Goal: Task Accomplishment & Management: Complete application form

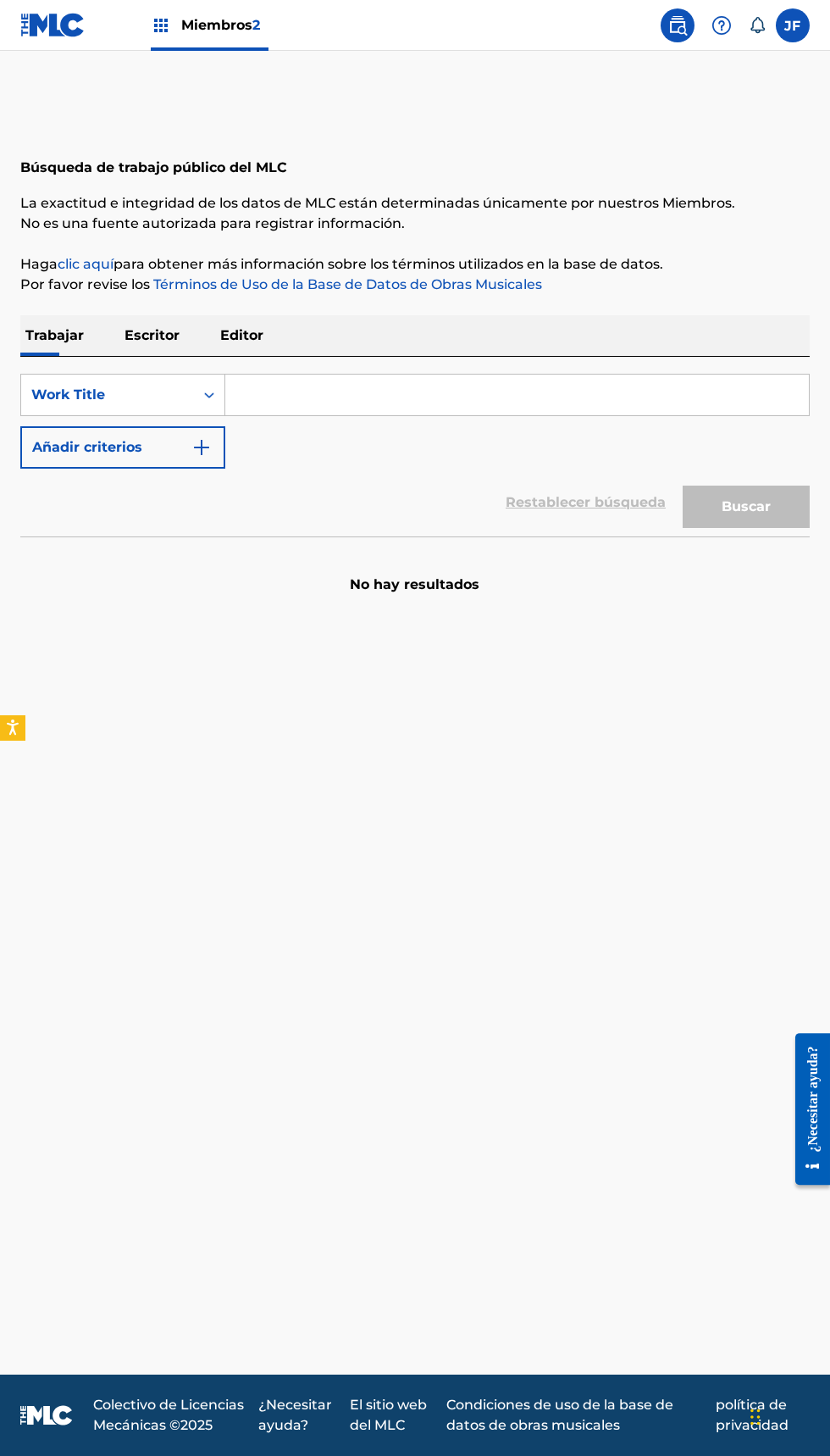
click at [238, 32] on font "Miembros" at bounding box center [217, 25] width 71 height 16
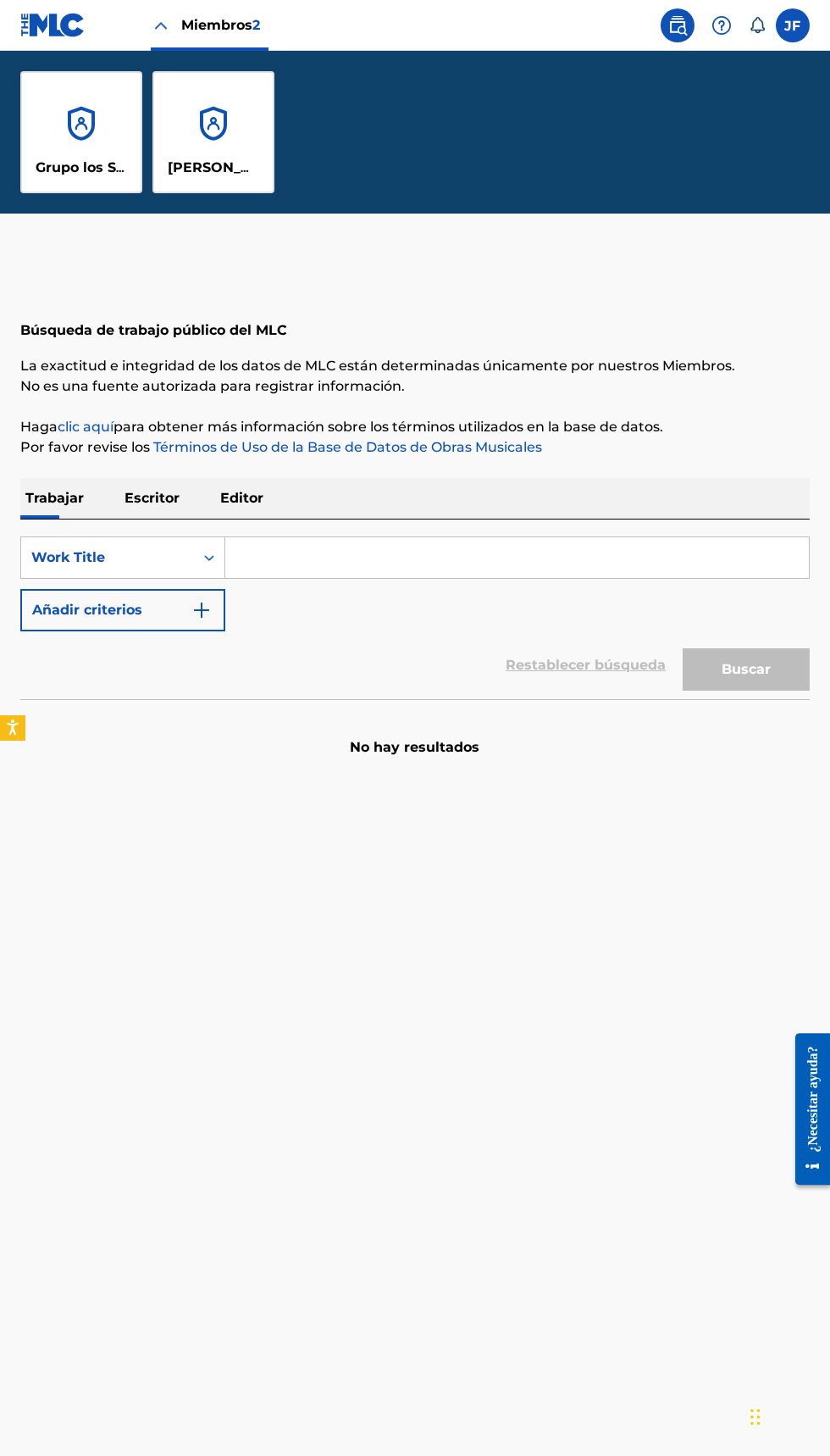
click at [104, 158] on p "Grupo los Star Boys" at bounding box center [81, 168] width 92 height 21
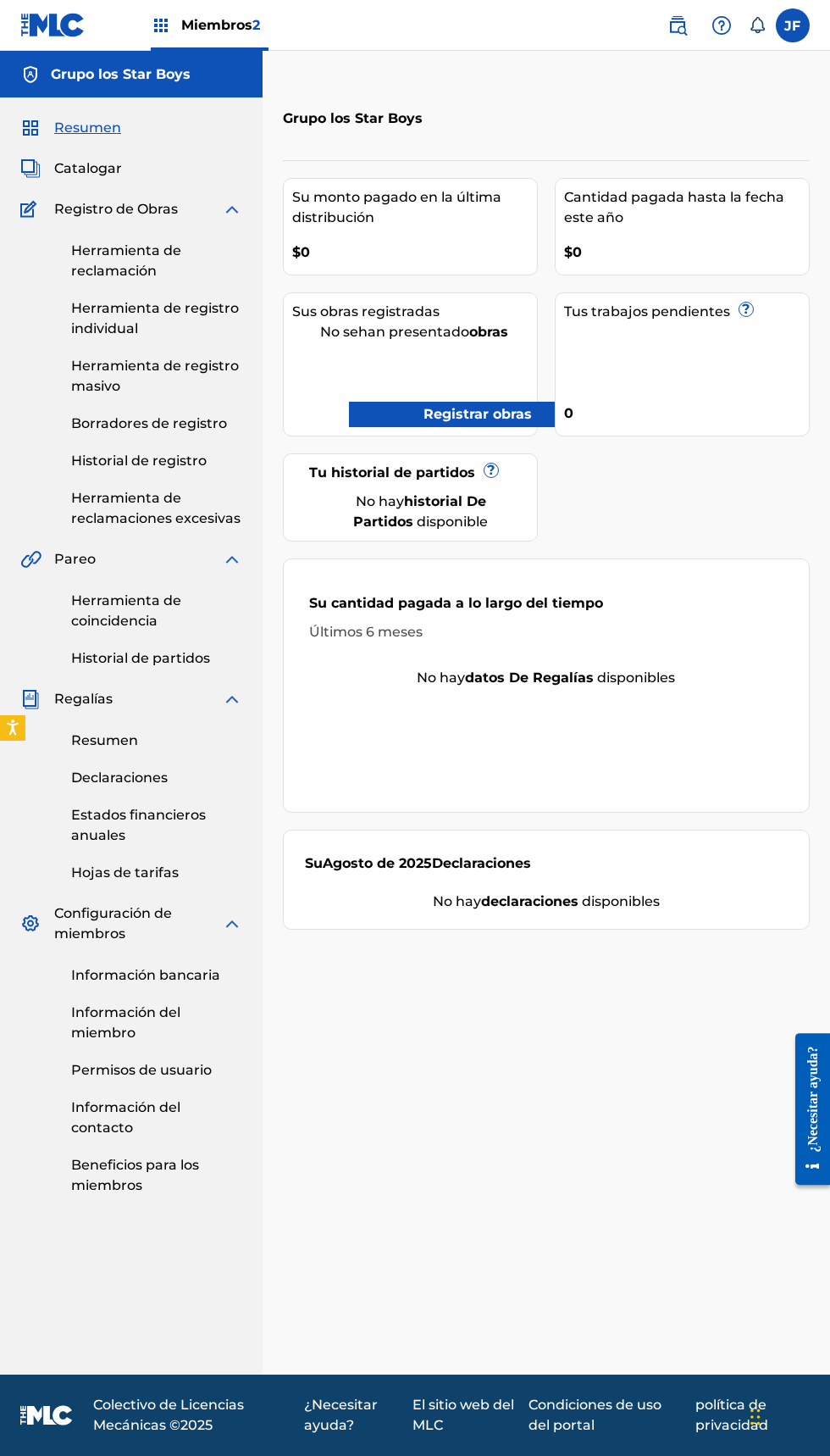
click at [541, 419] on link "Registrar obras" at bounding box center [453, 414] width 208 height 26
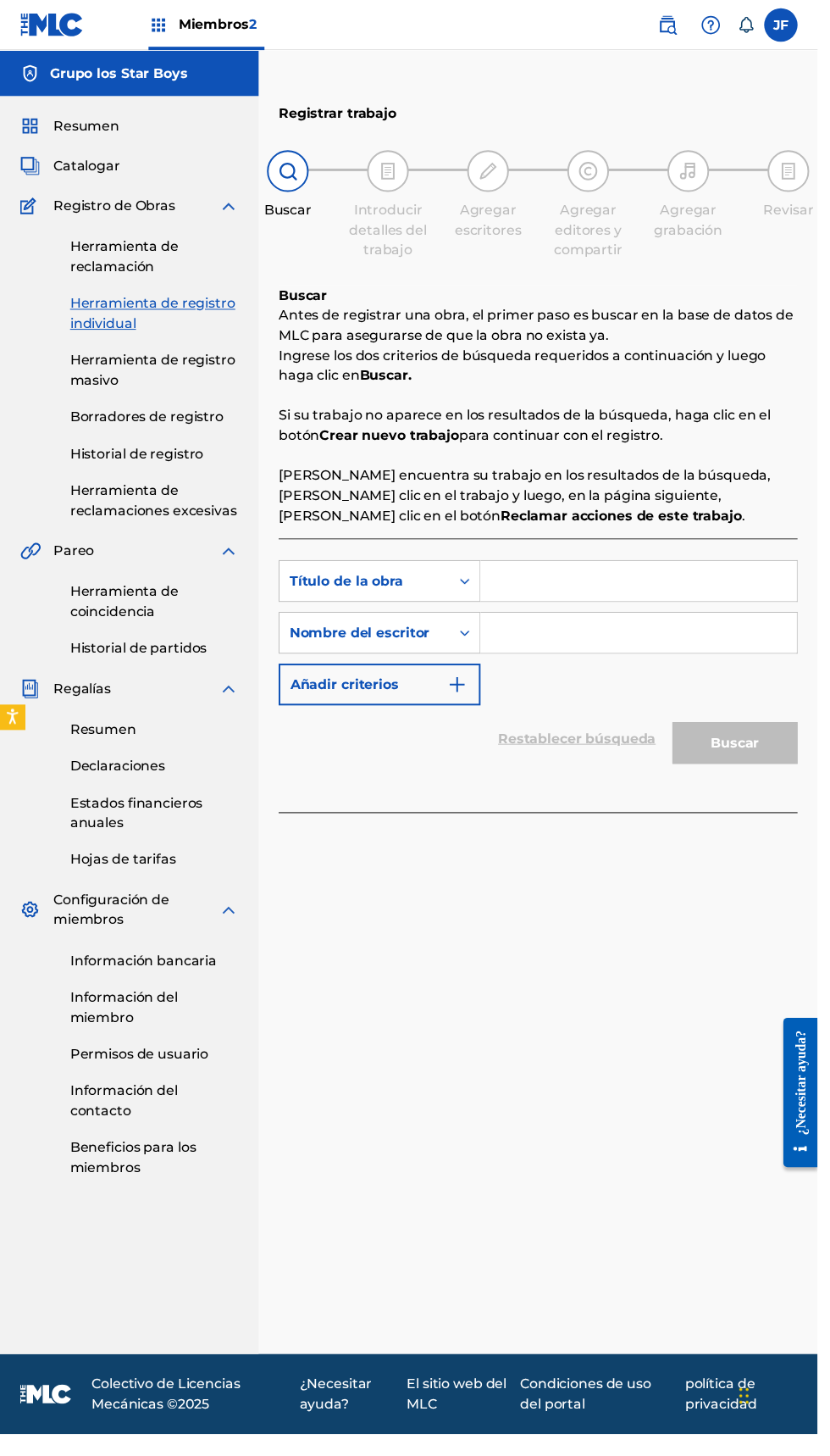
click at [139, 246] on font "Herramienta de reclamación" at bounding box center [125, 260] width 110 height 37
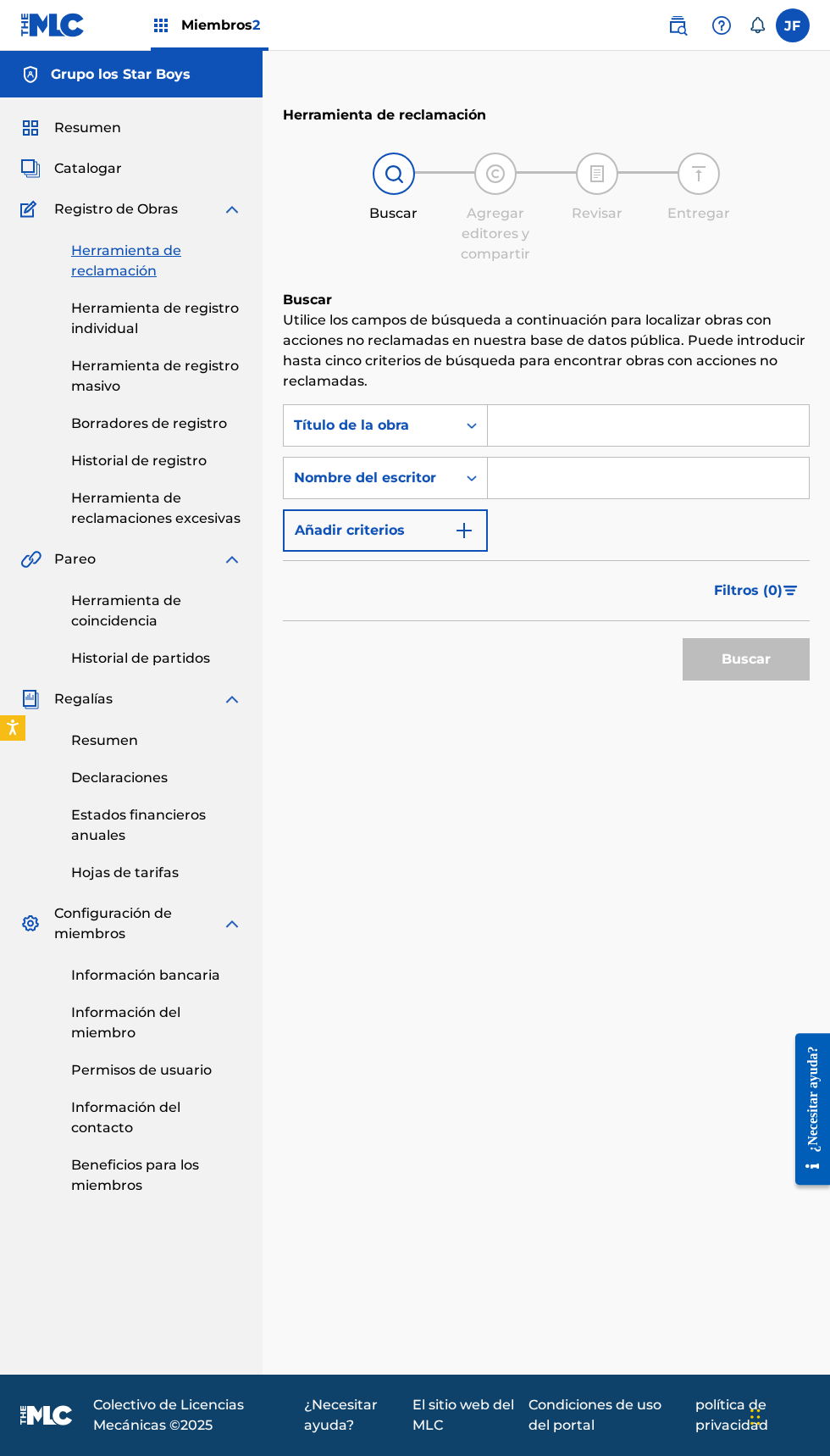
click at [598, 428] on input "Formulario de búsqueda" at bounding box center [648, 425] width 321 height 41
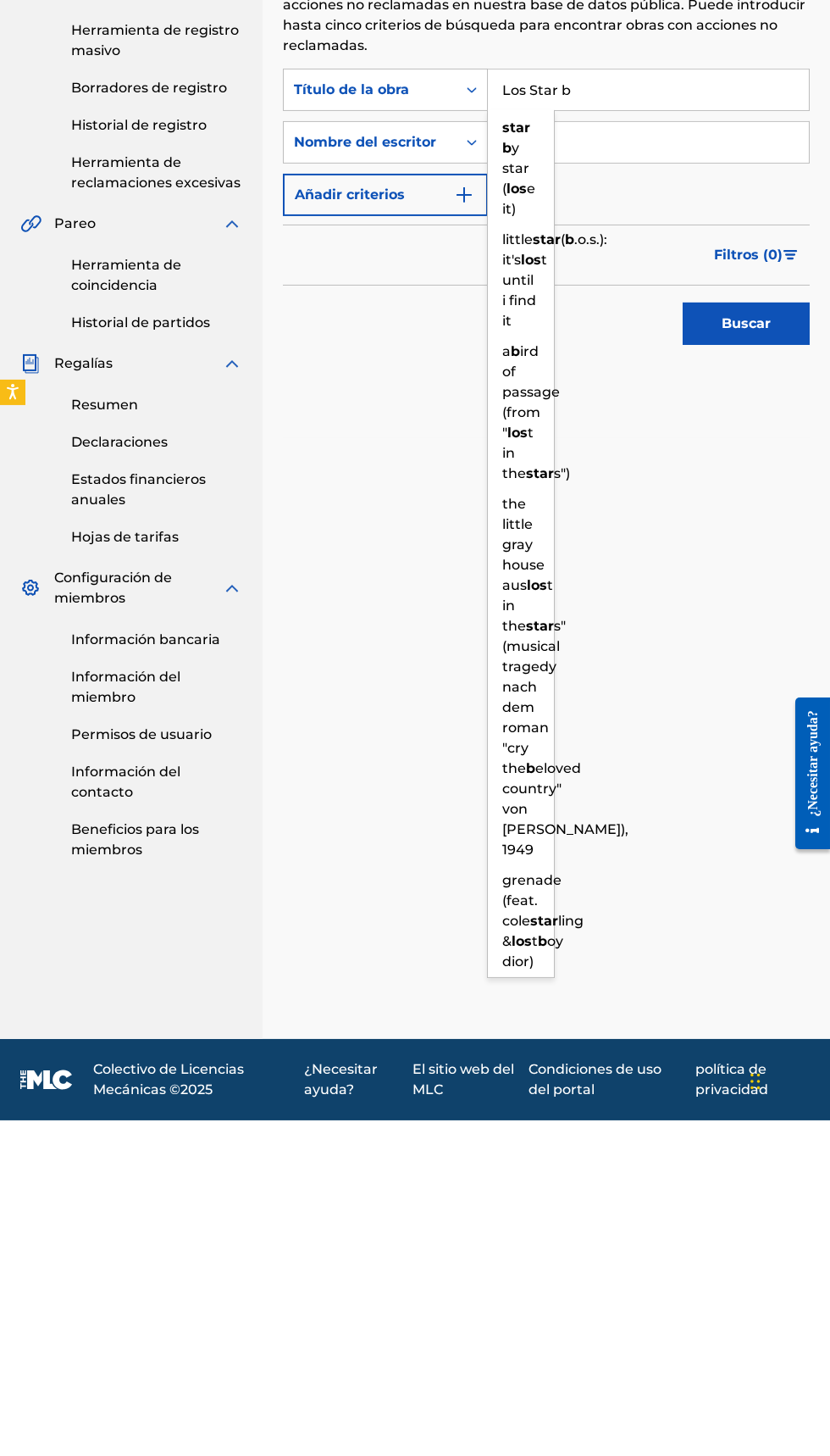
scroll to position [110, 0]
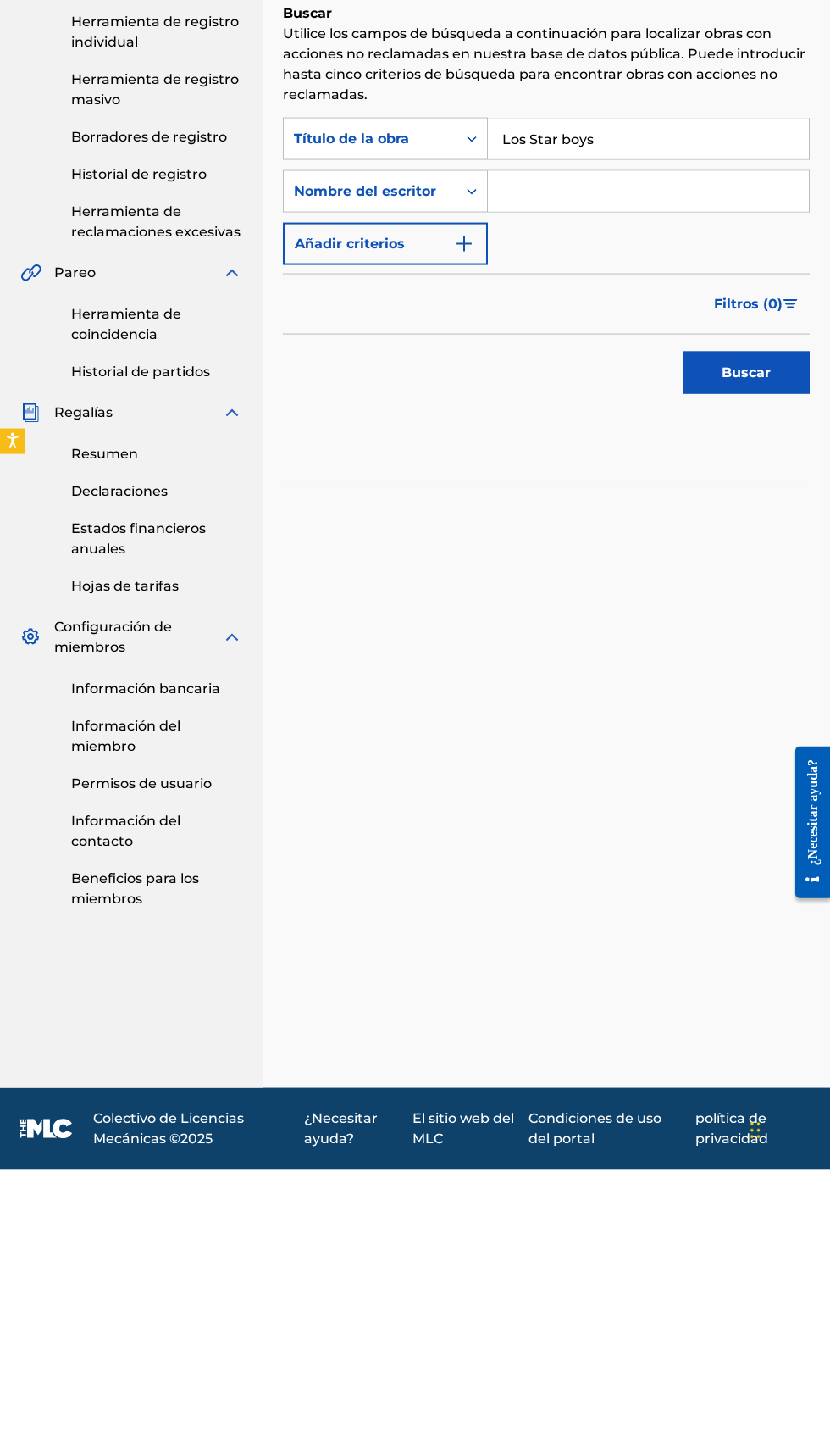
type input "Los Star boys"
click at [758, 651] on font "Buscar" at bounding box center [747, 659] width 49 height 16
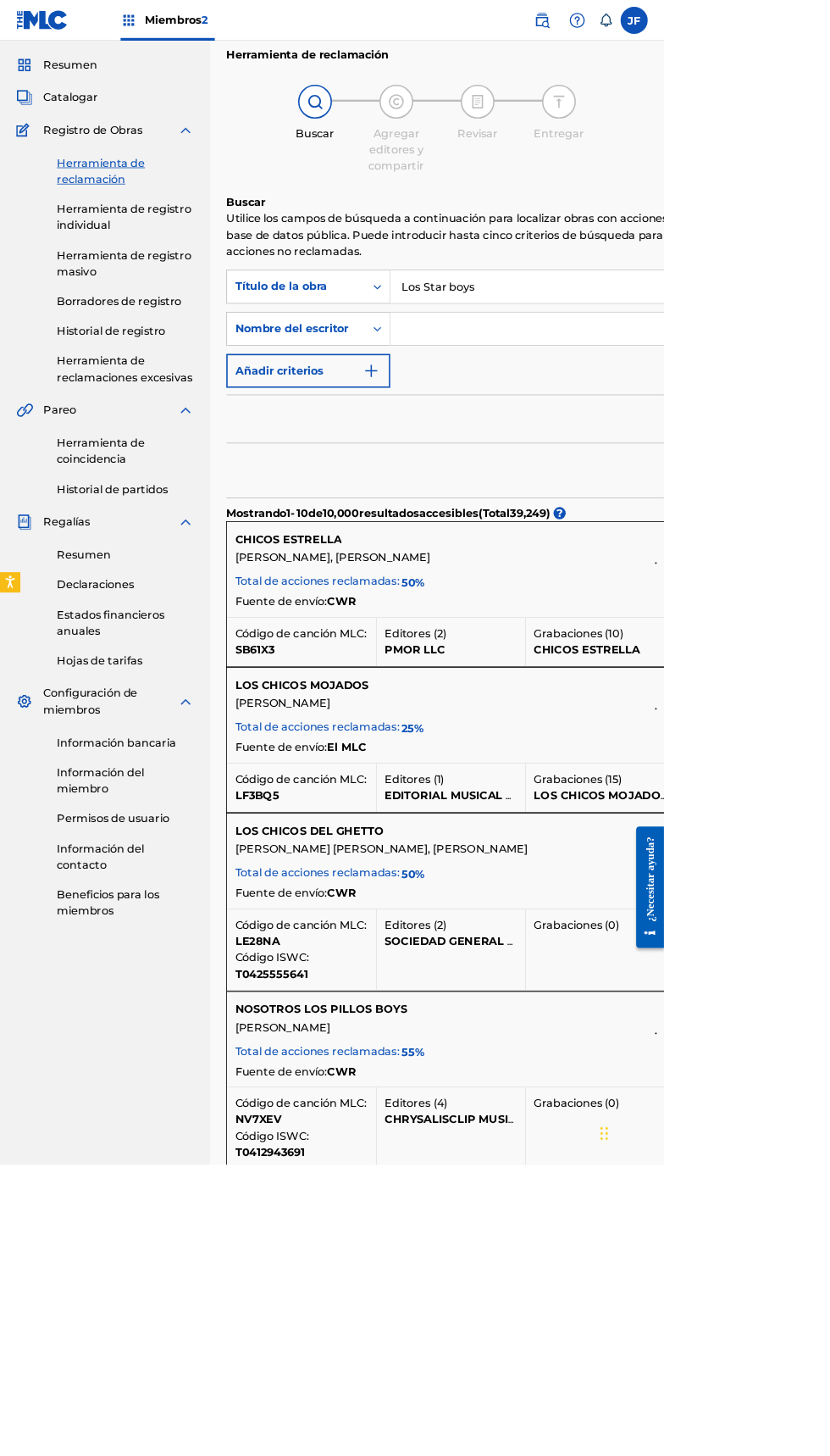
scroll to position [0, 0]
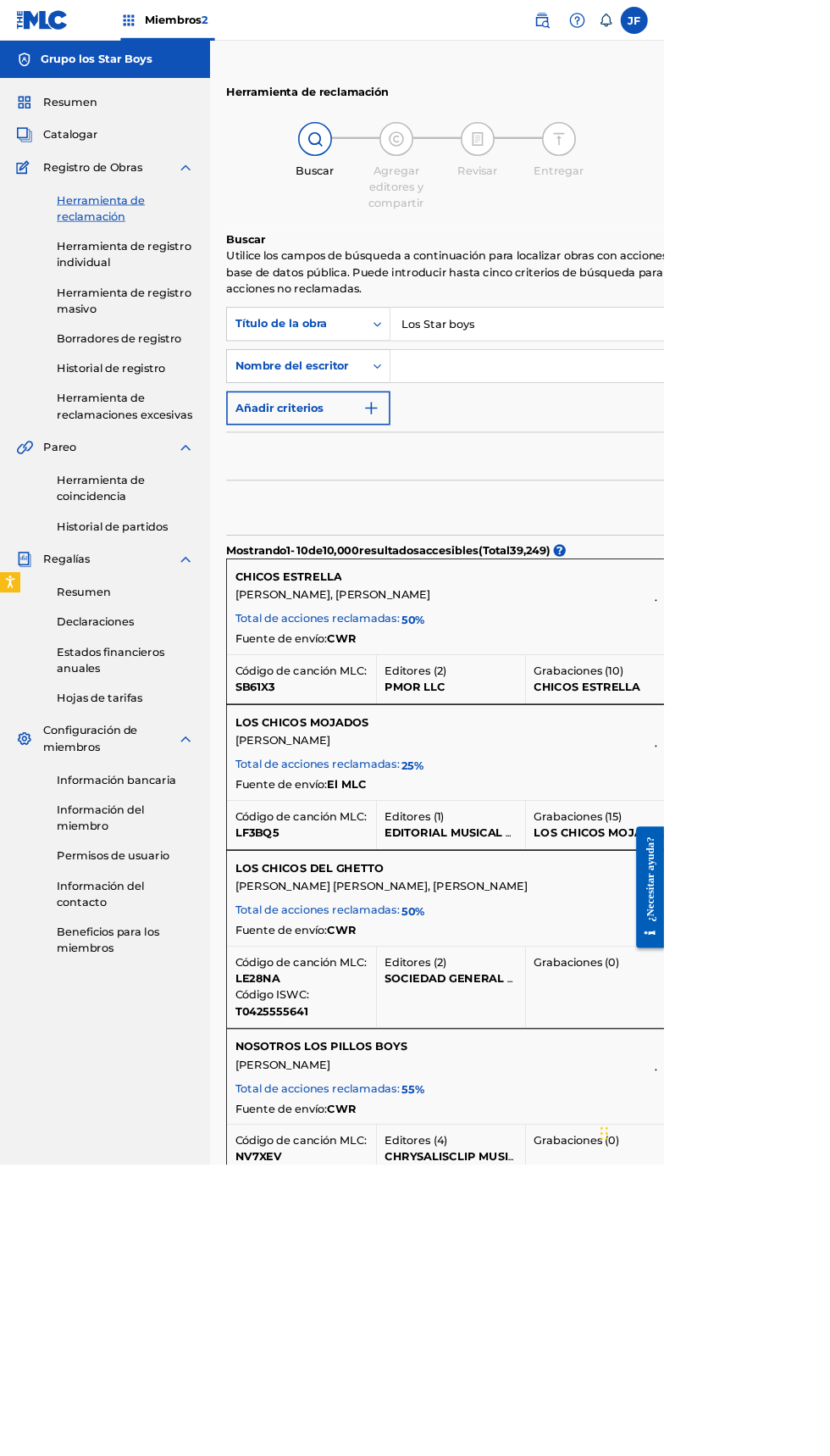
click at [783, 458] on input "Formulario de búsqueda" at bounding box center [760, 457] width 543 height 41
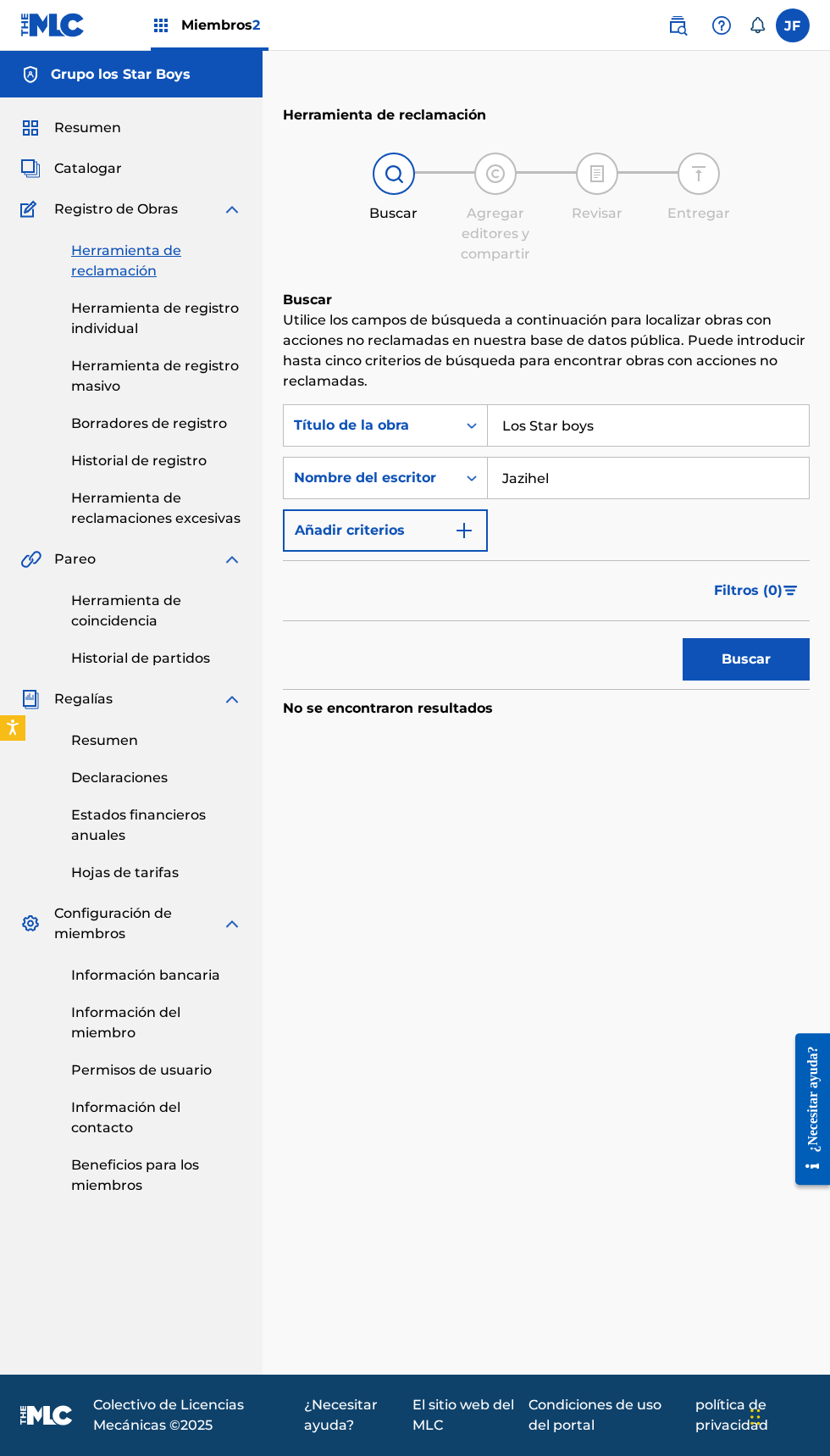
click at [636, 473] on input "Jazihel" at bounding box center [648, 477] width 321 height 41
type input "J"
click at [781, 651] on button "Buscar" at bounding box center [746, 659] width 127 height 43
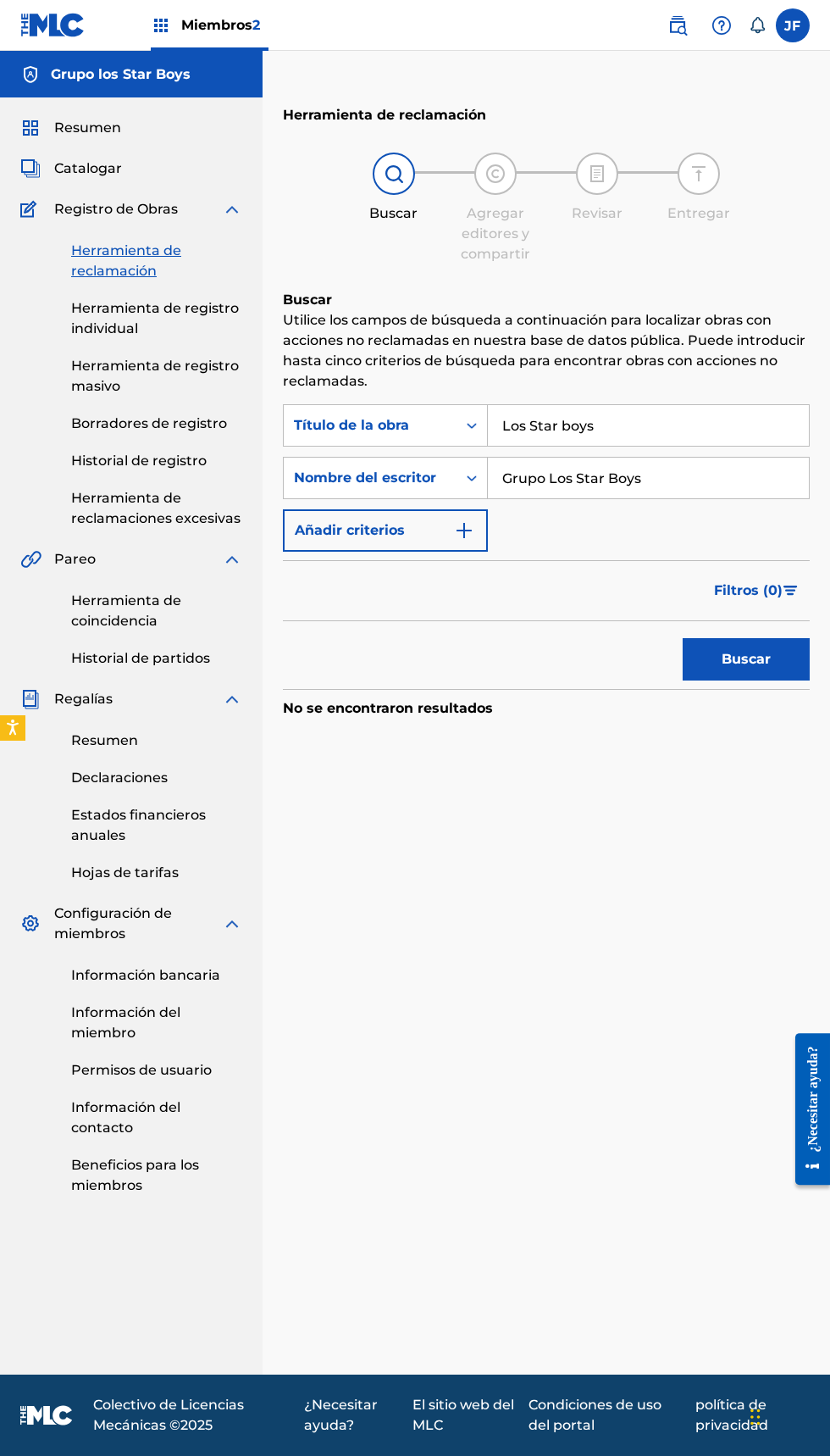
click at [732, 471] on input "Grupo Los Star Boys" at bounding box center [648, 477] width 321 height 41
type input "G"
click at [636, 425] on input "Los Star boys" at bounding box center [648, 425] width 321 height 41
type input "L"
type input "Grupo los star boys"
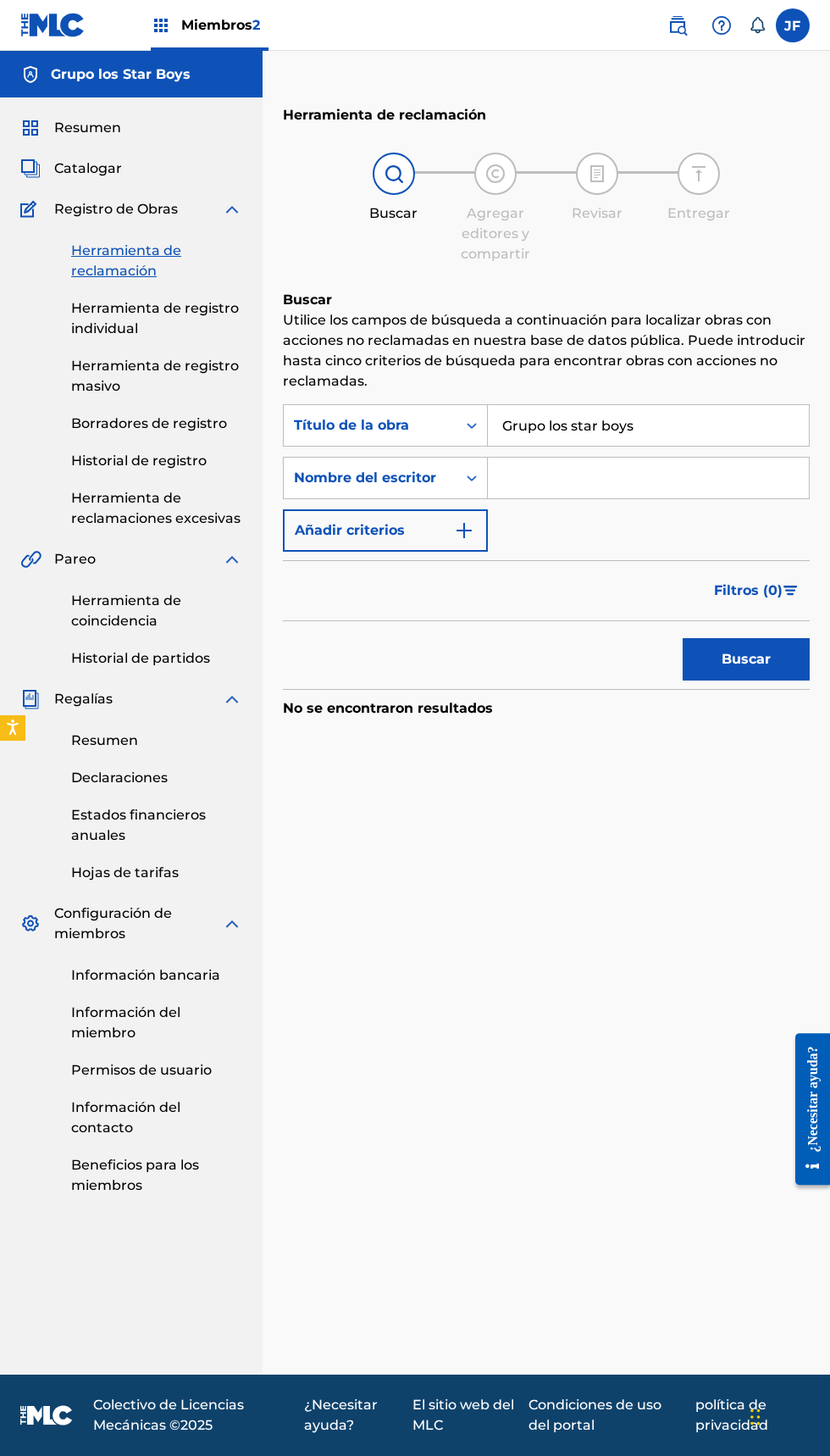
click at [774, 664] on button "Buscar" at bounding box center [746, 659] width 127 height 43
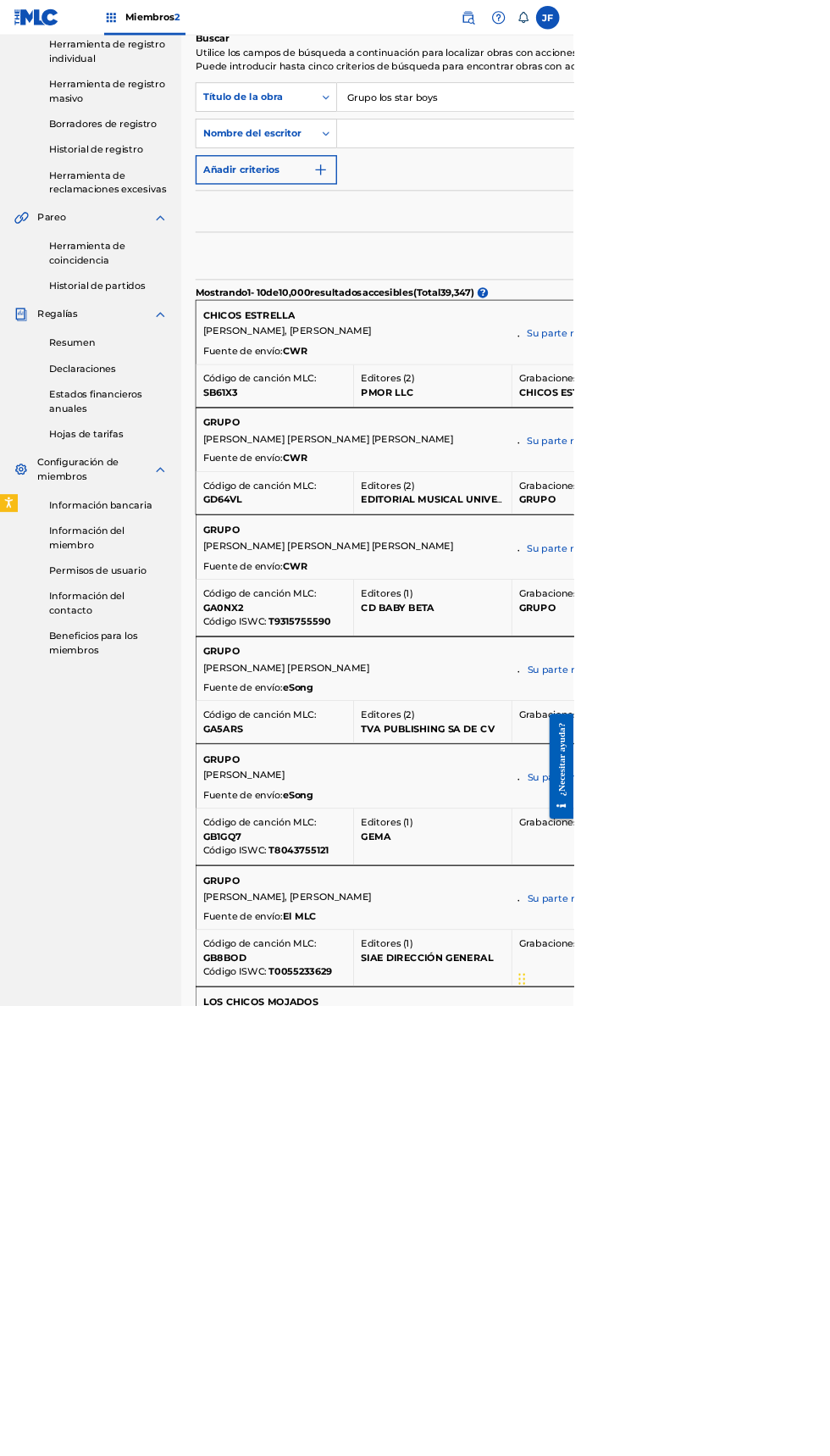
scroll to position [237, 0]
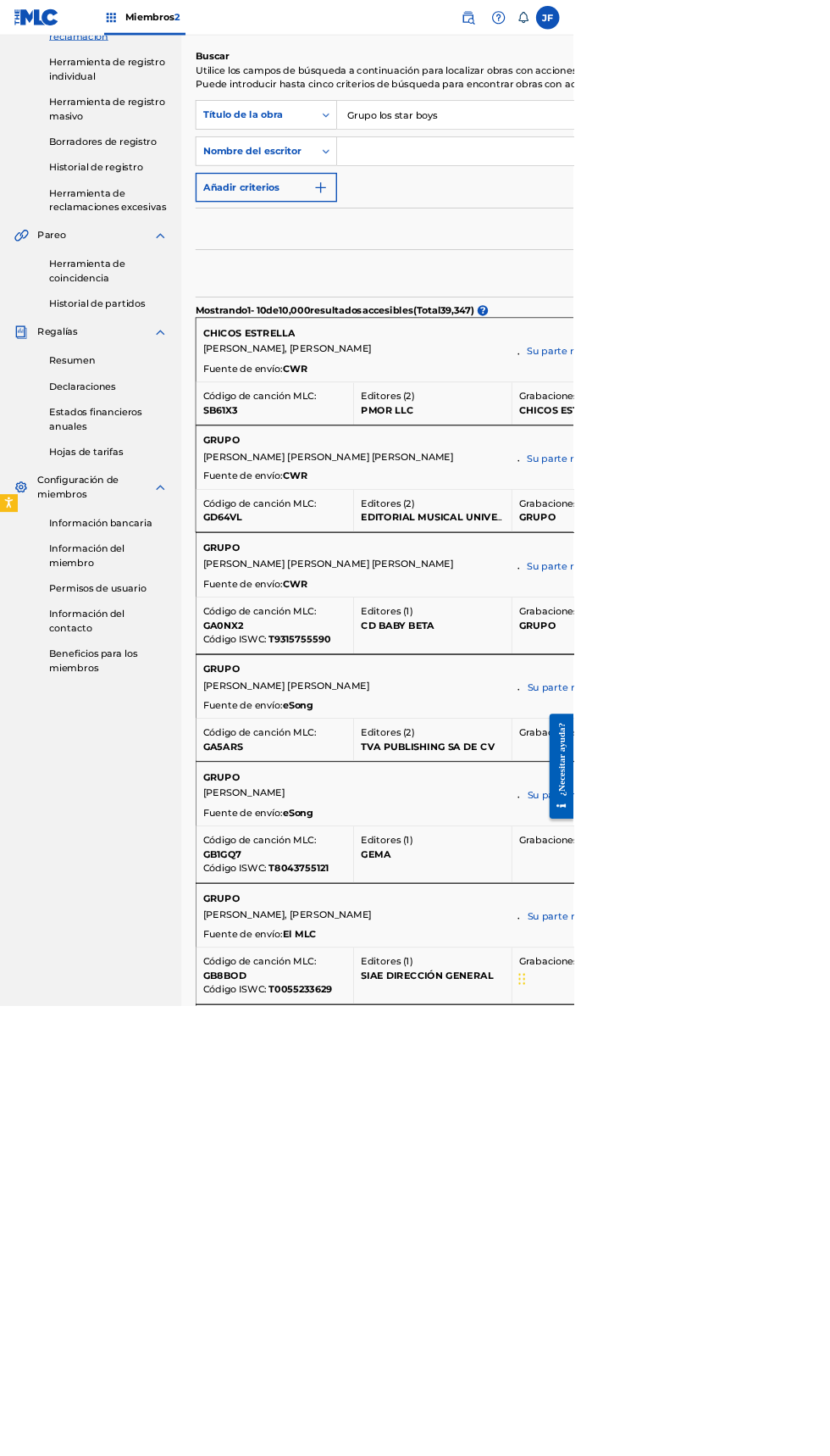
scroll to position [453, 0]
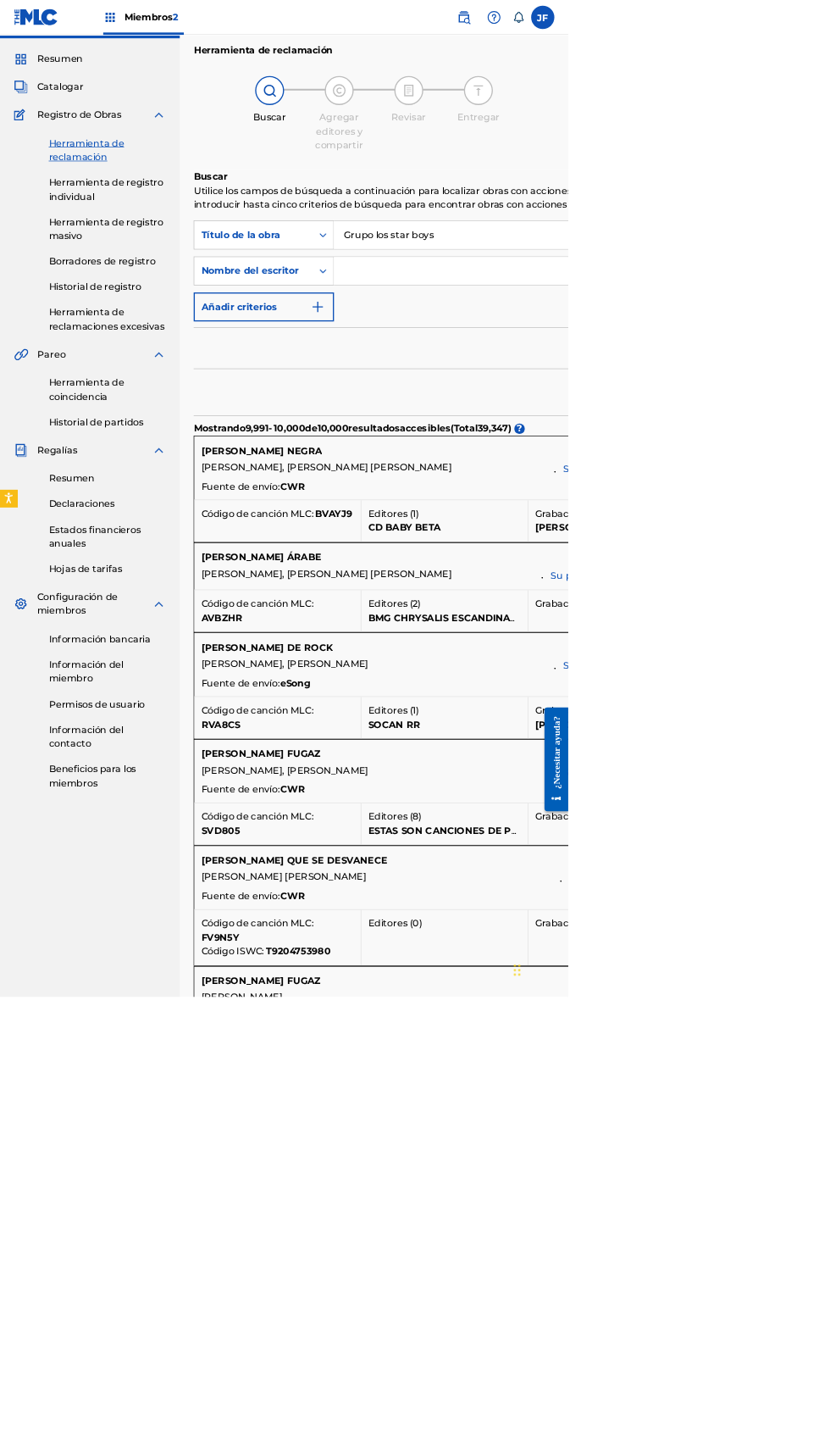
scroll to position [0, 0]
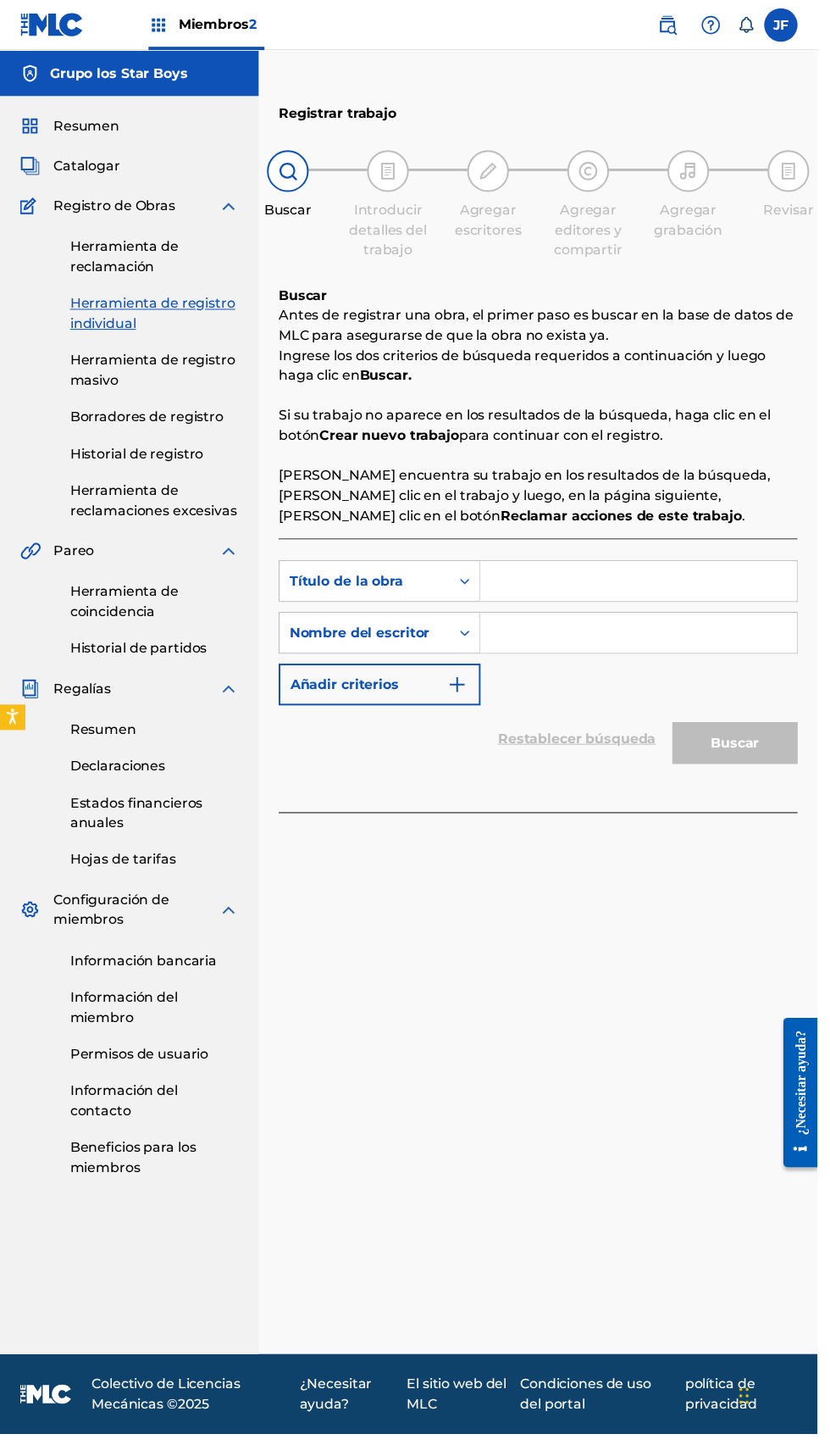
scroll to position [87, 0]
click at [665, 569] on input "Formulario de búsqueda" at bounding box center [648, 589] width 321 height 41
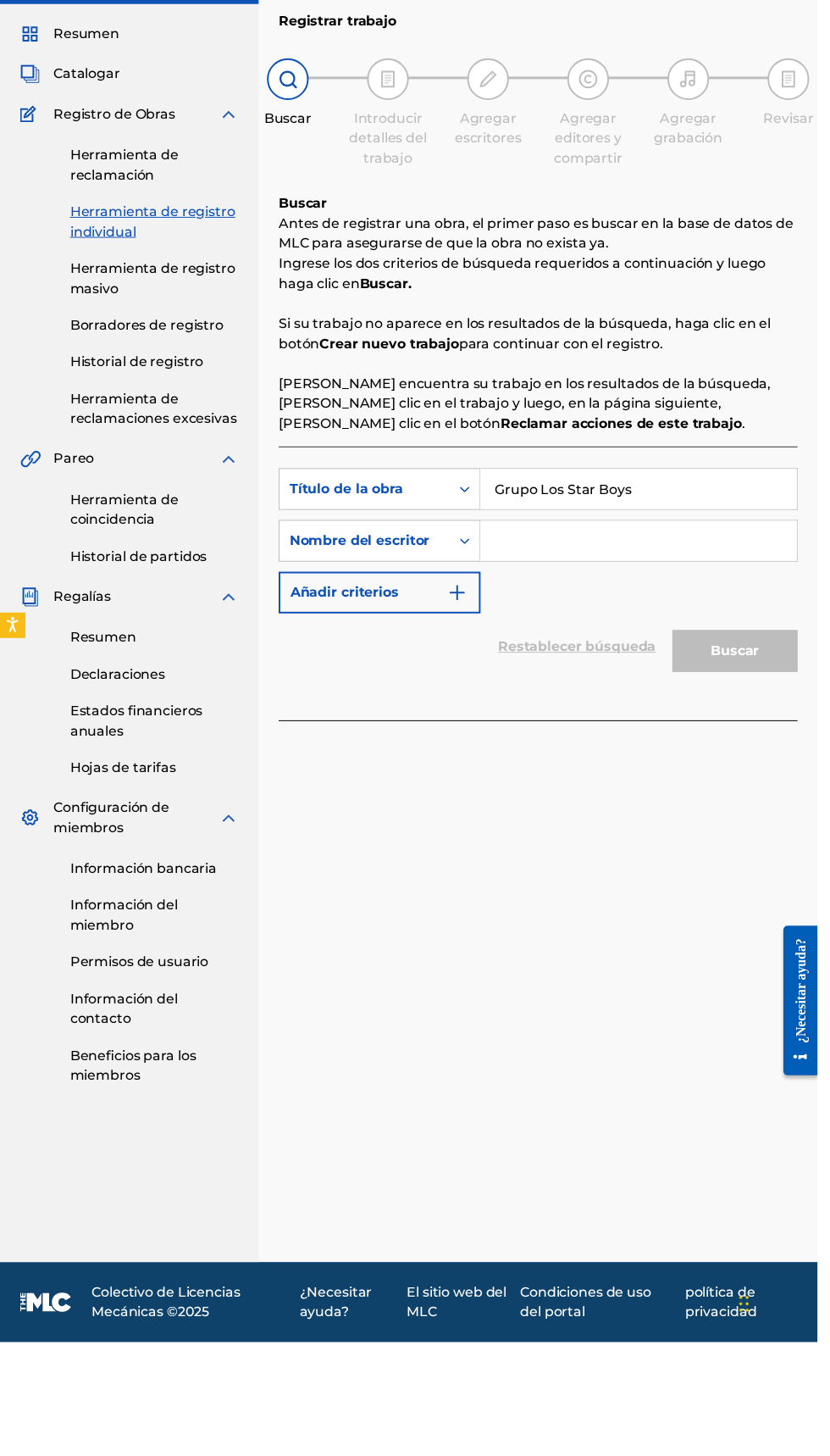
scroll to position [69, 0]
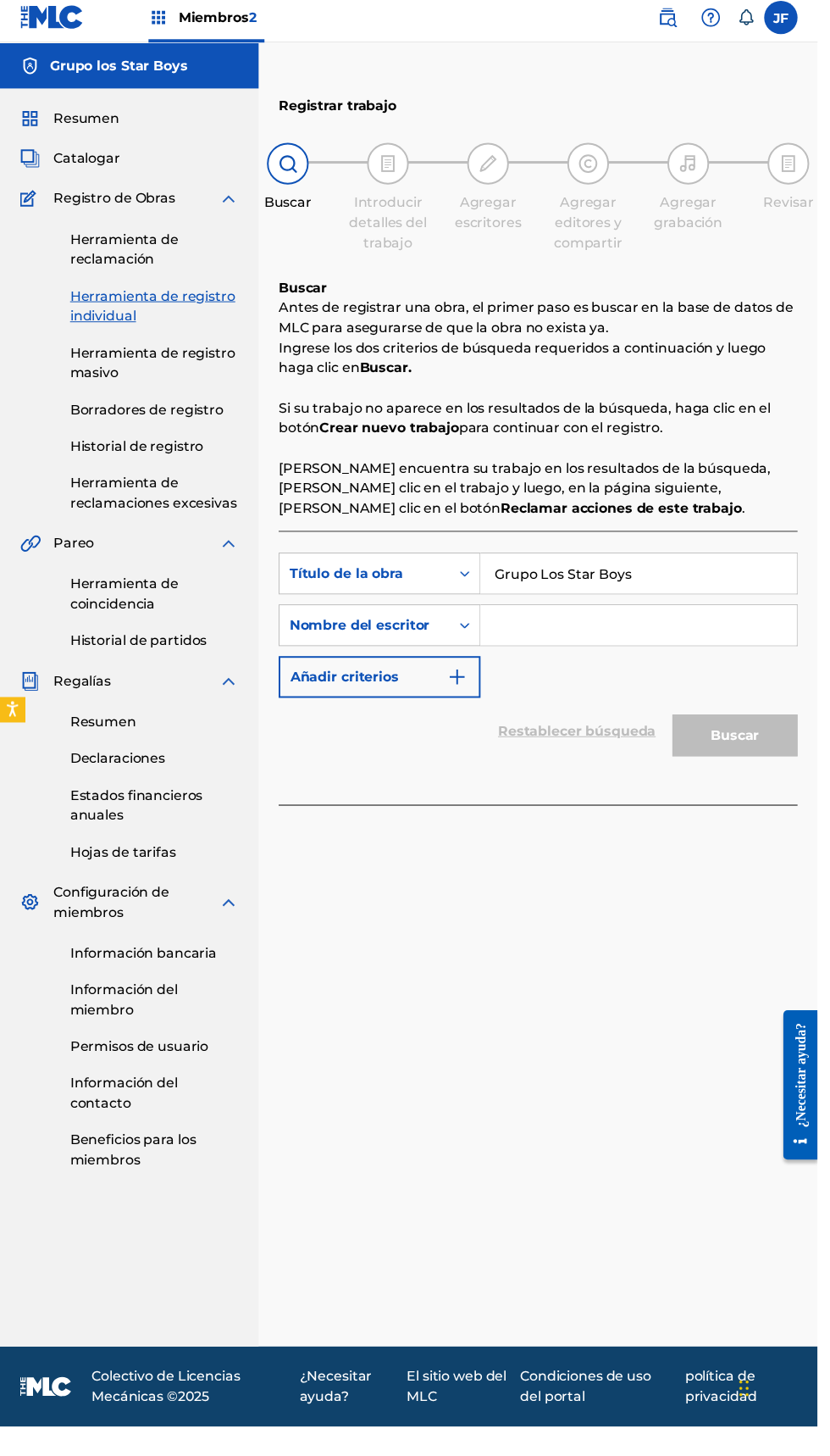
type input "Grupo Los Star Boys"
click at [687, 622] on input "Formulario de búsqueda" at bounding box center [648, 642] width 321 height 41
type input "L"
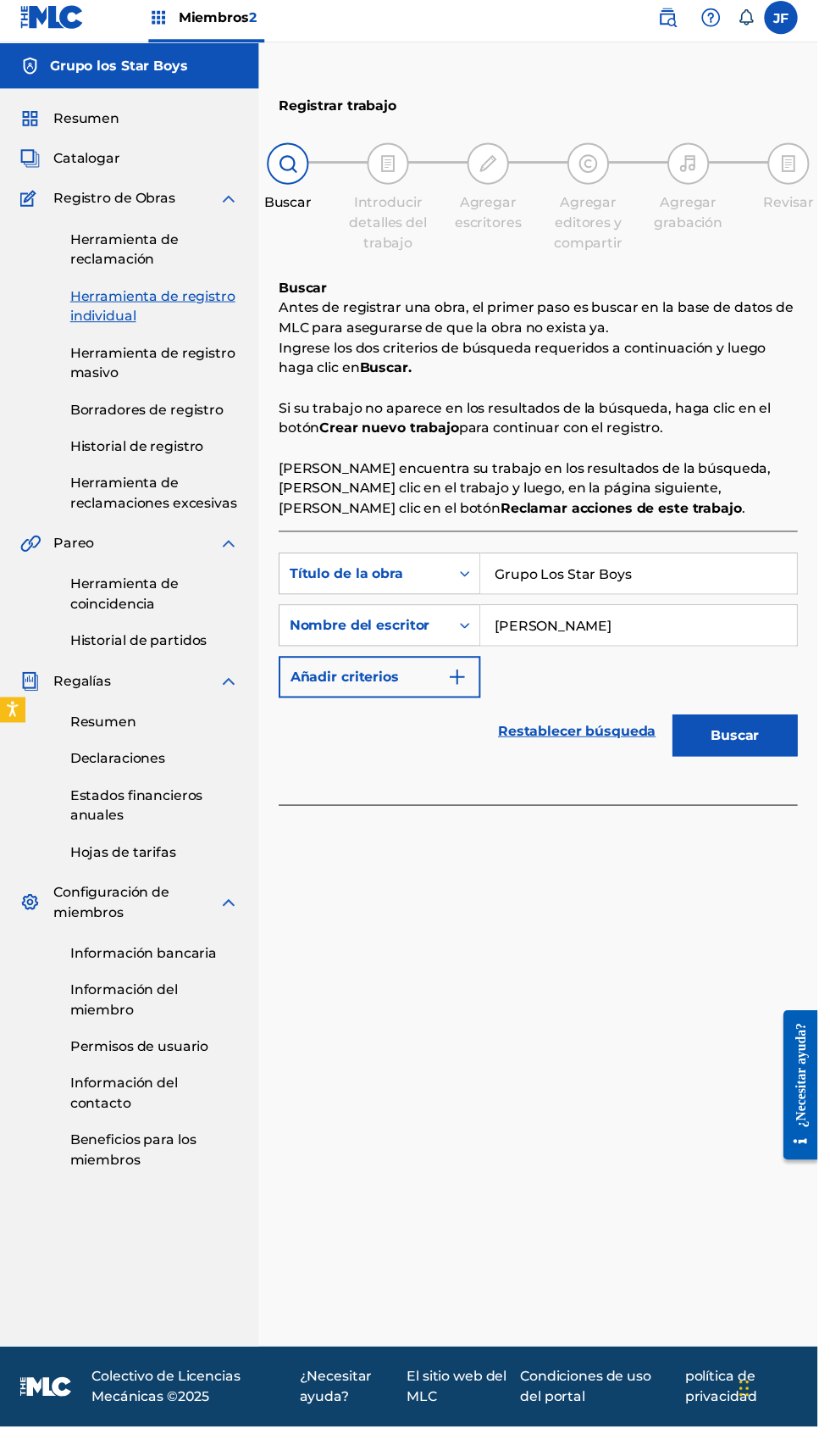
type input "[PERSON_NAME]"
click at [773, 733] on button "Buscar" at bounding box center [746, 754] width 127 height 43
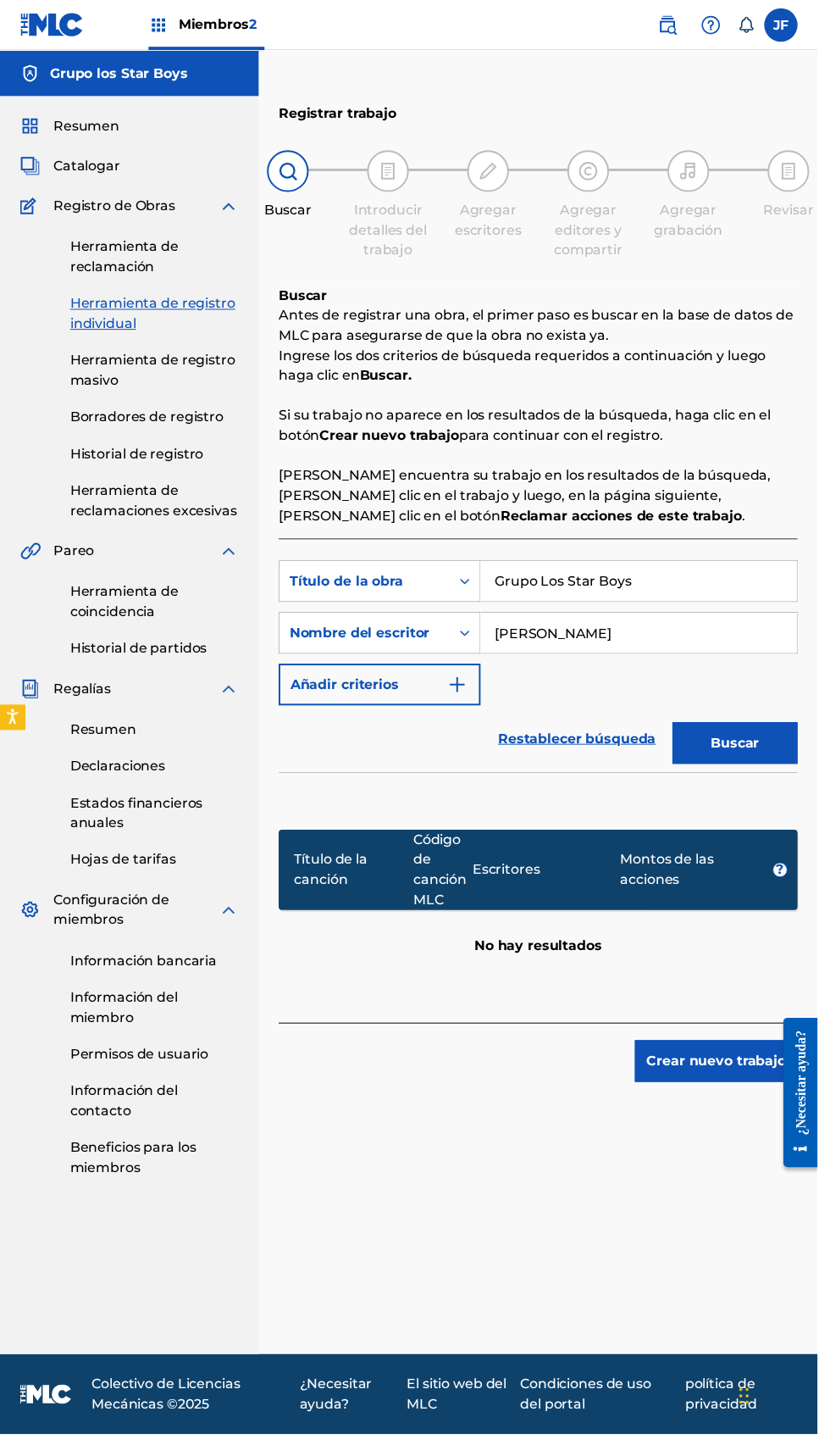
click at [373, 917] on div "Título de la canción Código de canción MLC Escritores Montos de las acciones ? …" at bounding box center [545, 891] width 527 height 214
click at [701, 569] on input "Grupo Los Star Boys" at bounding box center [648, 589] width 321 height 41
type input "G"
type input "La cumbia yanki"
click at [794, 733] on button "Buscar" at bounding box center [746, 754] width 127 height 43
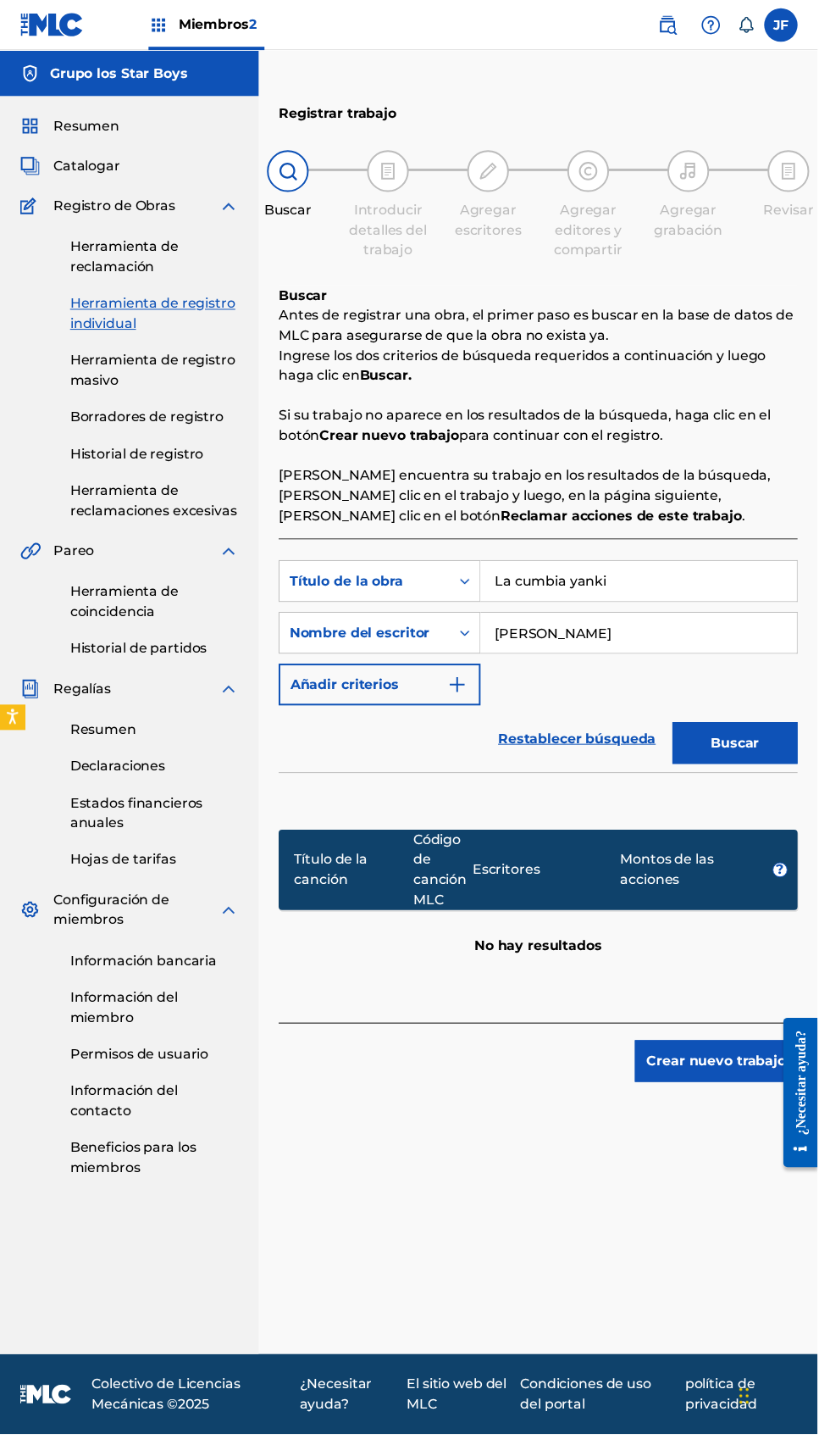
click at [725, 1069] on font "Crear nuevo trabajo" at bounding box center [727, 1076] width 141 height 16
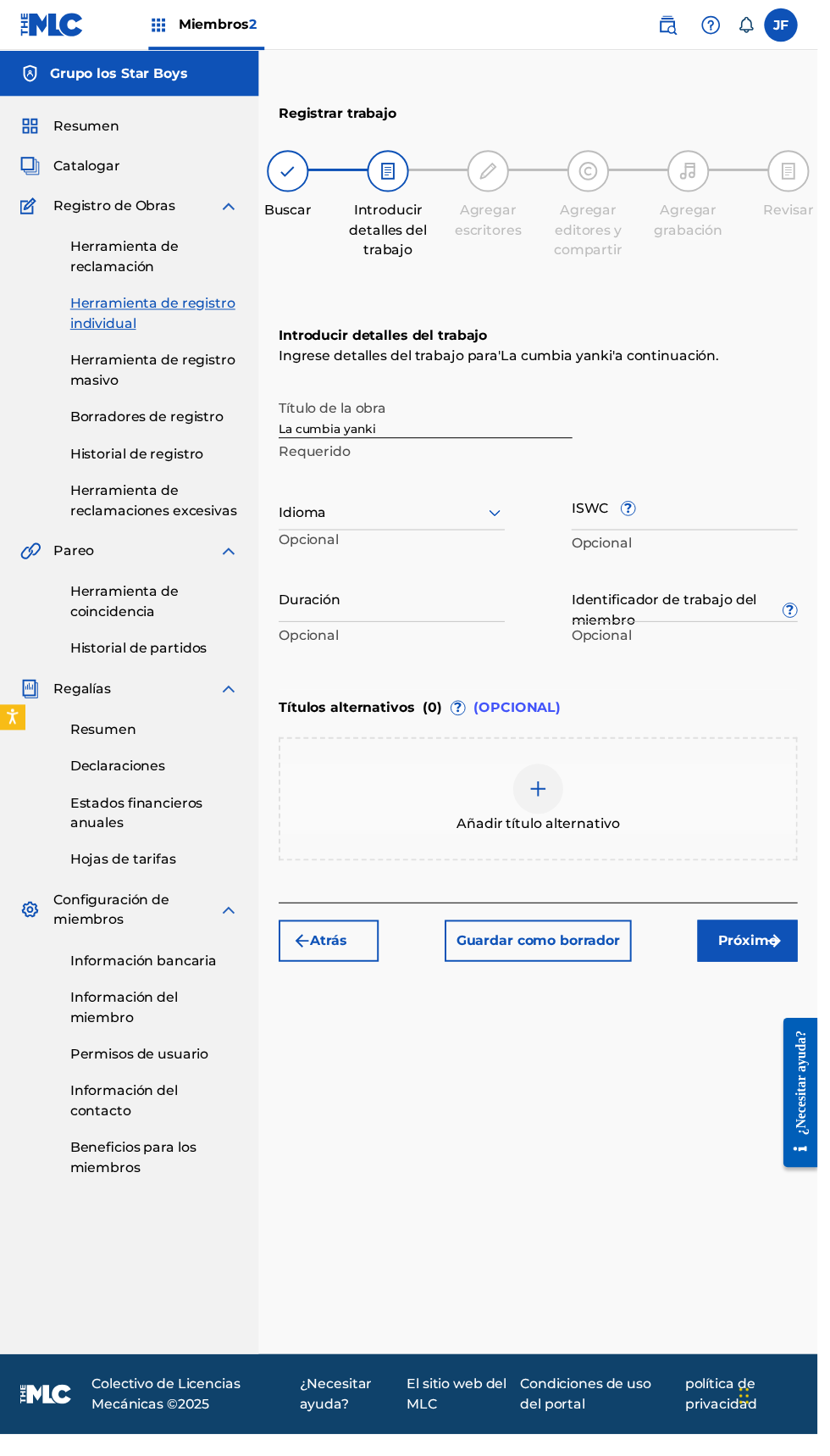
click at [489, 396] on input "La cumbia yanki" at bounding box center [432, 420] width 298 height 48
type input "L"
type input "Grupo Los StarBoys"
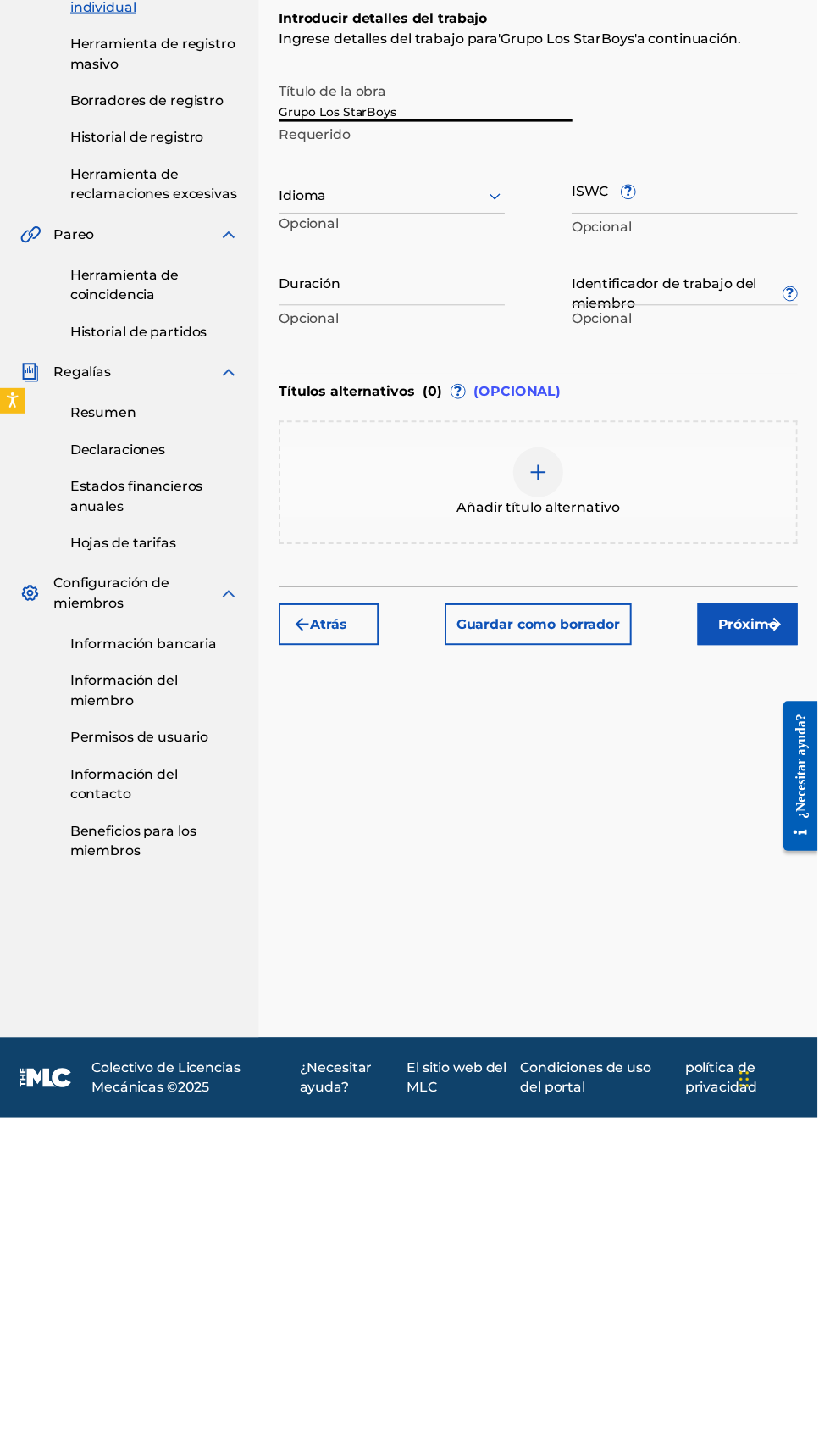
click at [784, 945] on img "submit" at bounding box center [787, 955] width 21 height 21
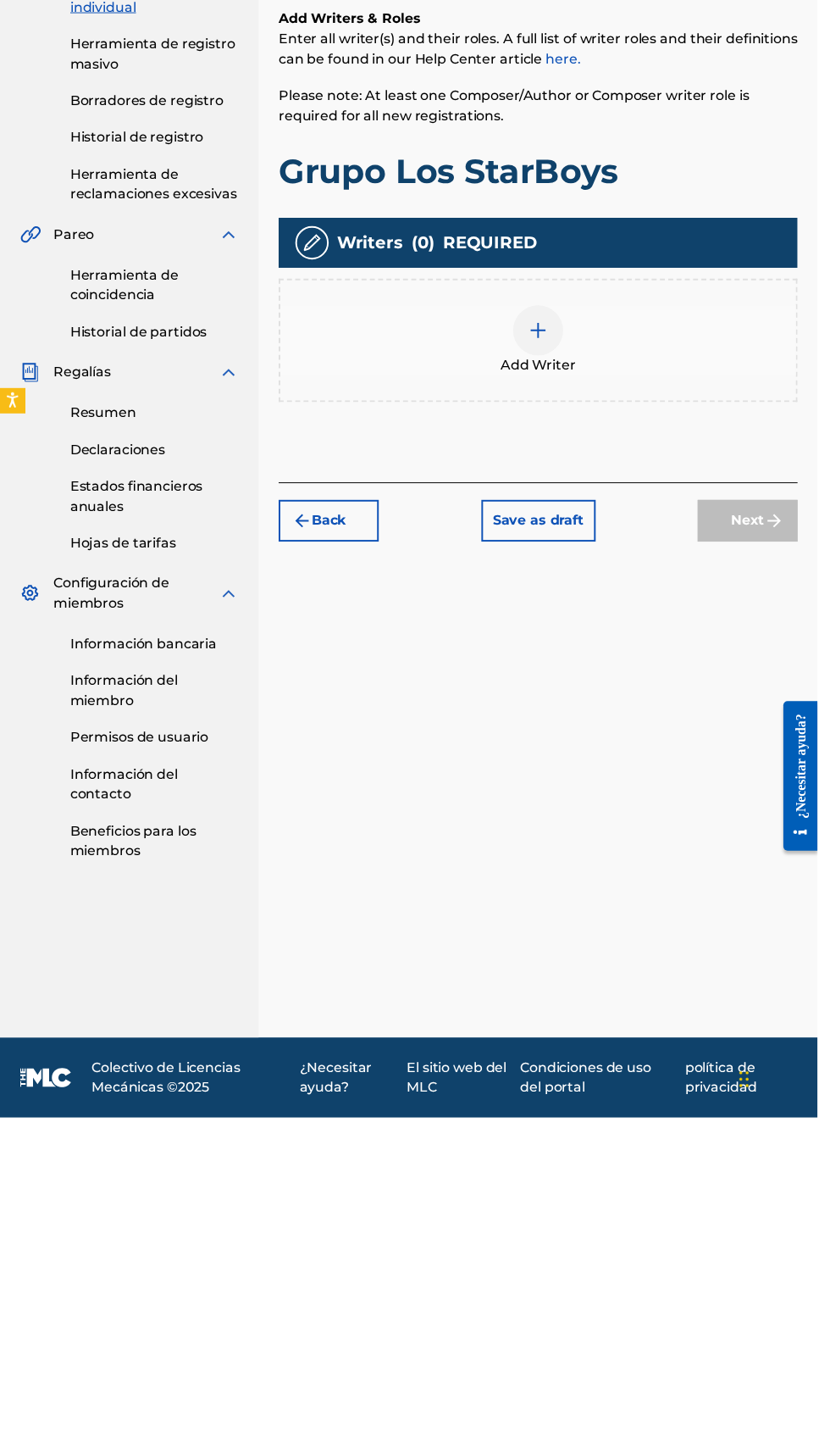
scroll to position [76, 0]
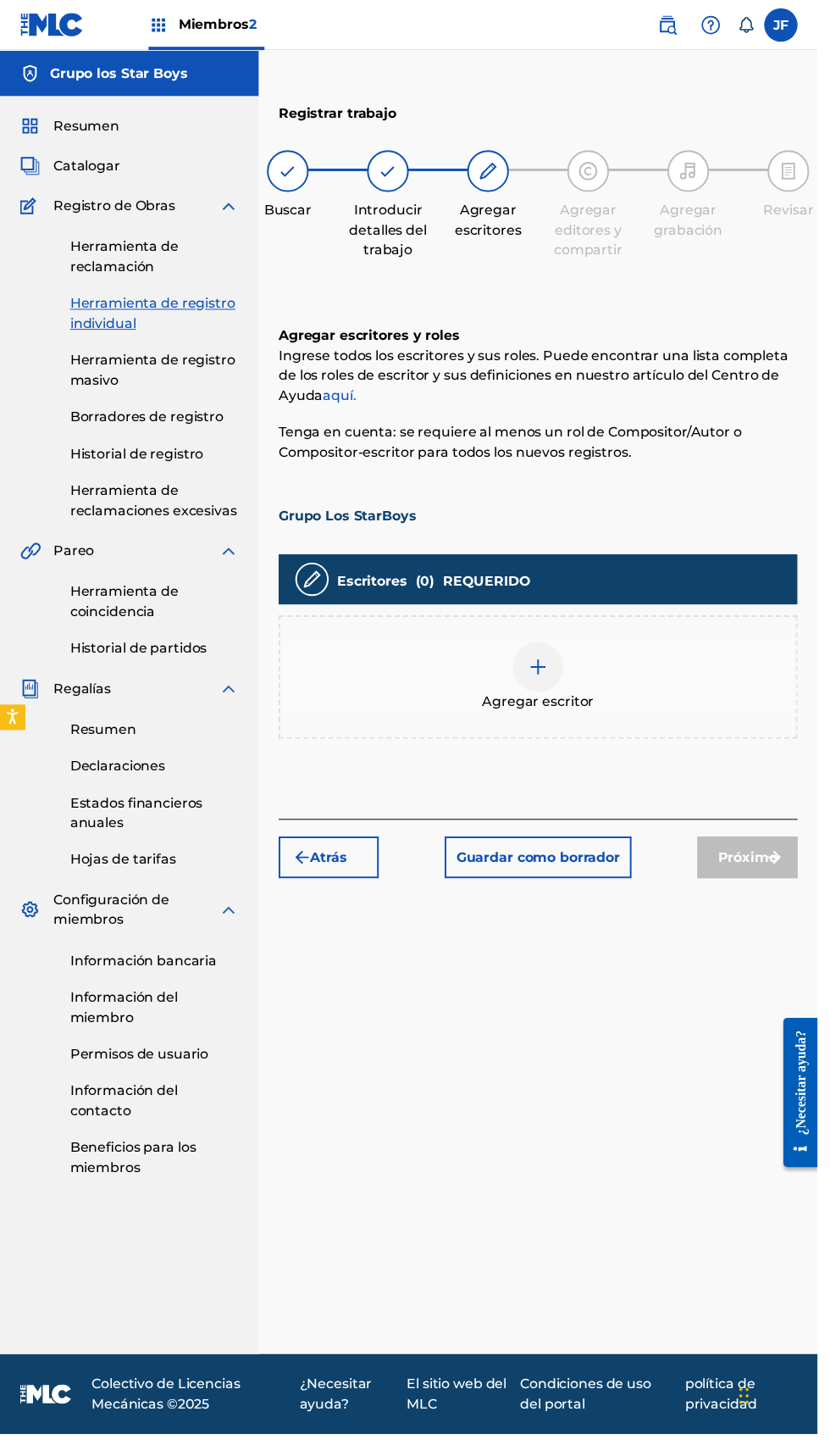
click at [568, 703] on span "Agregar escritor" at bounding box center [546, 713] width 114 height 21
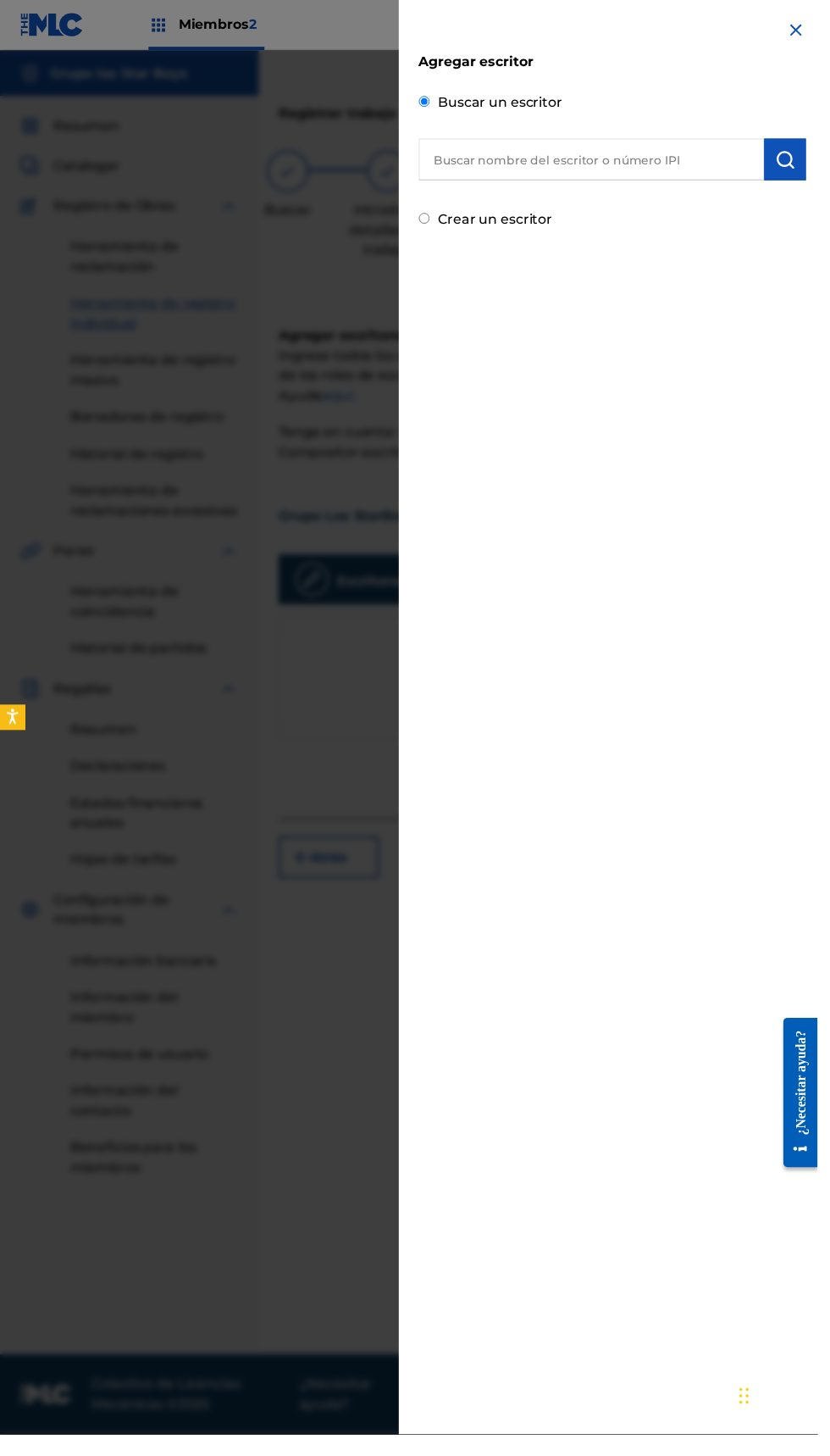
click at [660, 158] on input "text" at bounding box center [600, 161] width 351 height 43
click at [609, 204] on div "[PERSON_NAME]" at bounding box center [600, 201] width 350 height 31
type input "[PERSON_NAME]"
click at [806, 161] on img "submit" at bounding box center [797, 162] width 21 height 21
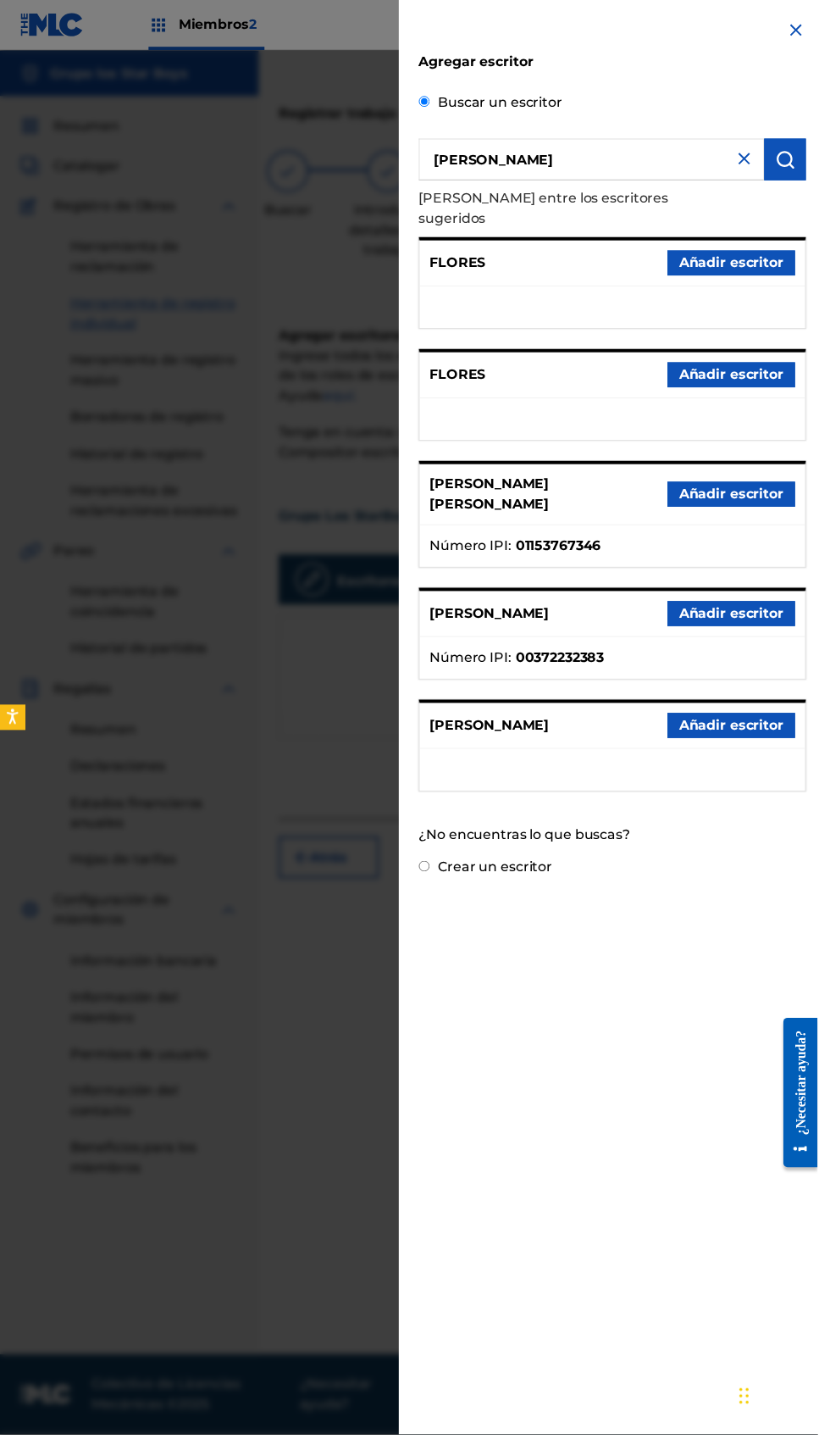
click at [783, 731] on font "Añadir escritor" at bounding box center [742, 736] width 106 height 16
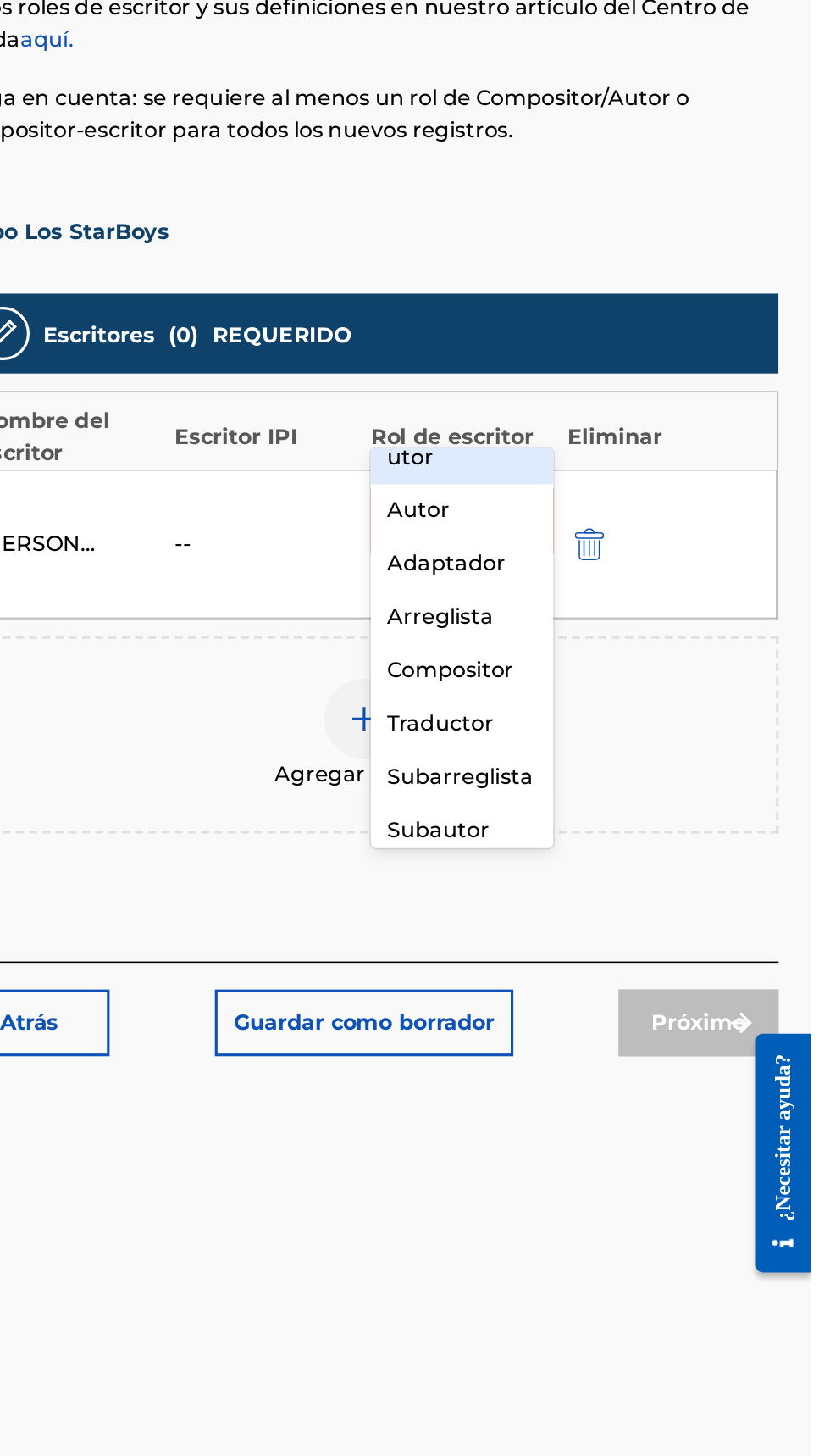
scroll to position [43, 0]
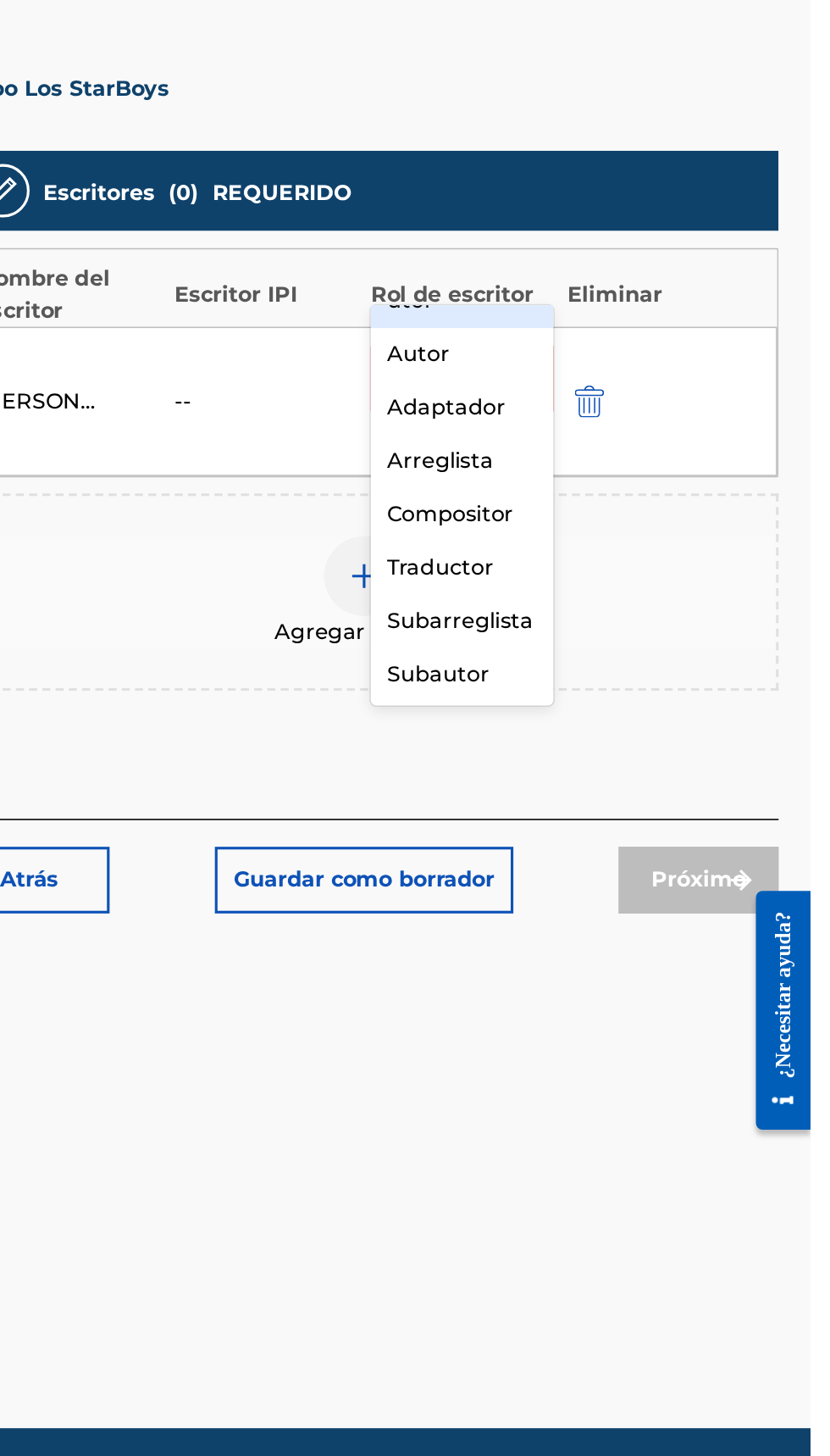
click at [629, 767] on div "Arreglista" at bounding box center [608, 760] width 116 height 34
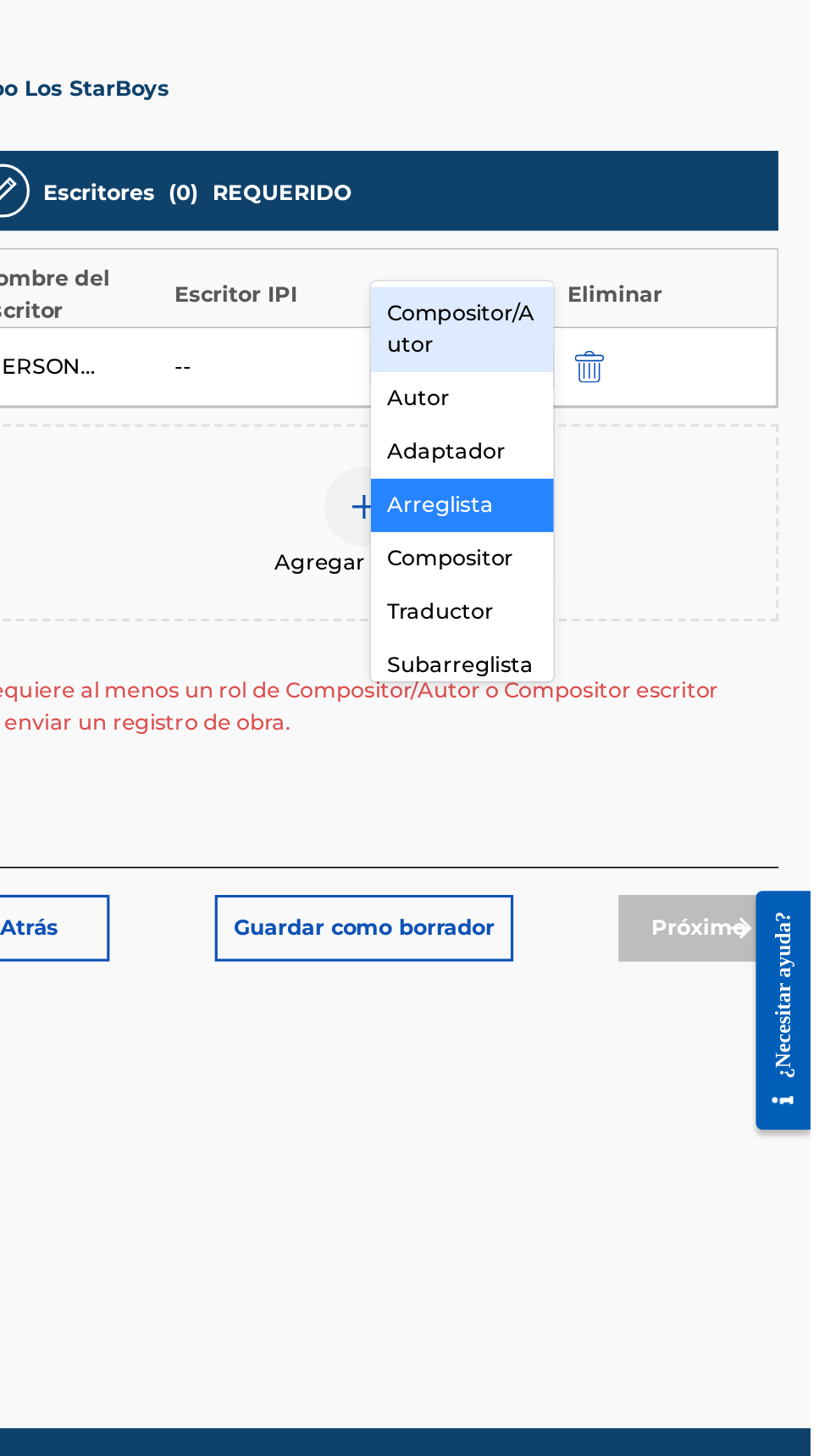
click at [635, 681] on div "Compositor/Autor" at bounding box center [608, 676] width 116 height 54
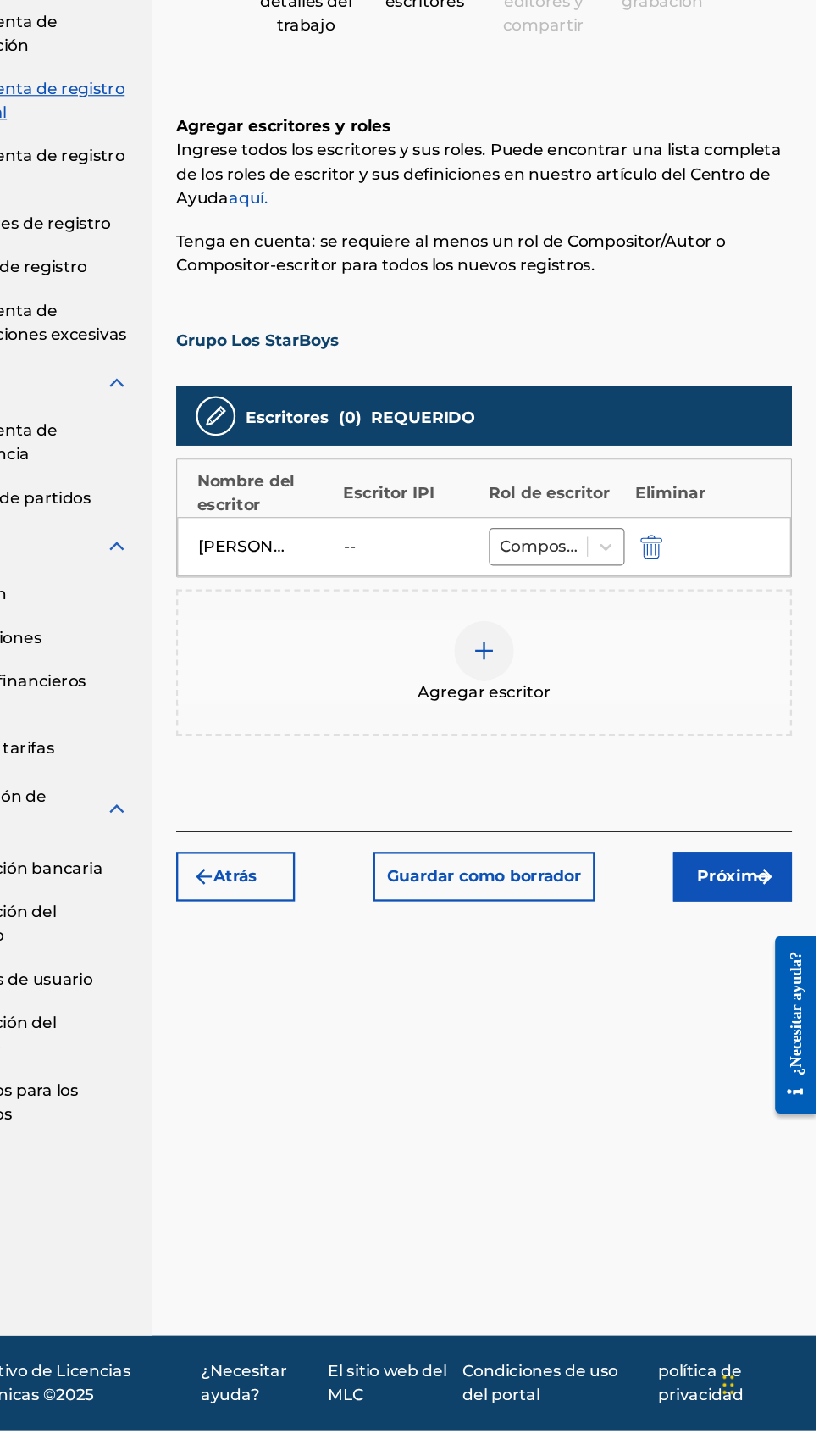
scroll to position [75, 0]
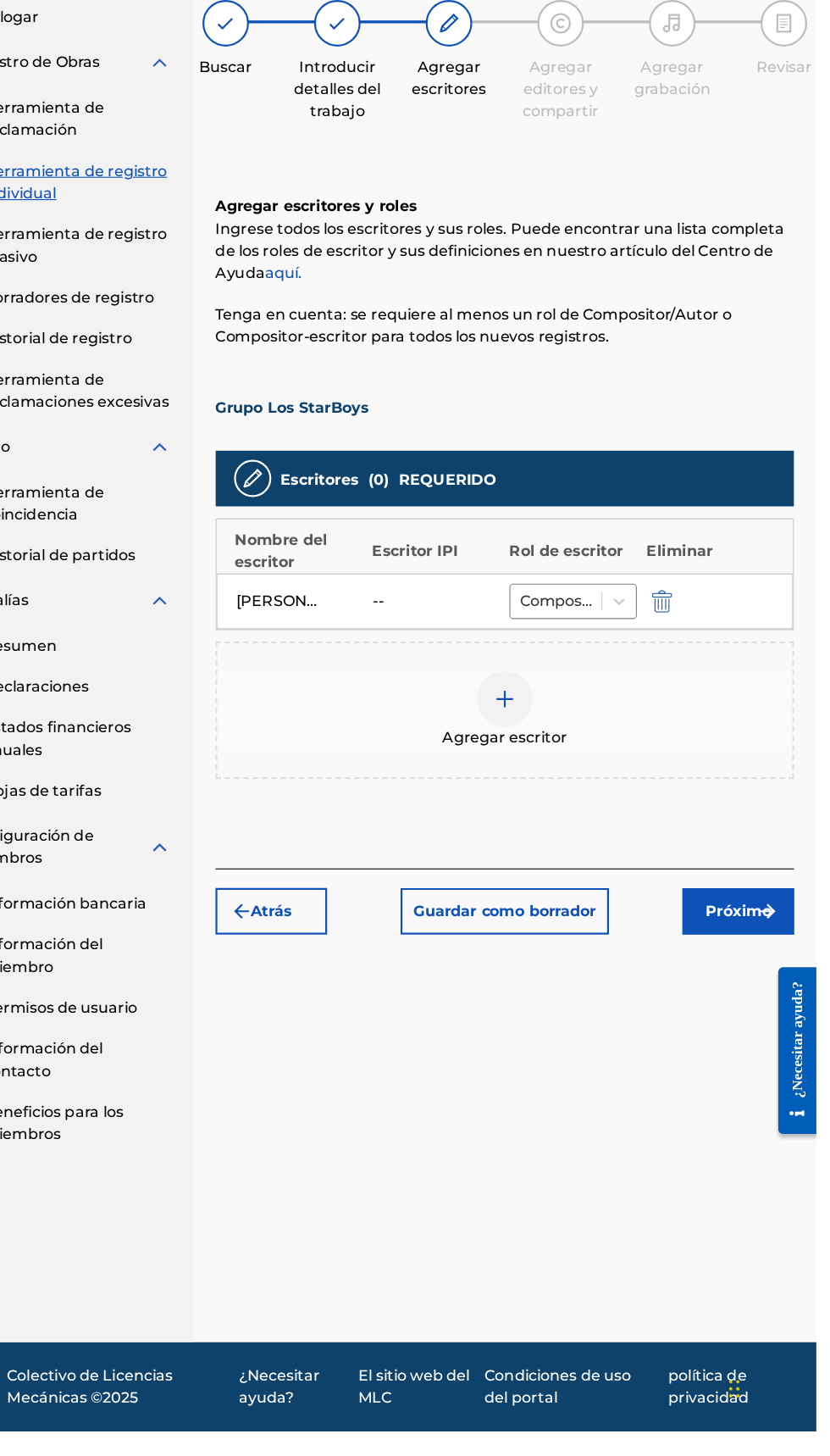
click at [586, 764] on div "Agregar escritor" at bounding box center [546, 800] width 524 height 71
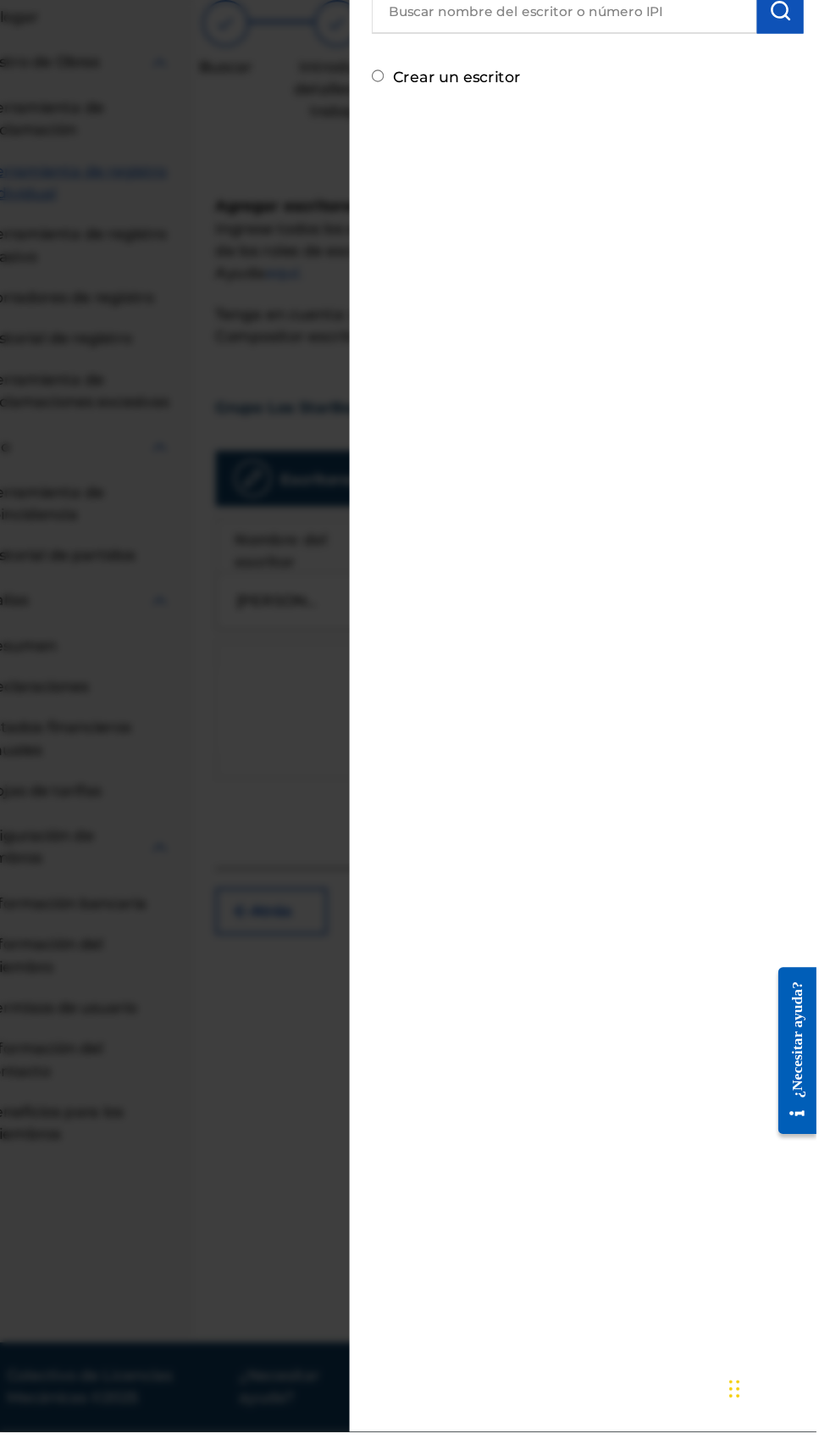
click at [665, 166] on input "text" at bounding box center [600, 161] width 351 height 43
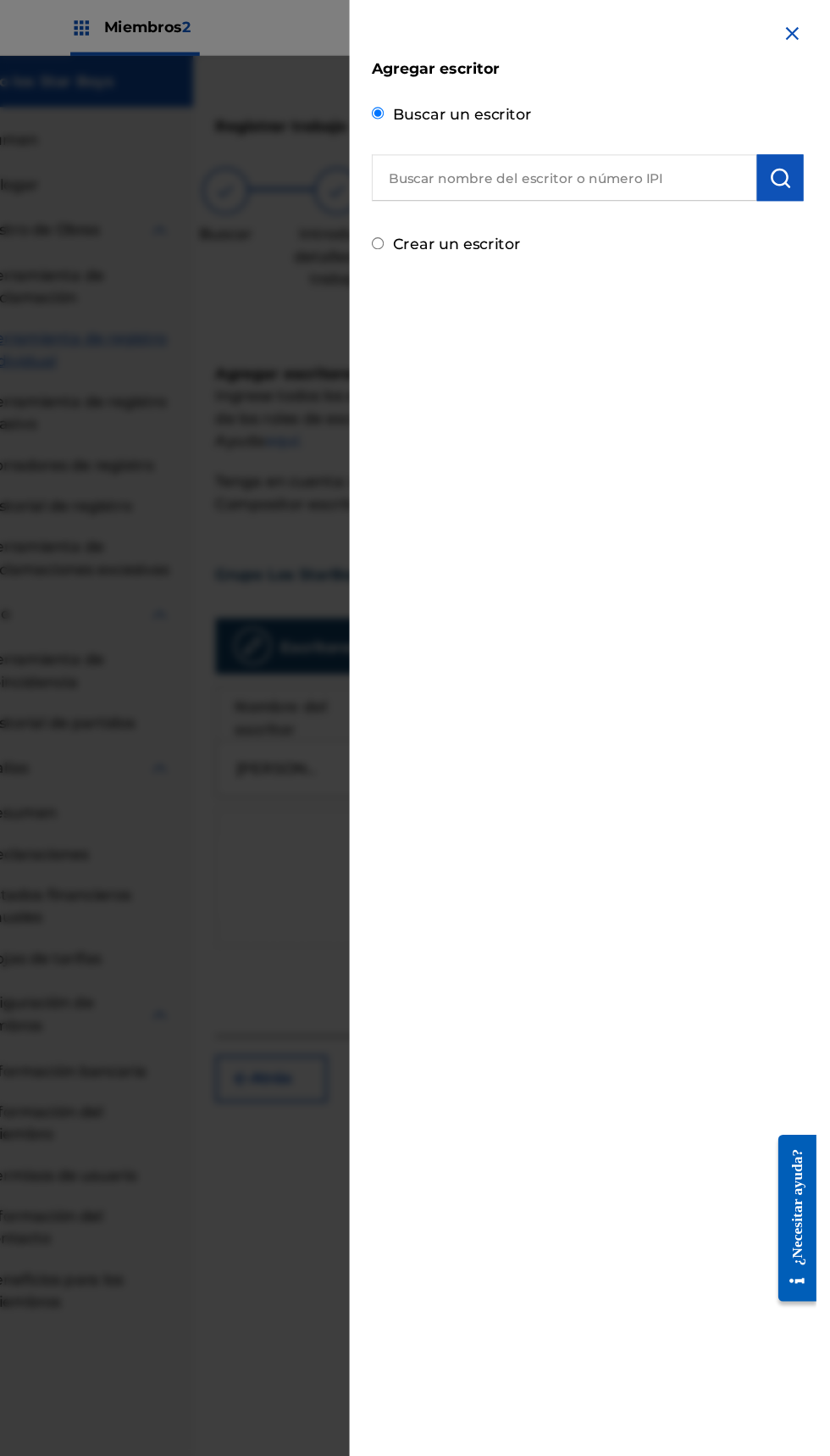
scroll to position [0, 0]
click at [818, 152] on button "submit" at bounding box center [797, 161] width 42 height 43
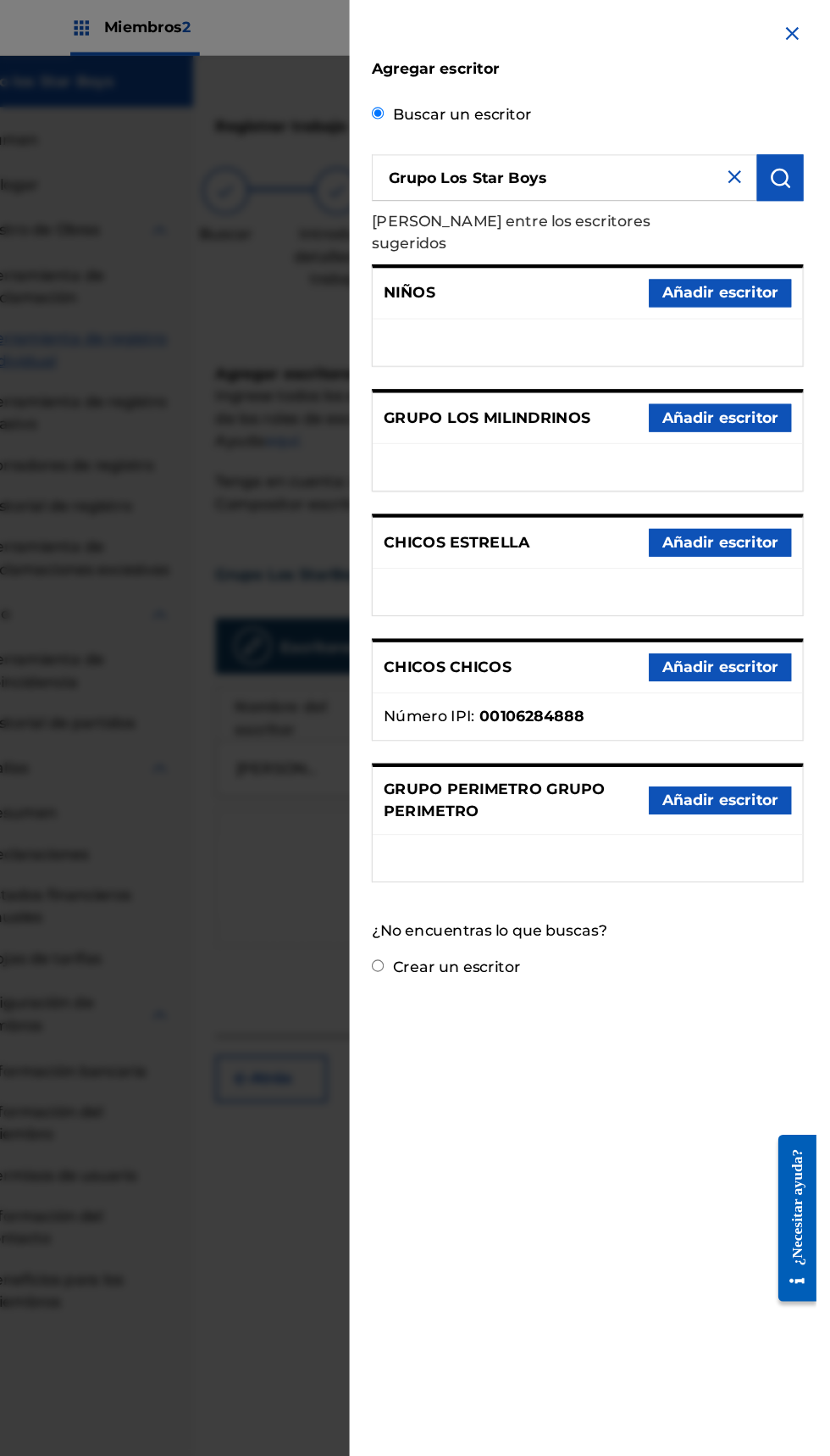
click at [502, 161] on input "Grupo Los Star Boys" at bounding box center [600, 161] width 351 height 43
type input "Los Star Boys"
click at [806, 161] on img "submit" at bounding box center [797, 162] width 21 height 21
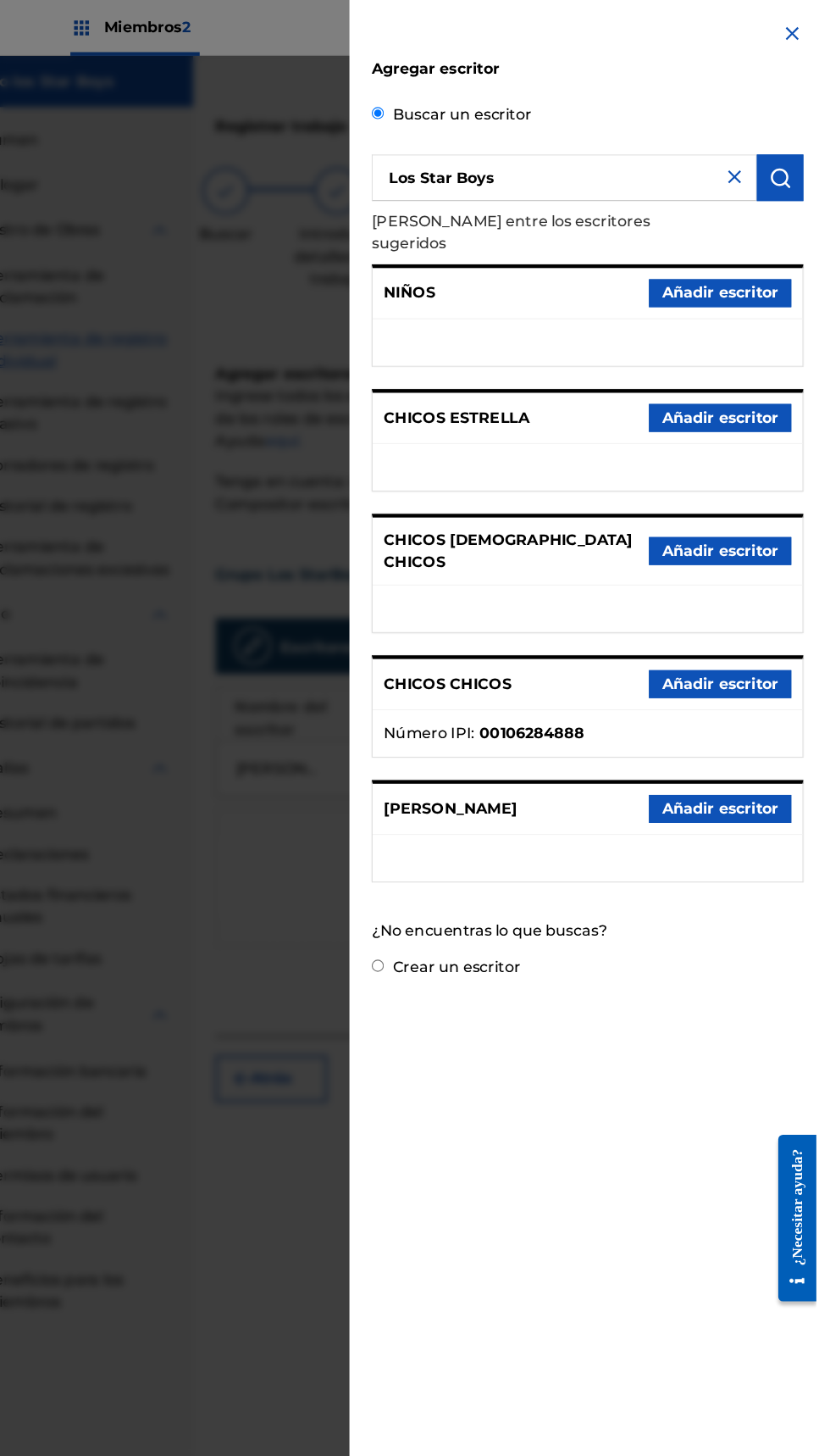
click at [763, 164] on img at bounding box center [756, 161] width 21 height 21
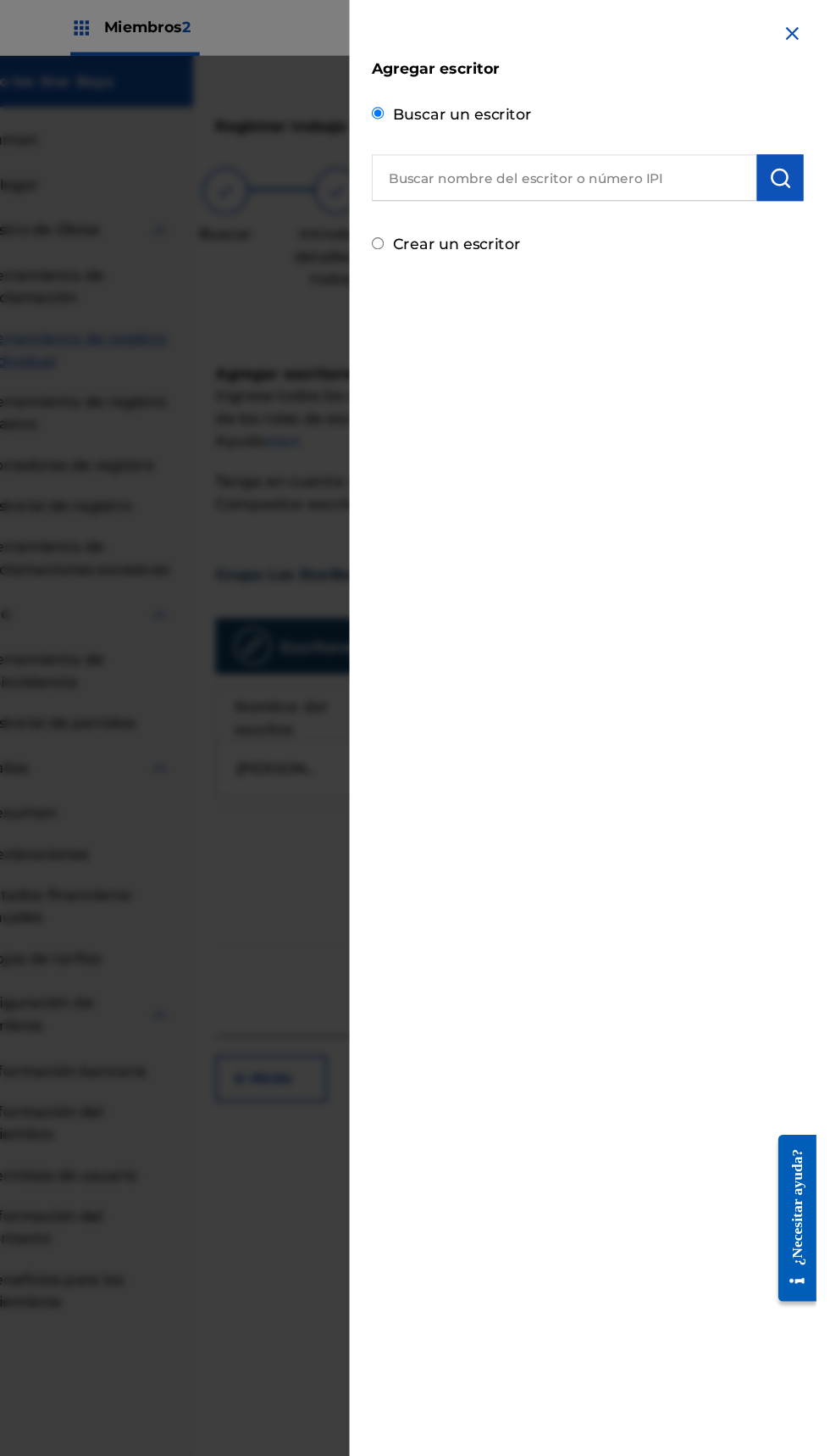
click at [818, 28] on img at bounding box center [808, 31] width 21 height 21
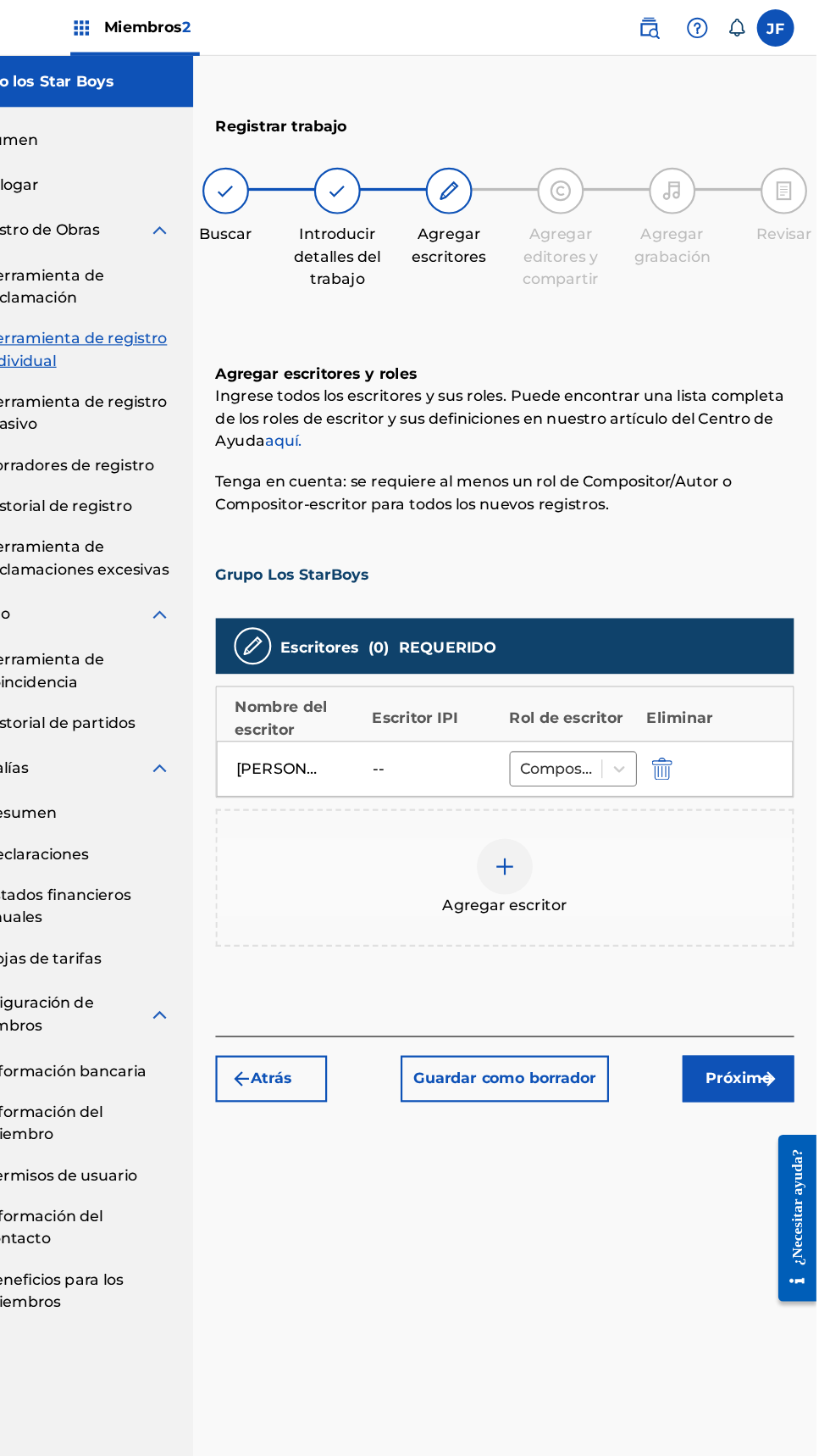
click at [761, 981] on font "Próximo" at bounding box center [759, 982] width 60 height 16
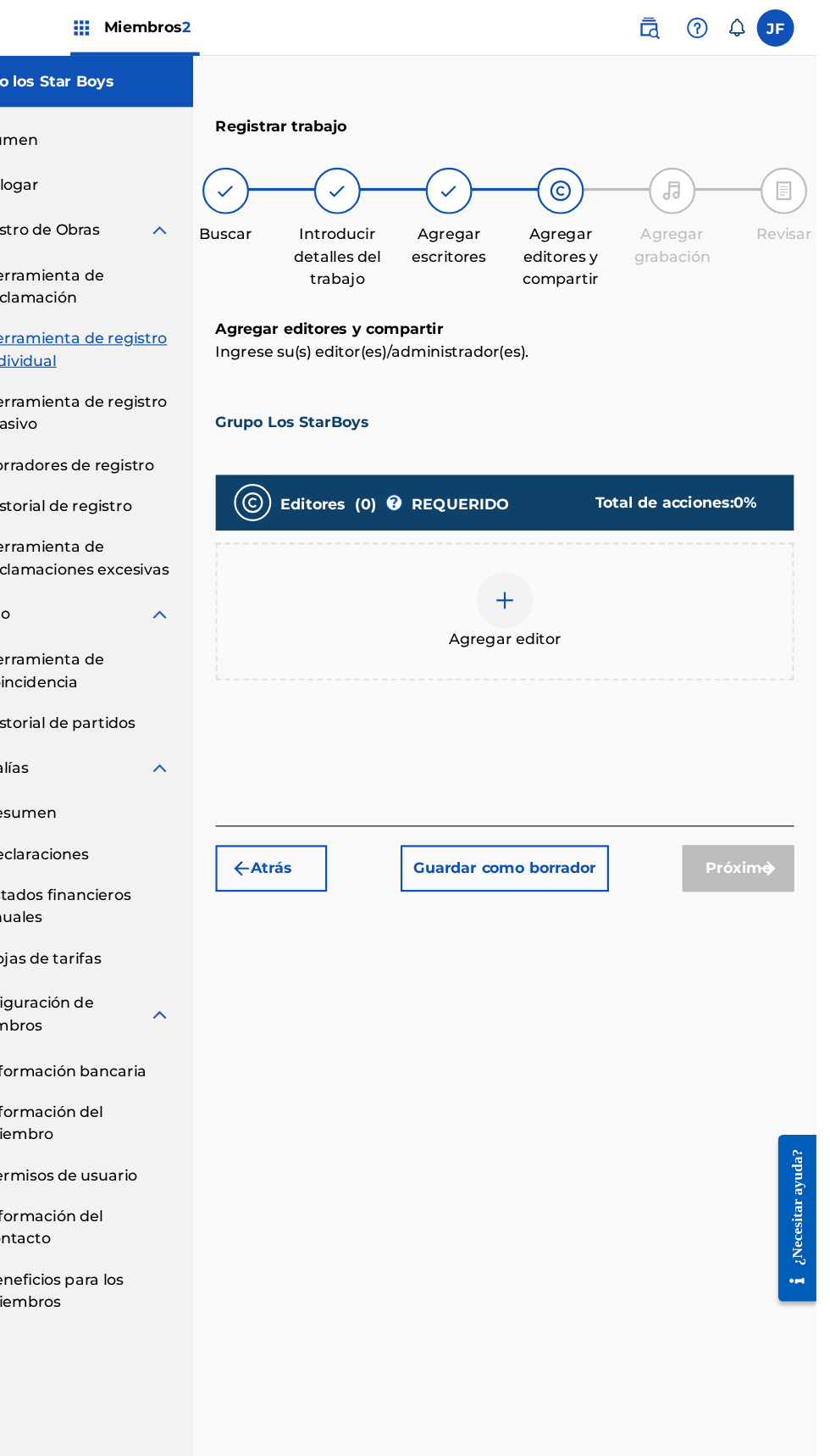
click at [568, 576] on font "Agregar editor" at bounding box center [547, 582] width 103 height 16
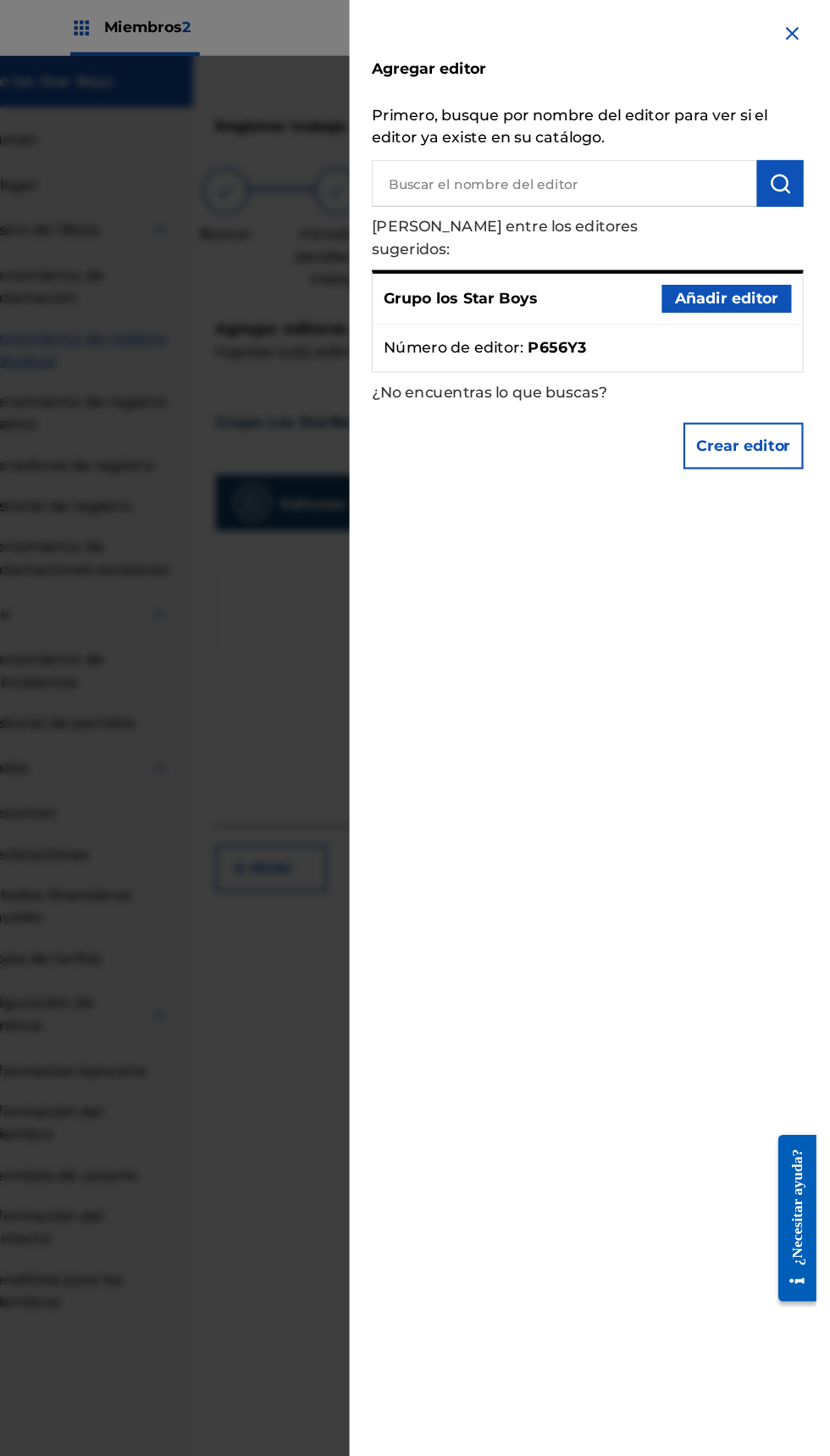
click at [774, 264] on font "Añadir editor" at bounding box center [748, 272] width 94 height 16
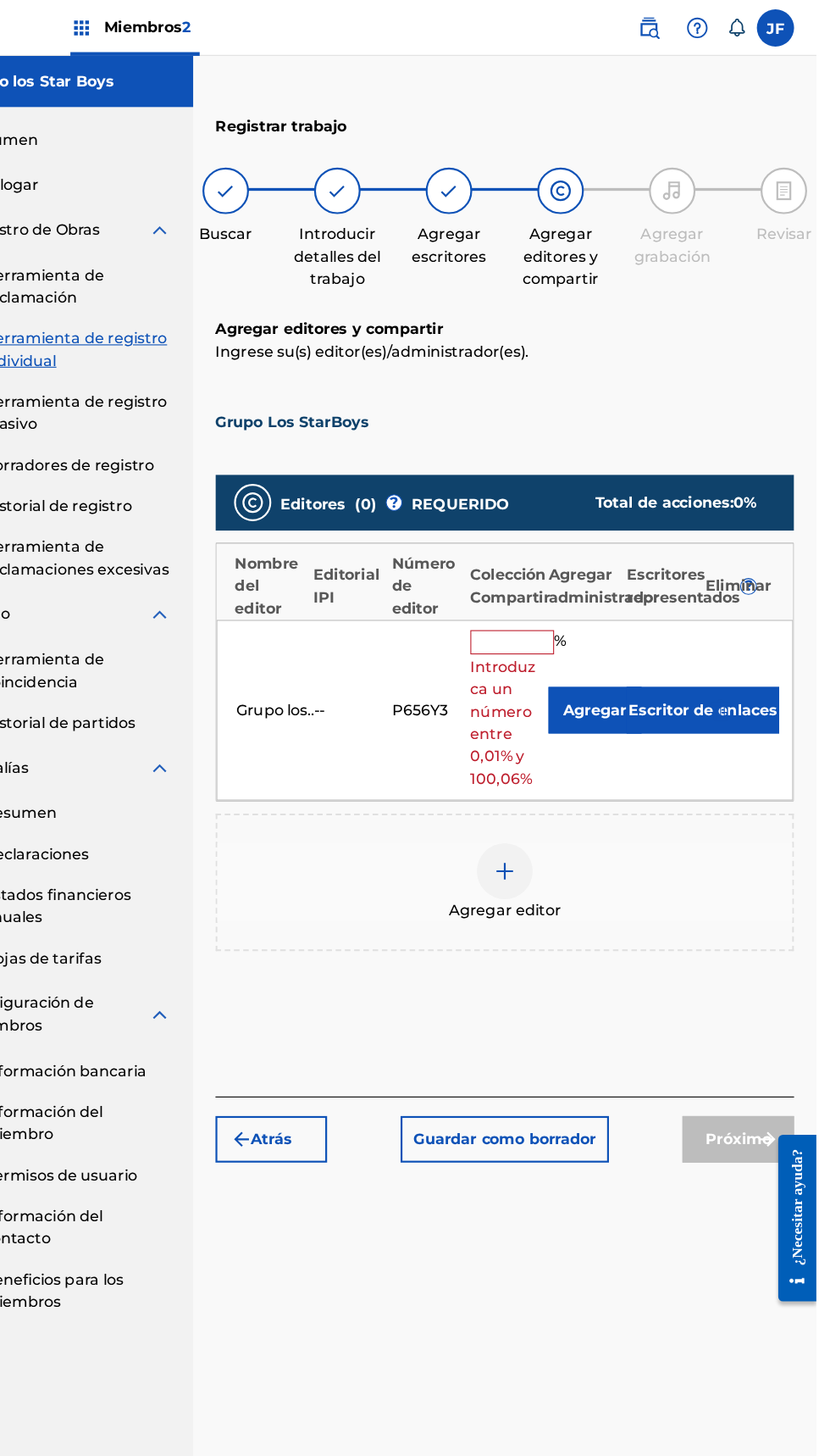
click at [556, 576] on input "text" at bounding box center [552, 585] width 76 height 22
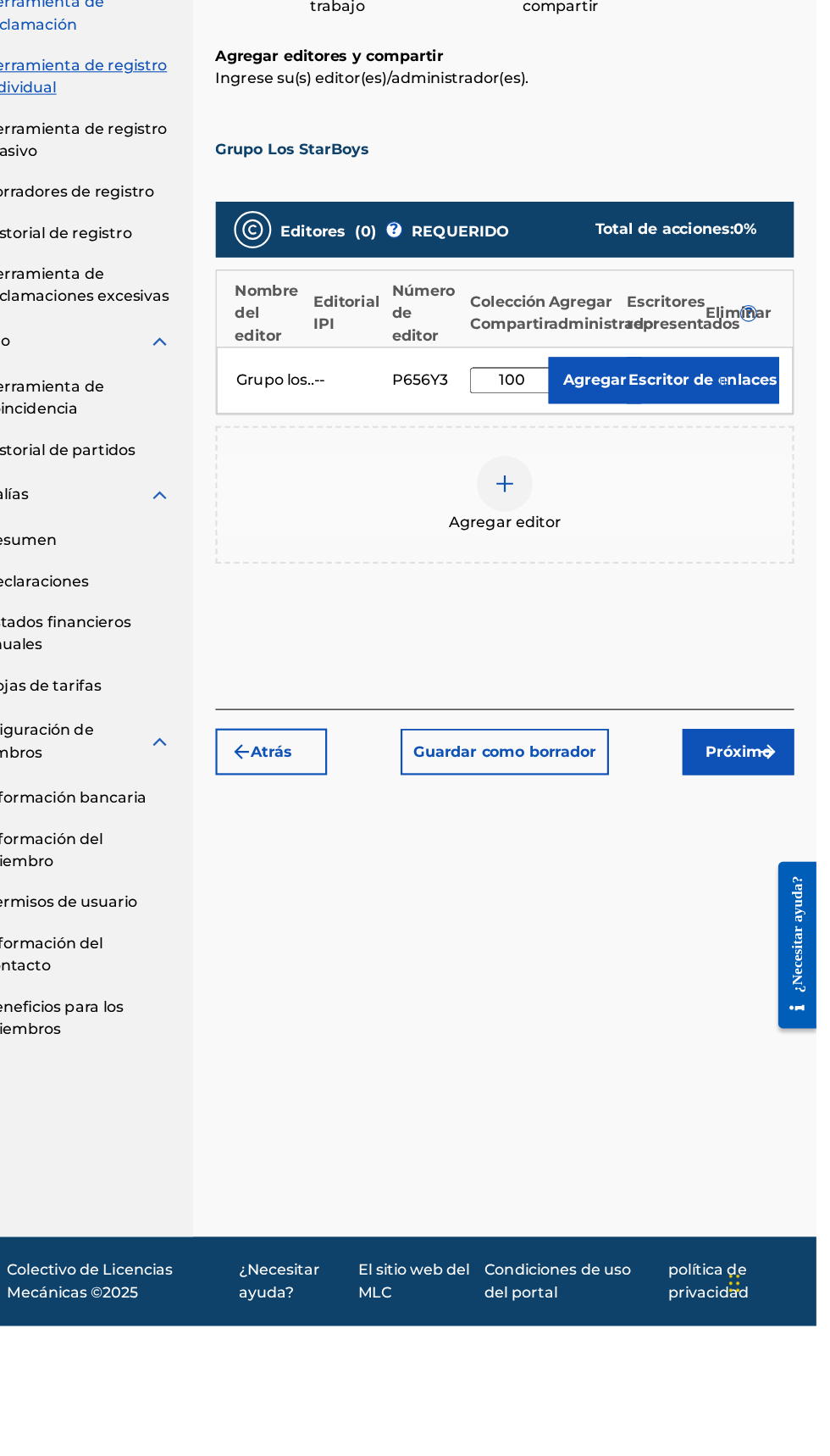
type input "100"
click at [567, 723] on font "Agregar editor" at bounding box center [547, 725] width 103 height 16
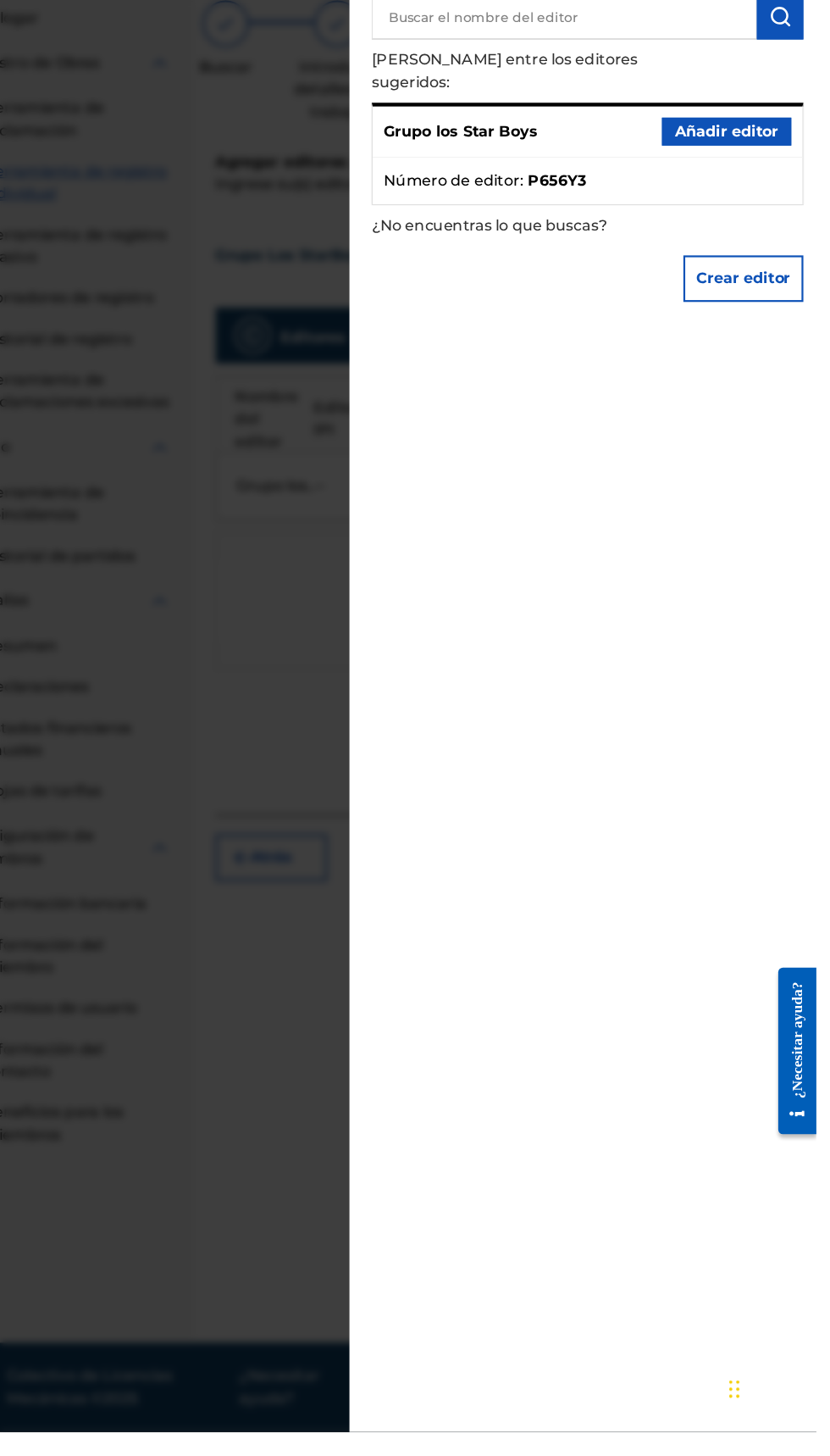
click at [652, 172] on input "text" at bounding box center [600, 166] width 351 height 43
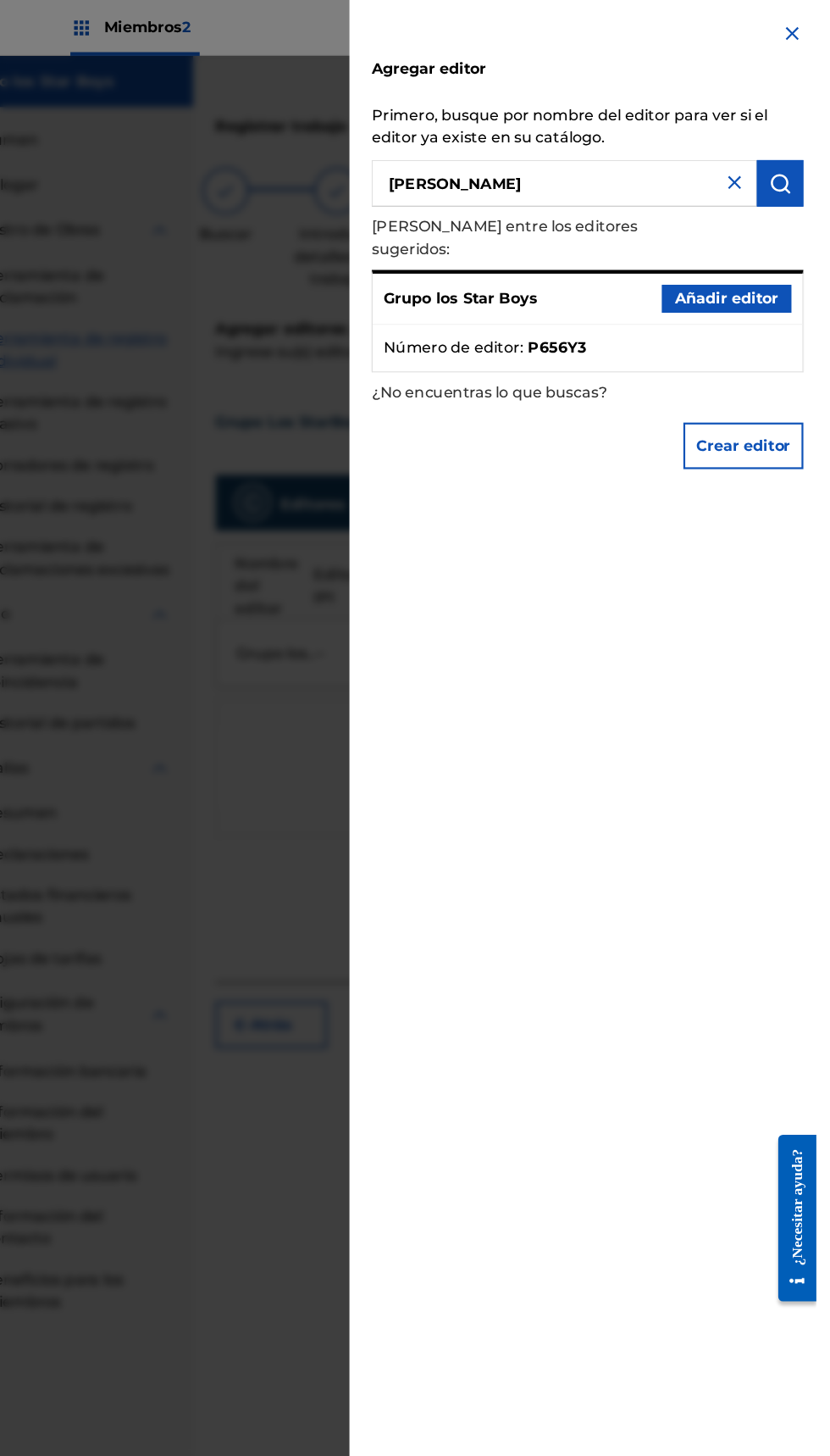
type input "[PERSON_NAME]"
click at [818, 168] on button "submit" at bounding box center [797, 166] width 42 height 43
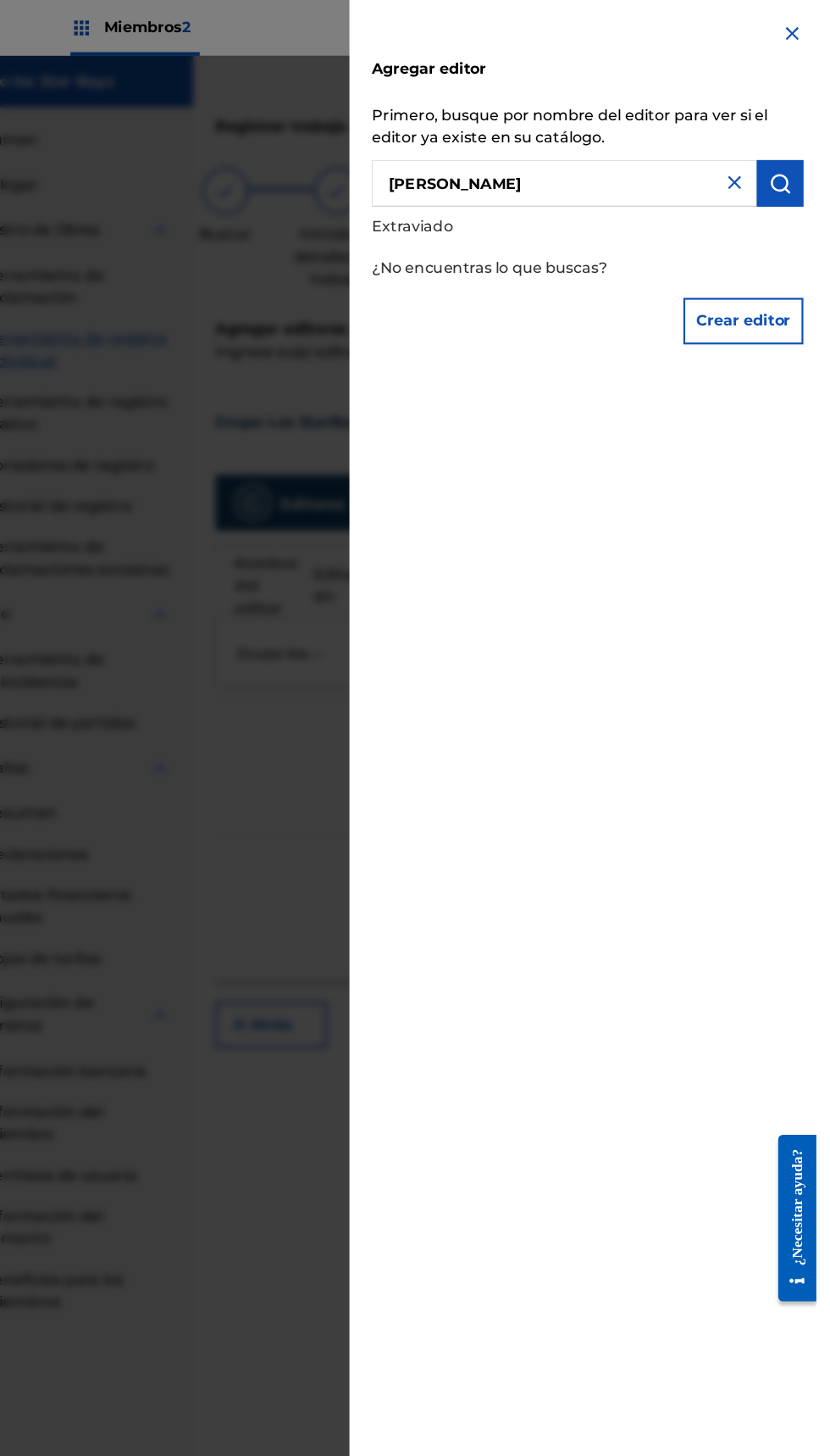
click at [808, 180] on button "submit" at bounding box center [797, 166] width 42 height 43
click at [763, 173] on img at bounding box center [756, 166] width 21 height 21
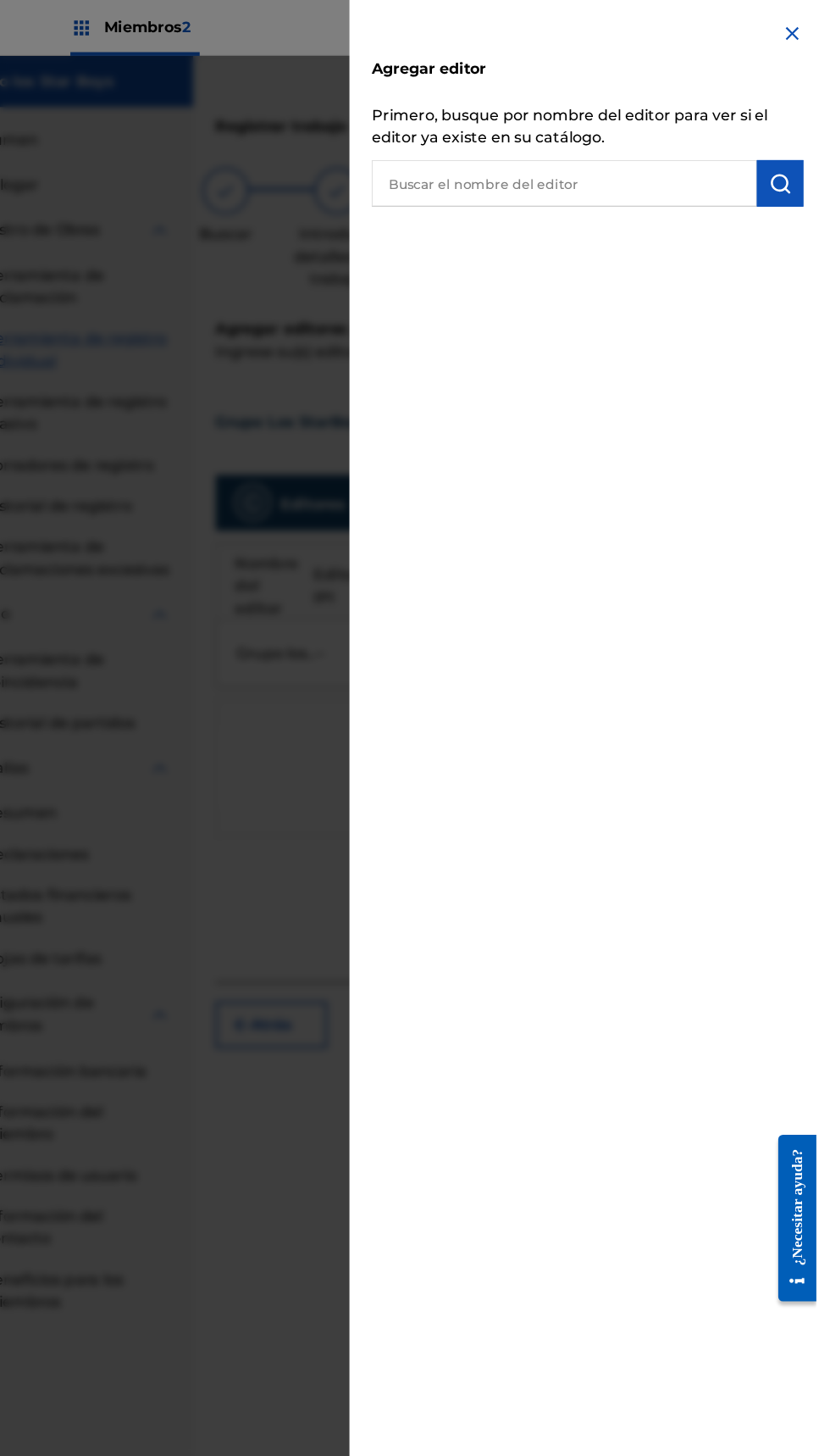
click at [818, 39] on img at bounding box center [808, 31] width 21 height 21
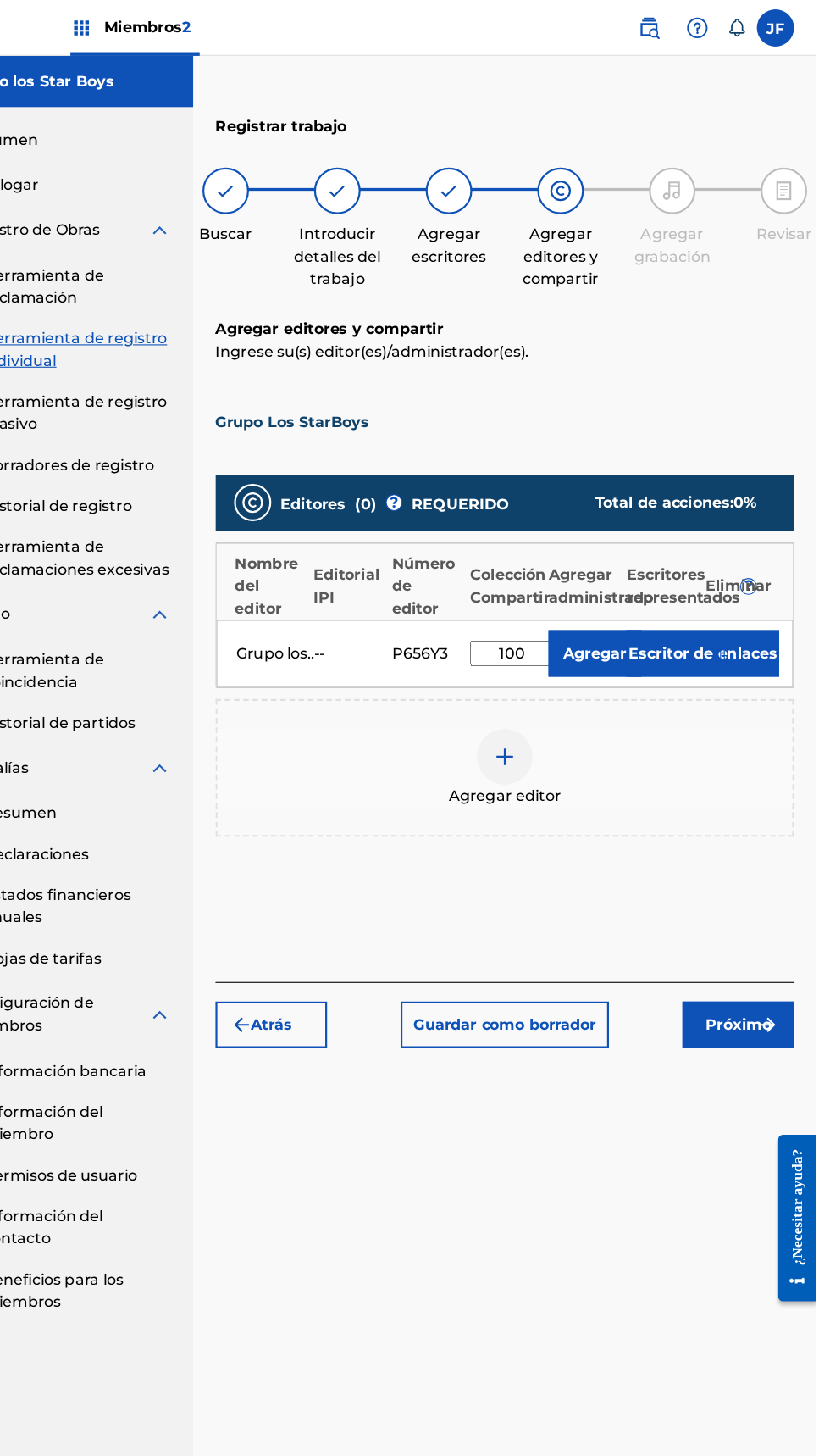
click at [745, 931] on font "Próximo" at bounding box center [759, 933] width 60 height 16
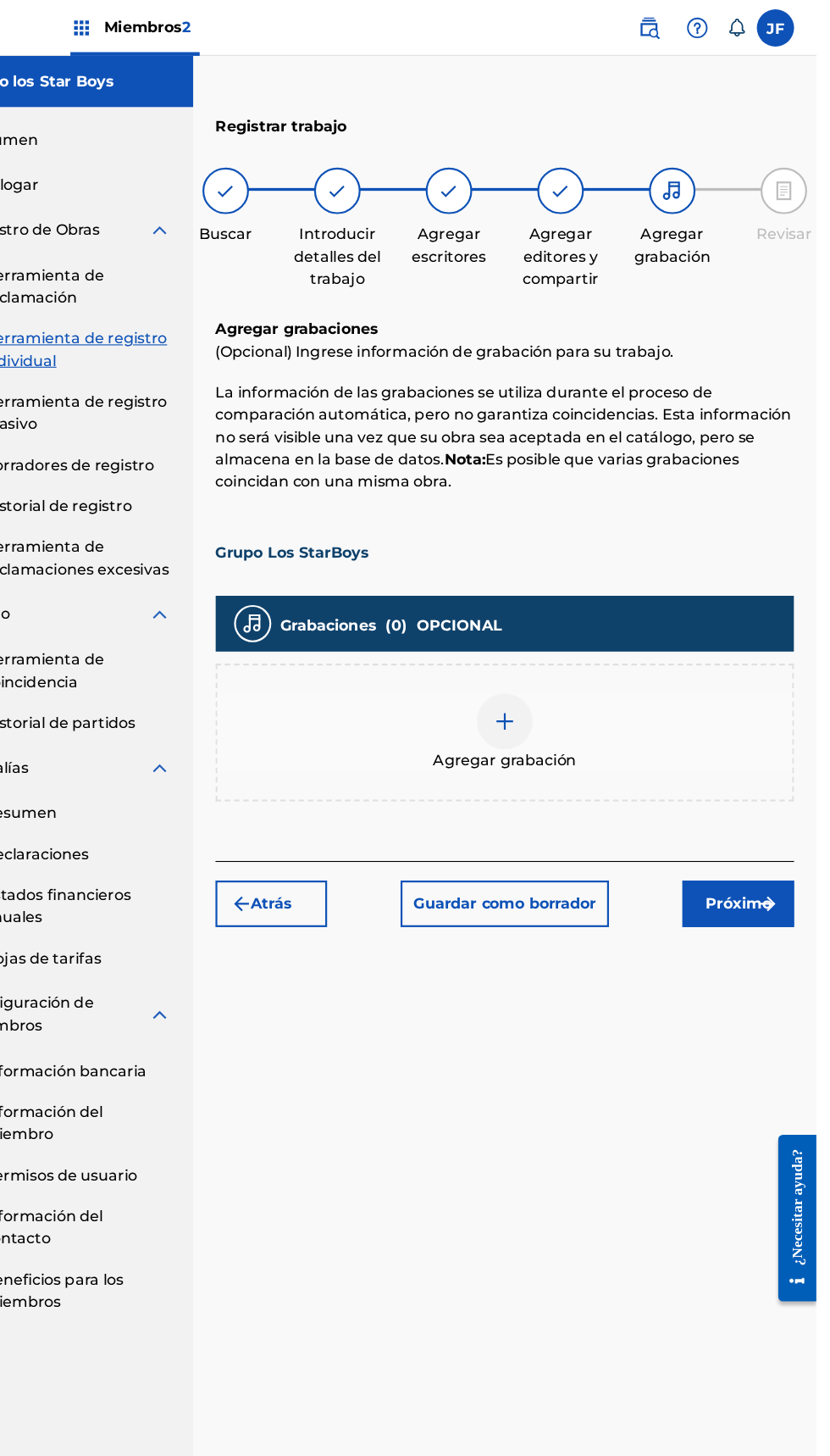
scroll to position [76, 0]
click at [578, 684] on font "Agregar grabación" at bounding box center [546, 692] width 130 height 16
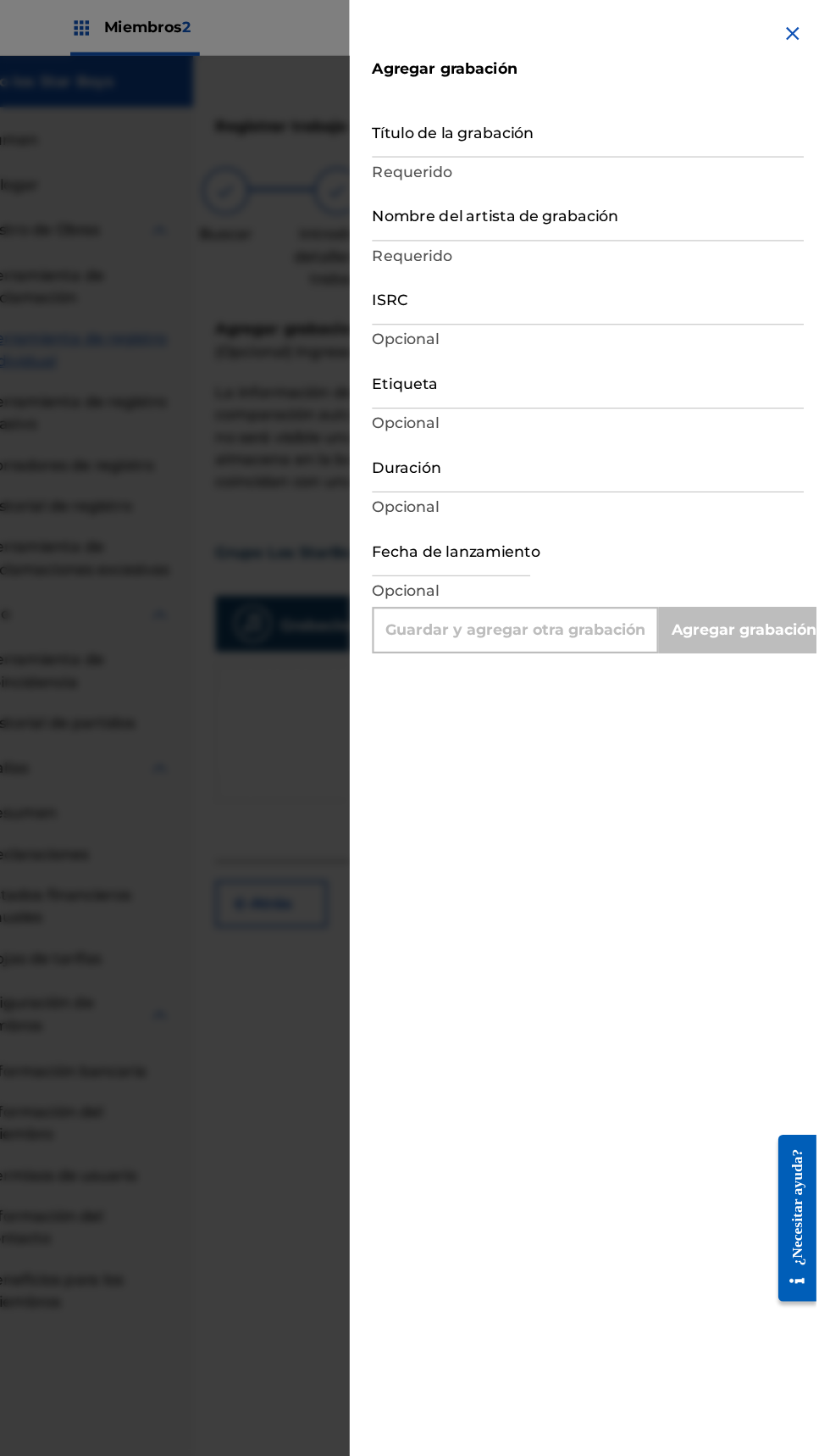
click at [651, 130] on input "Título de la grabación" at bounding box center [622, 119] width 393 height 48
type input "G"
type input "Add Recording"
type input "G"
type input "L"
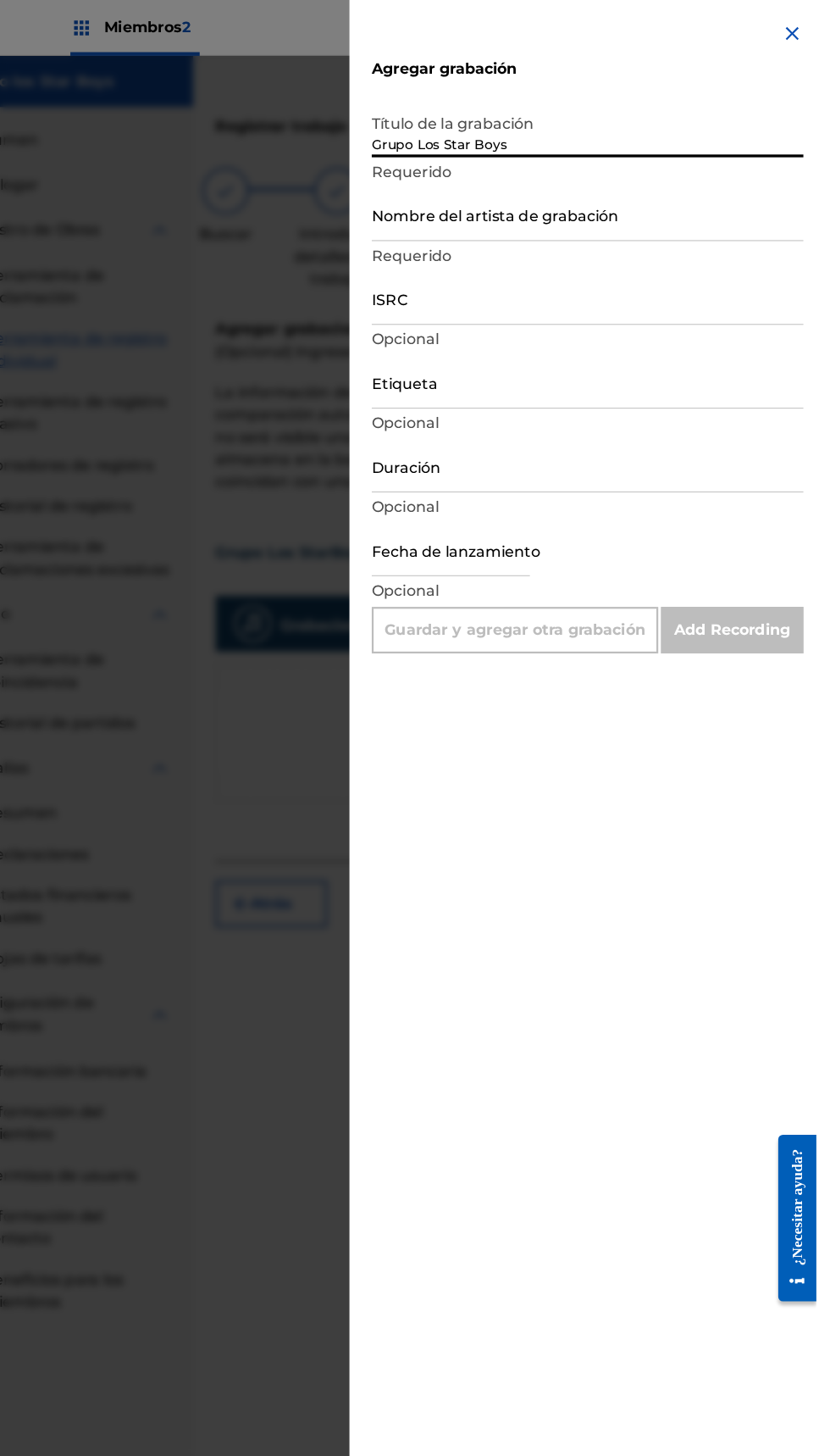
type input "Grupo Los Star Boys"
click at [630, 207] on input "Nombre del artista de grabación" at bounding box center [622, 195] width 393 height 48
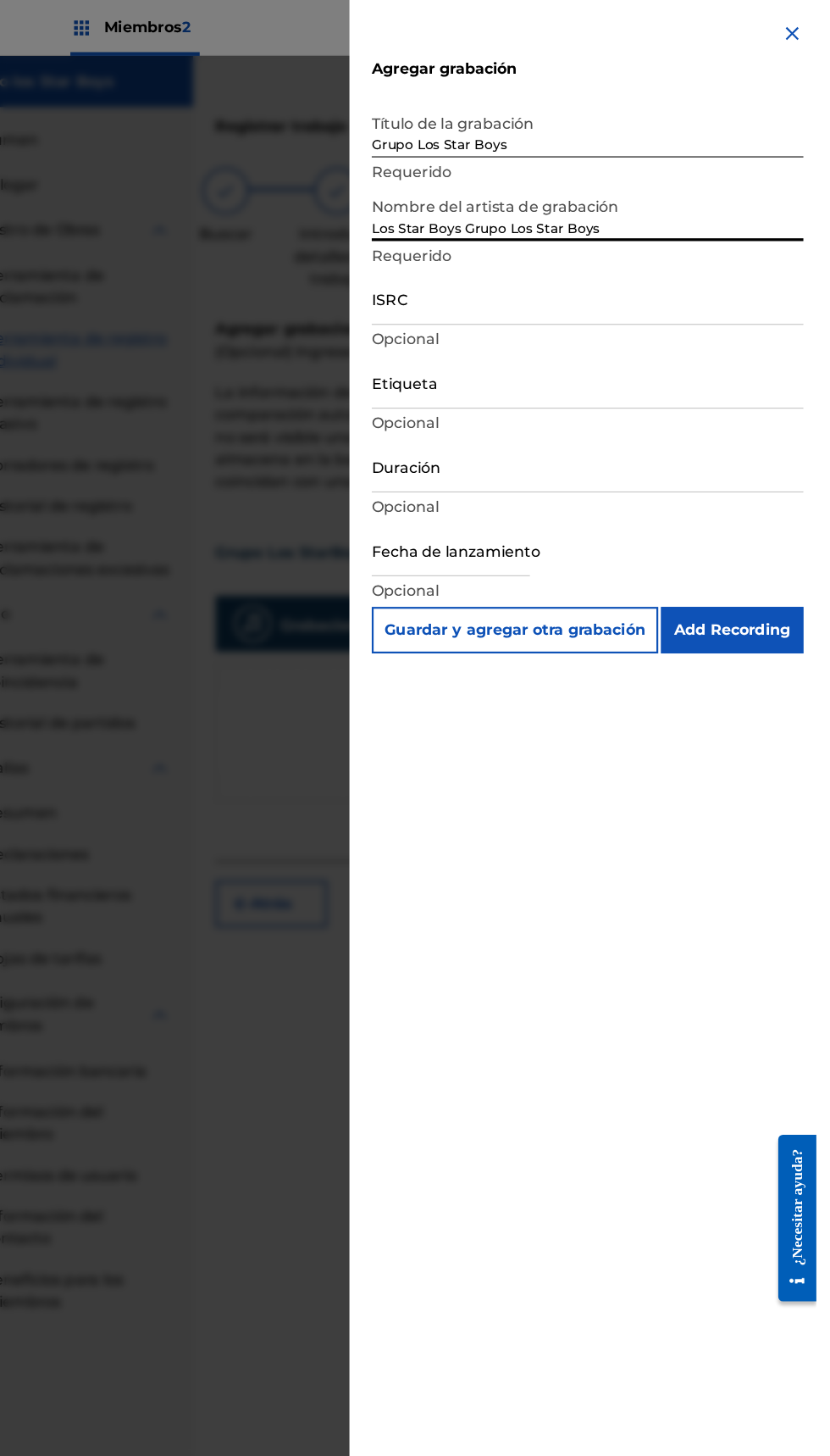
type input "Los Star Boys Grupo Los Star Boys"
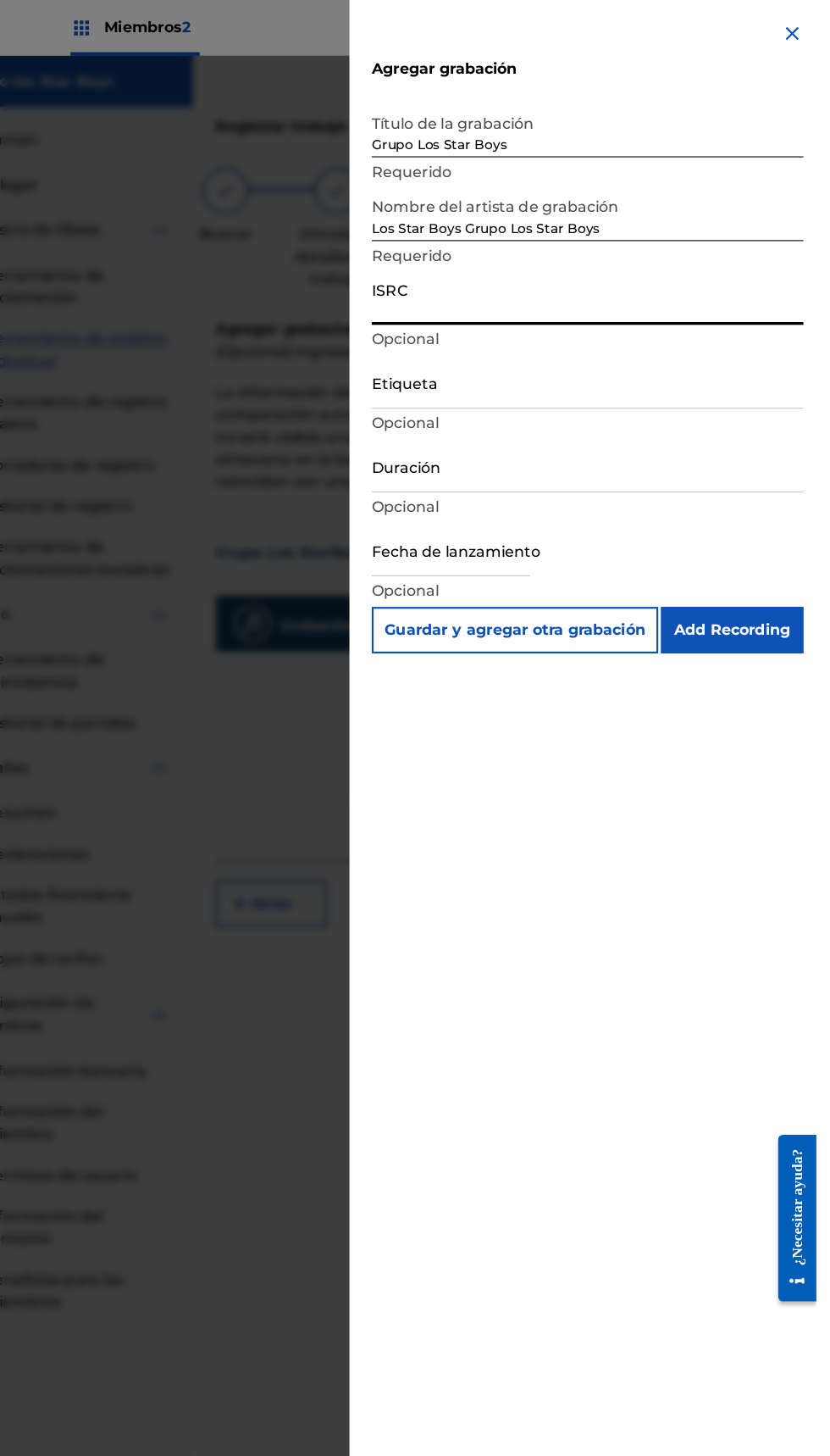
type input "GX5MX2402409"
click at [638, 360] on input "Etiqueta" at bounding box center [622, 348] width 393 height 48
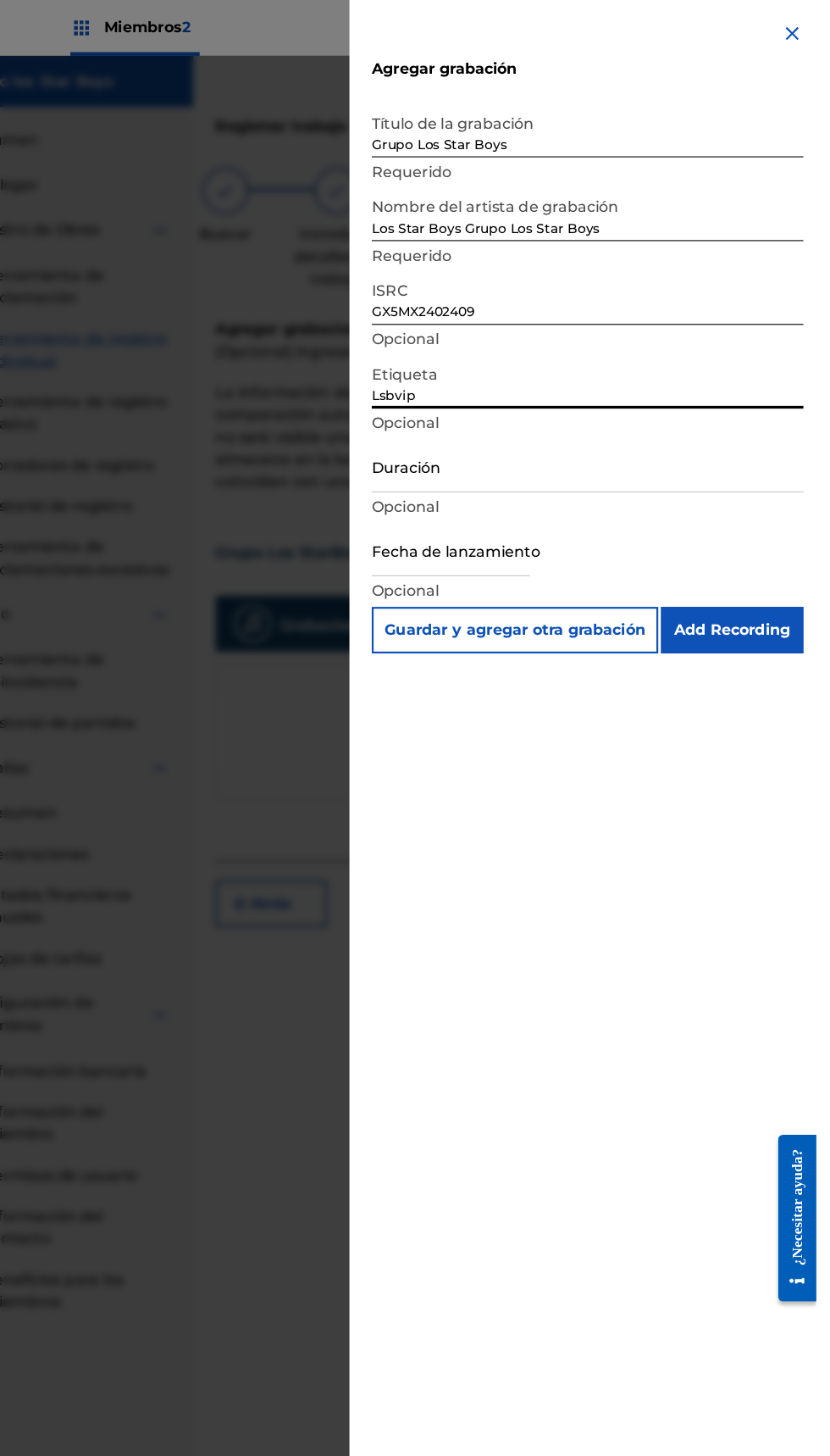
type input "Lsbvip"
click at [569, 515] on input "text" at bounding box center [497, 500] width 144 height 48
select select "7"
select select "2025"
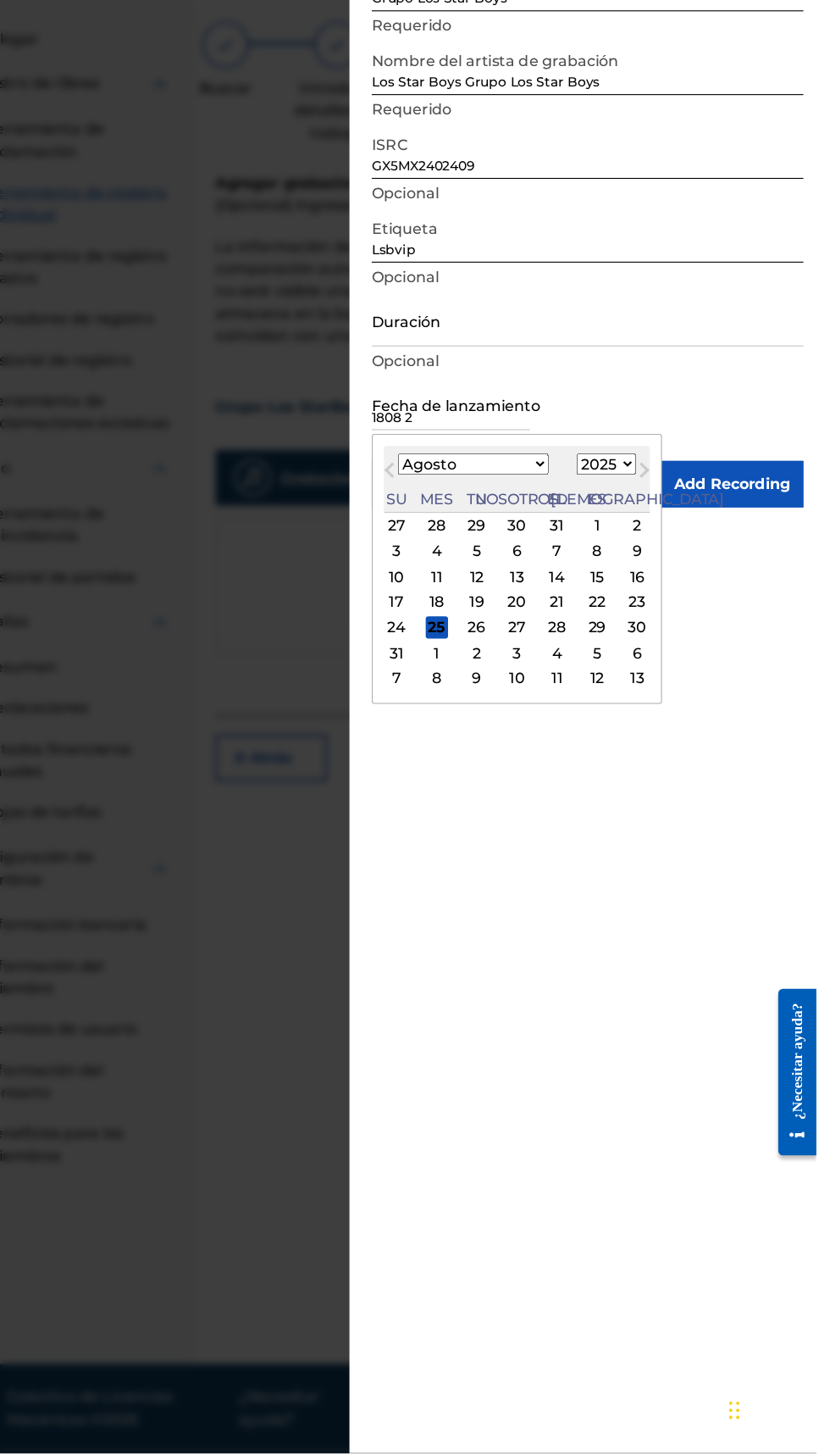
type input "1808 24"
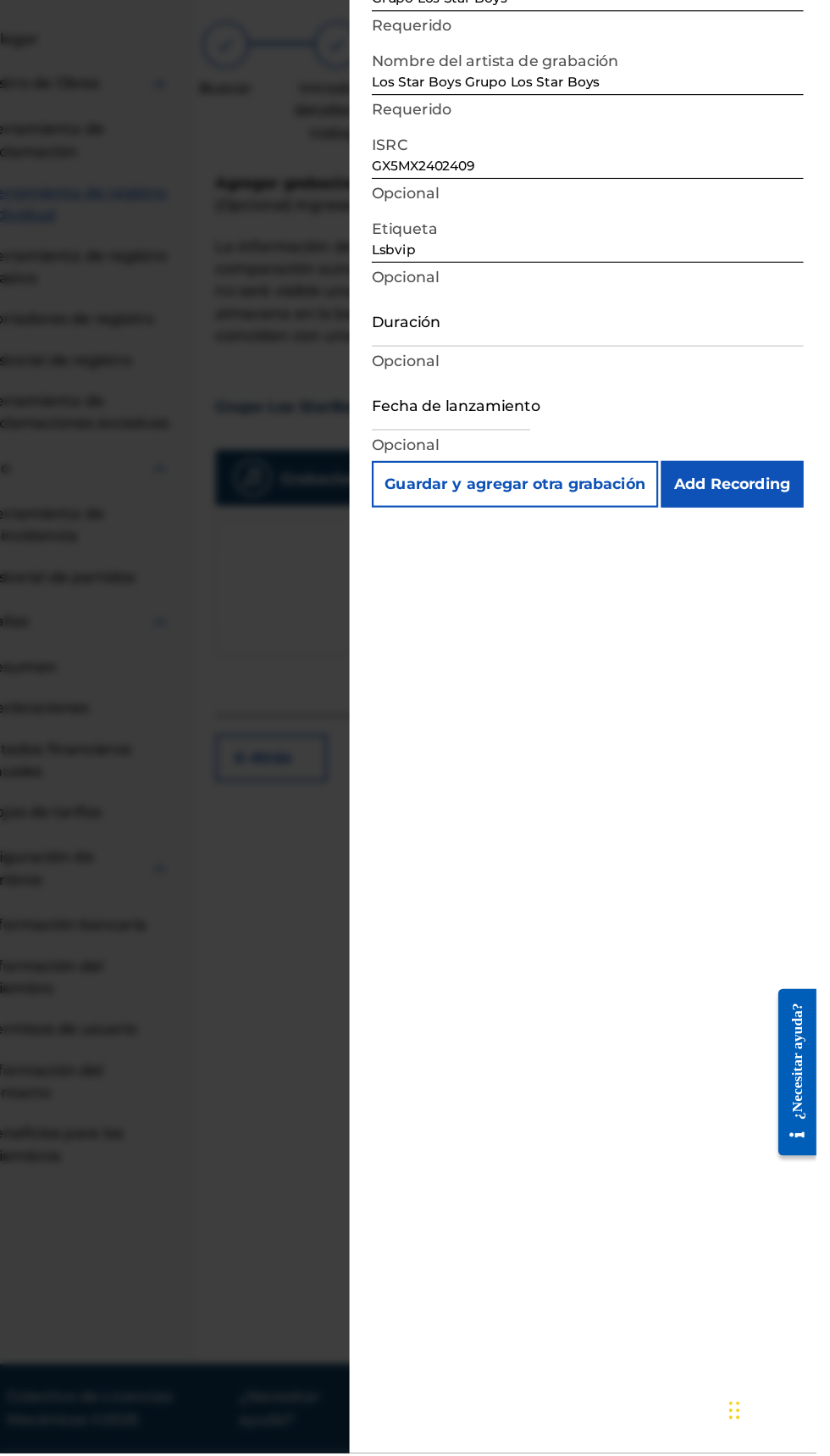
click at [565, 486] on input "text" at bounding box center [497, 500] width 144 height 48
select select "7"
select select "2025"
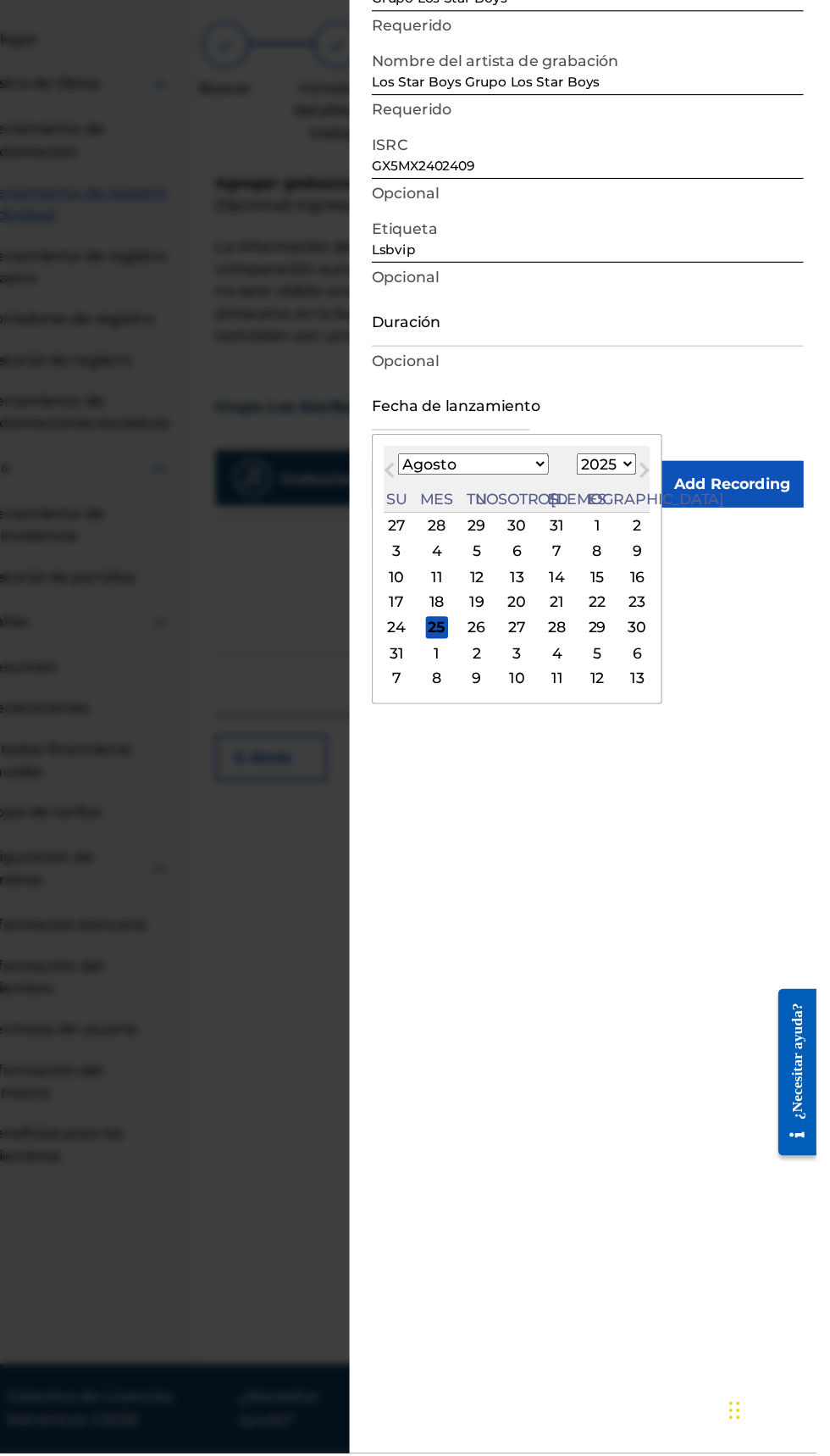
click at [672, 560] on span "Mes próximo" at bounding box center [672, 563] width 0 height 26
select select "9"
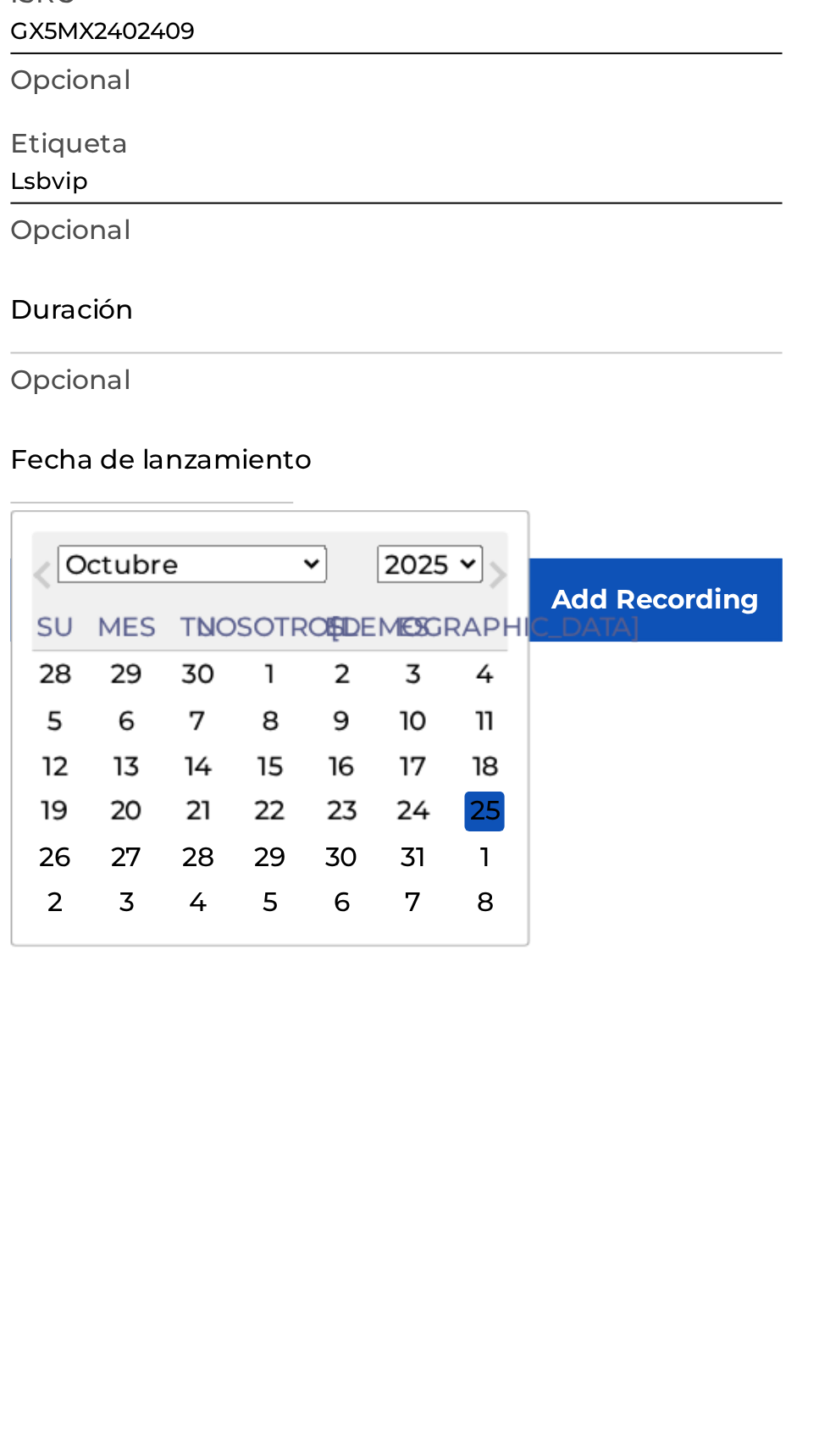
click at [622, 515] on div "Fecha de lanzamiento [DATE] Mes anterior Mes próximo [DATE] Enero Febrero Marzo…" at bounding box center [622, 514] width 393 height 76
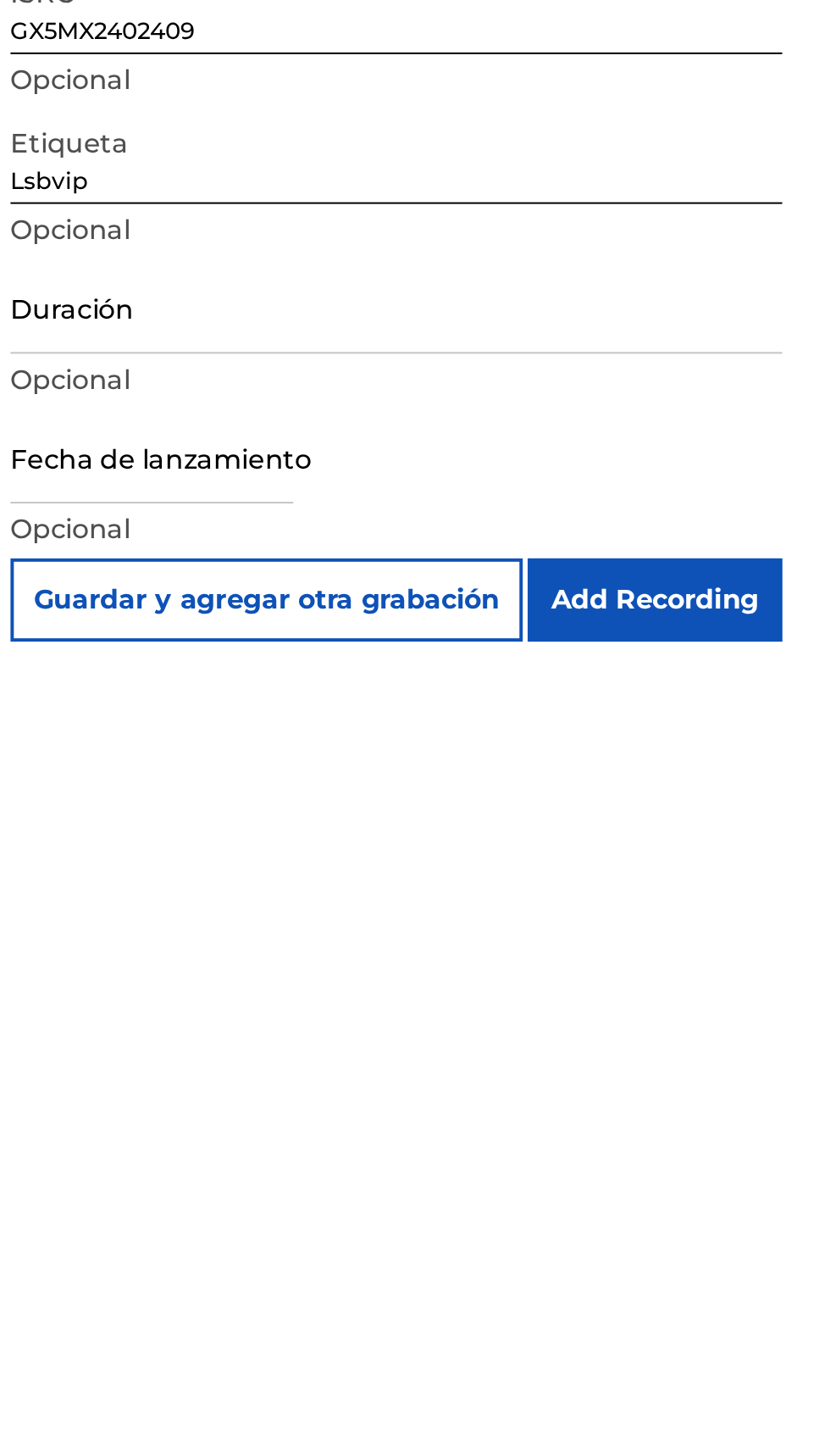
scroll to position [49, 0]
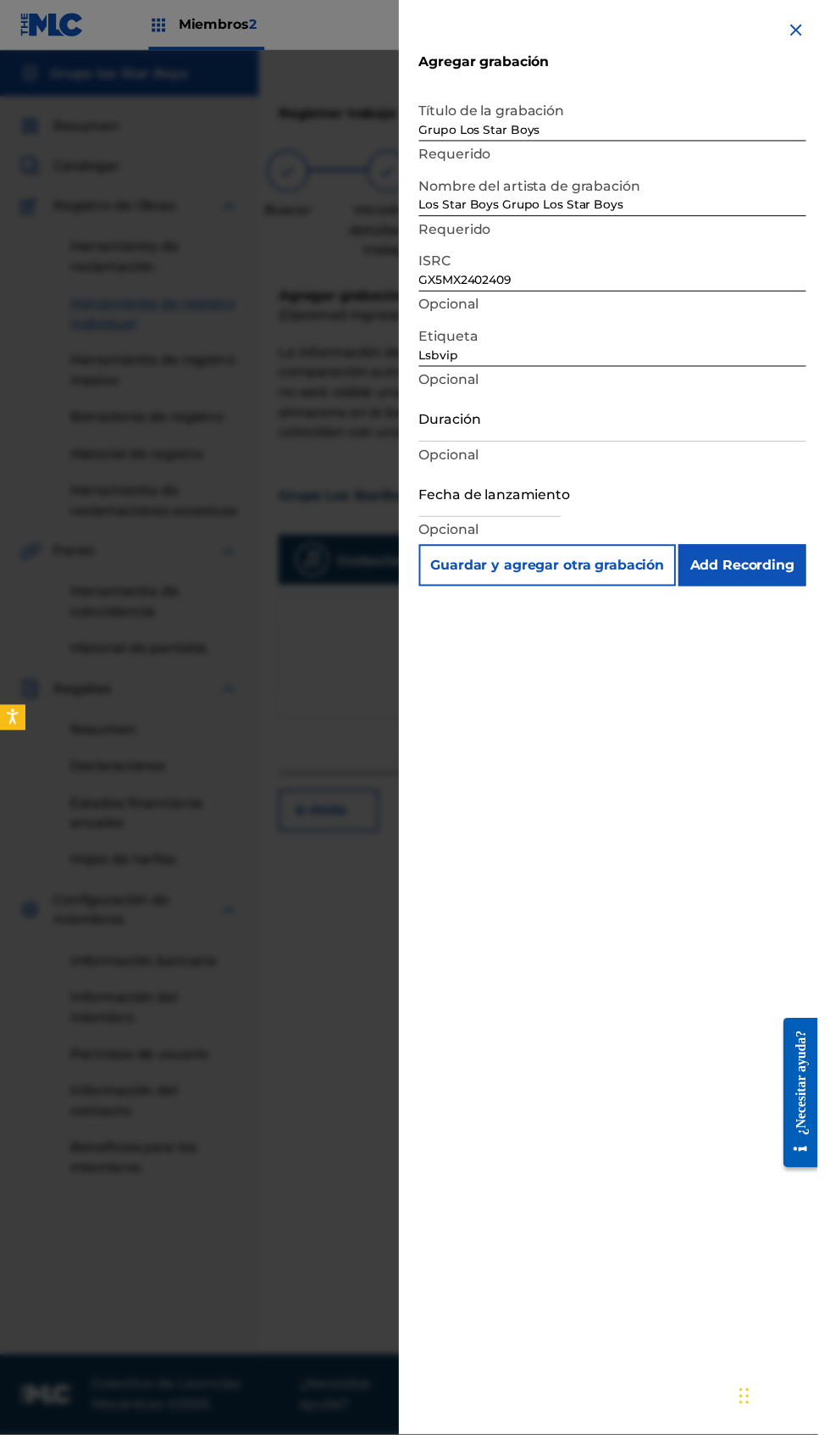
click at [466, 574] on font "Guardar y agregar otra grabación" at bounding box center [555, 573] width 237 height 16
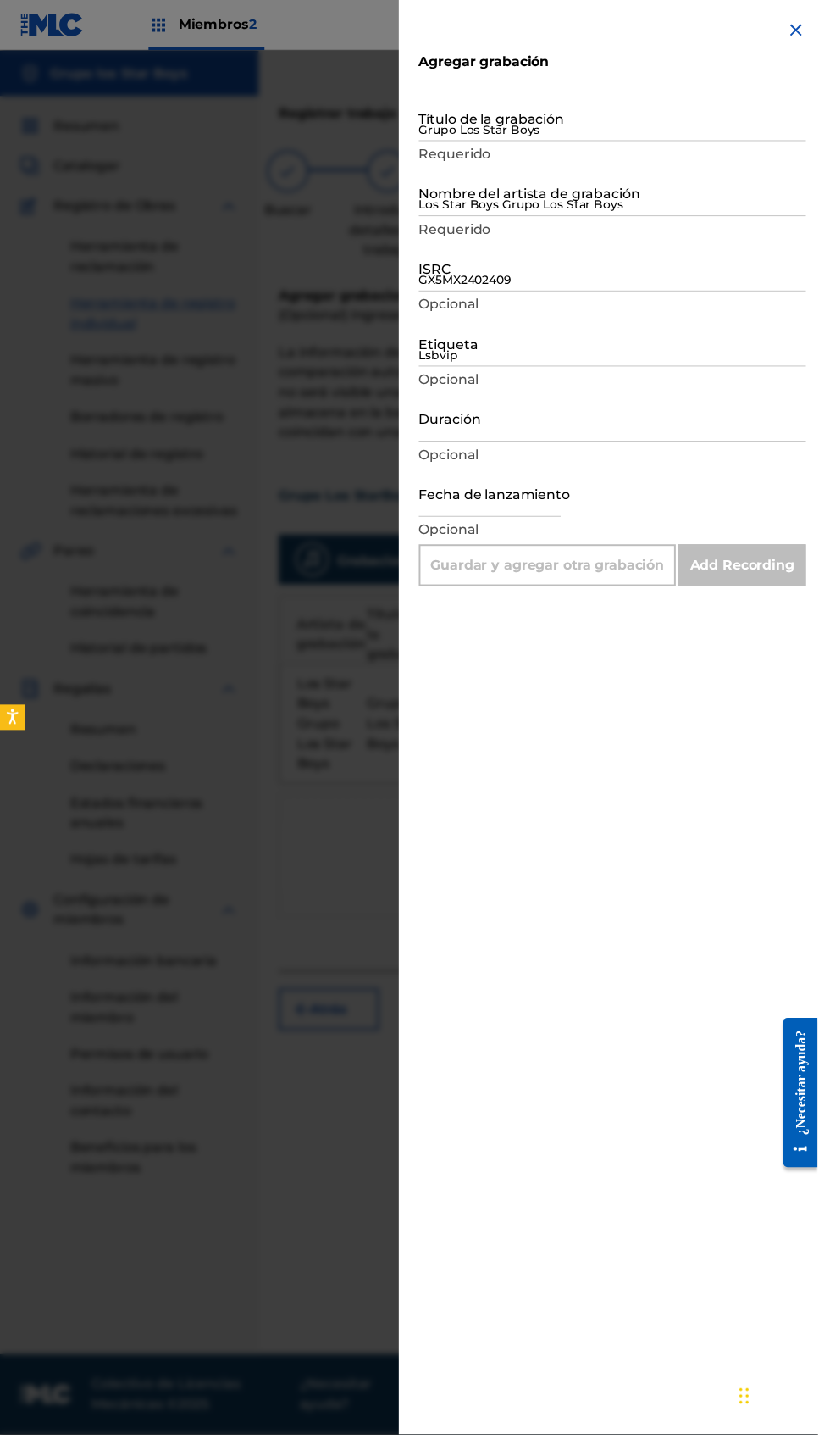
click at [633, 133] on input "Grupo Los Star Boys" at bounding box center [622, 119] width 393 height 48
type input "Los Star Boys"
click at [663, 203] on input "Los Star Boys Grupo Los Star Boys" at bounding box center [622, 195] width 393 height 48
type input "Grupo los Star boys"
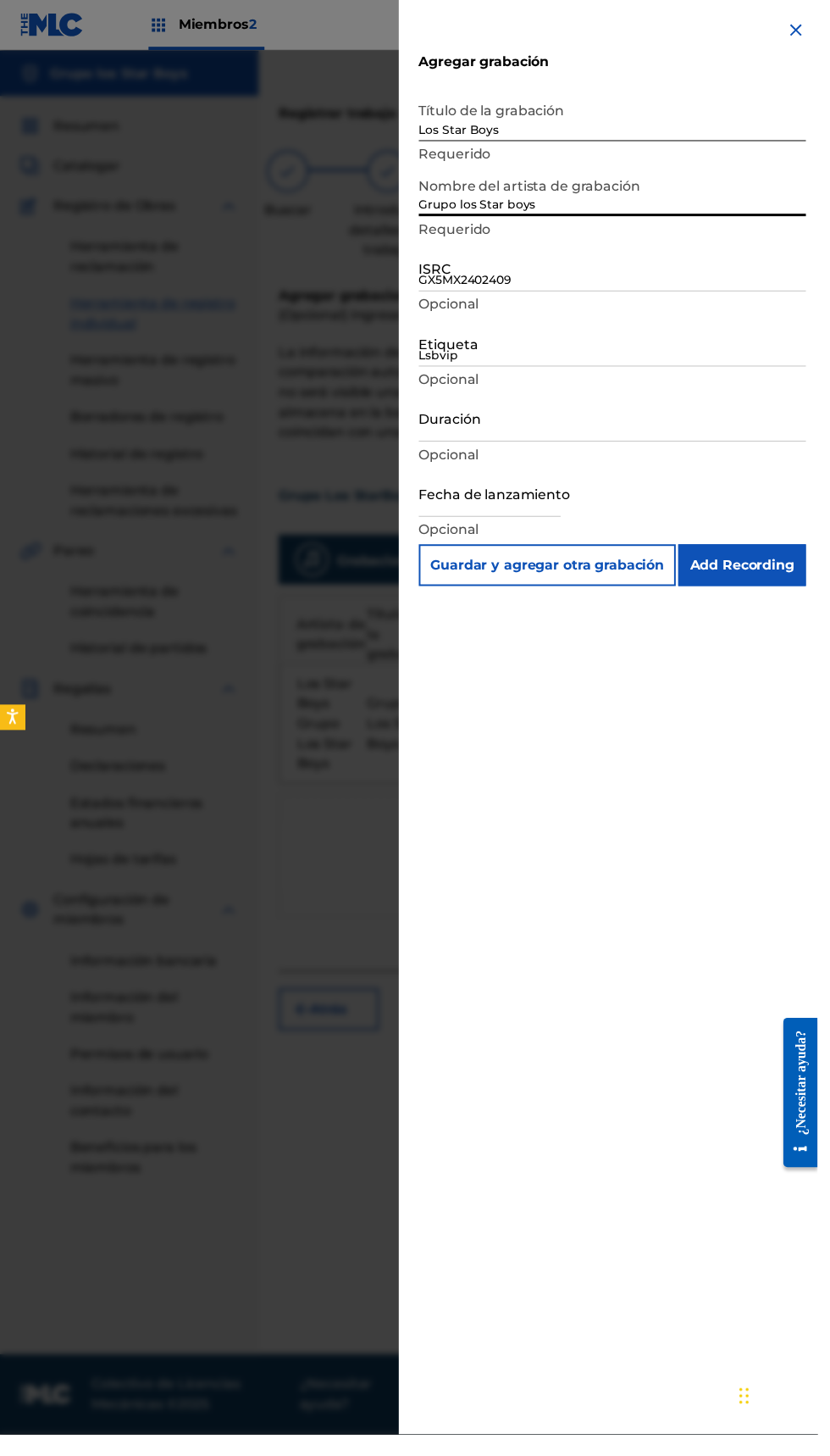
click at [576, 283] on input "GX5MX2402409" at bounding box center [622, 271] width 393 height 48
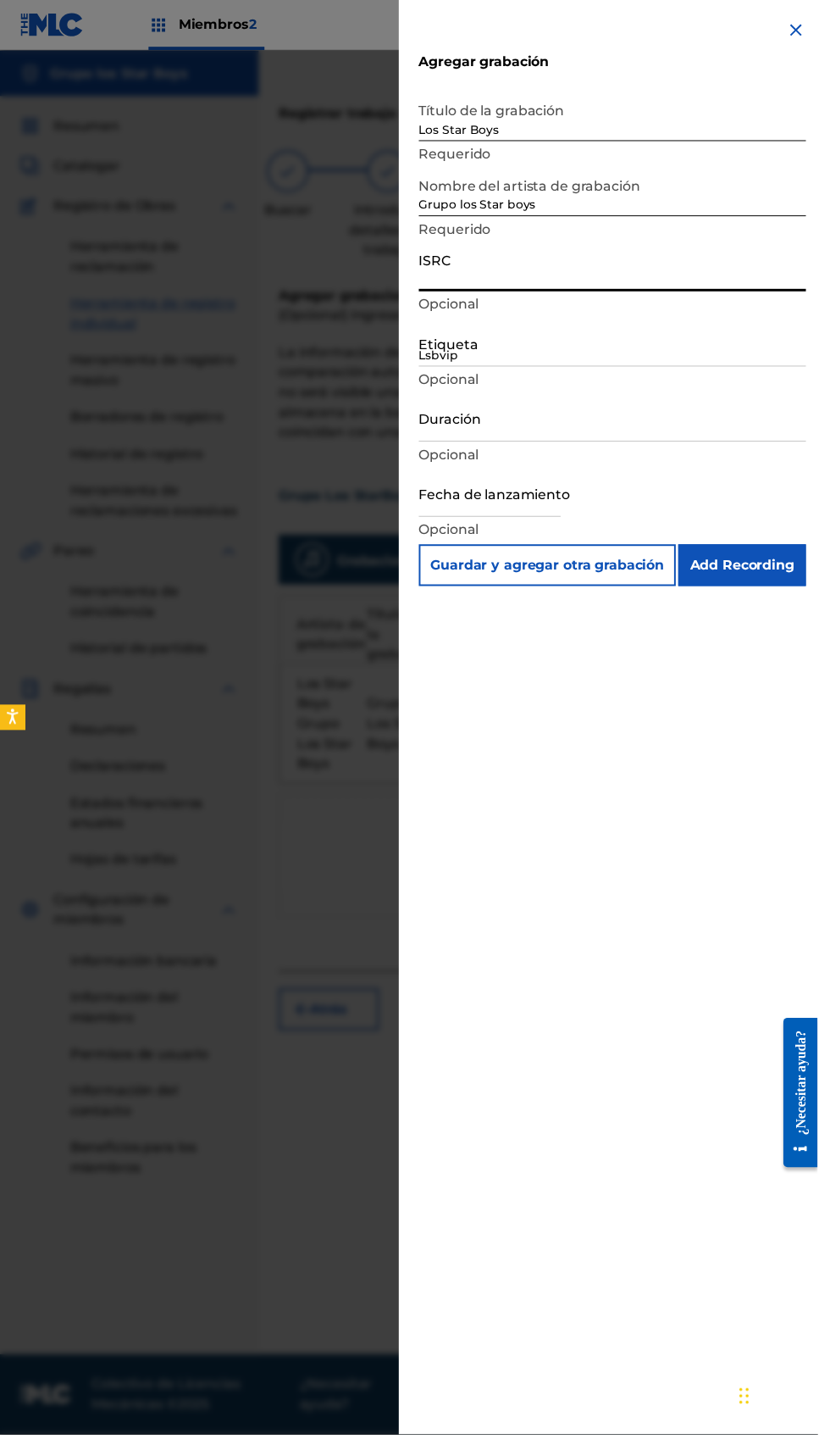
type input "GX5MX2402409"
click at [622, 512] on div "Fecha de lanzamiento Opcional" at bounding box center [622, 514] width 393 height 76
click at [569, 512] on input "text" at bounding box center [497, 500] width 144 height 48
select select "7"
select select "2025"
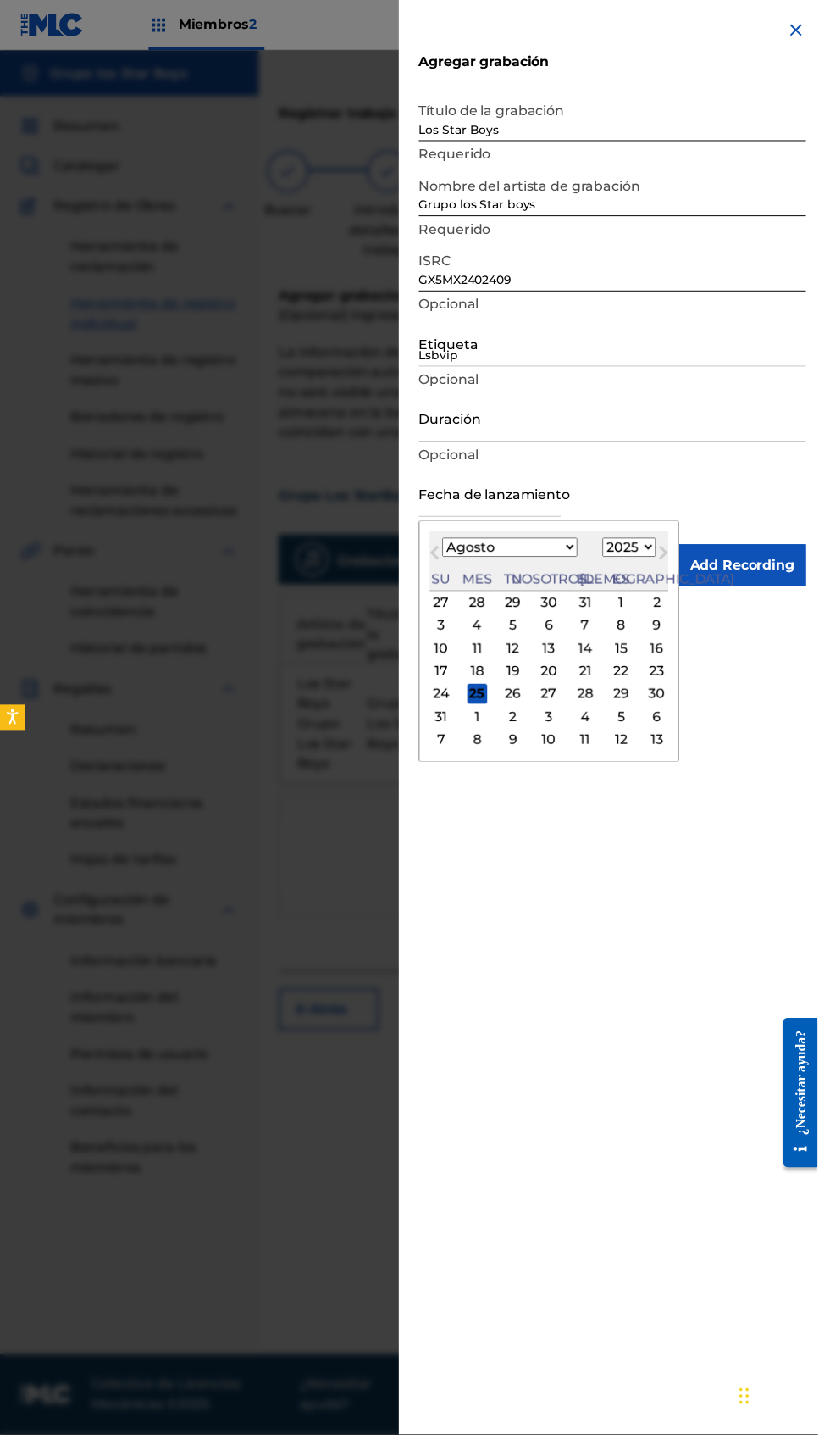
click at [672, 562] on span "Mes próximo" at bounding box center [672, 563] width 0 height 26
click at [672, 560] on span "Mes próximo" at bounding box center [672, 563] width 0 height 26
click at [443, 560] on span "Mes anterior" at bounding box center [443, 563] width 0 height 26
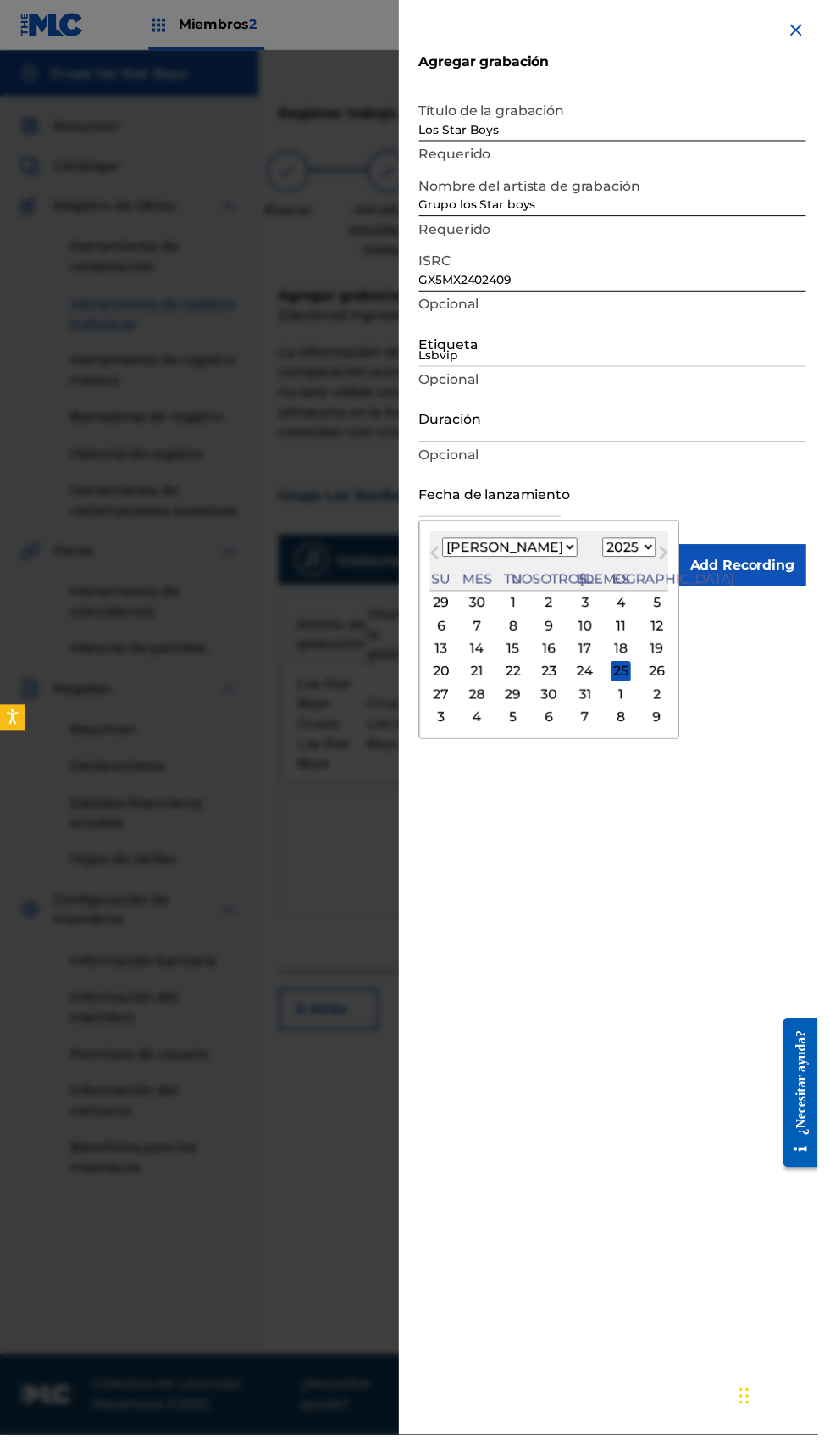
click at [443, 560] on span "Mes anterior" at bounding box center [443, 563] width 0 height 26
click at [443, 562] on span "Mes anterior" at bounding box center [443, 563] width 0 height 26
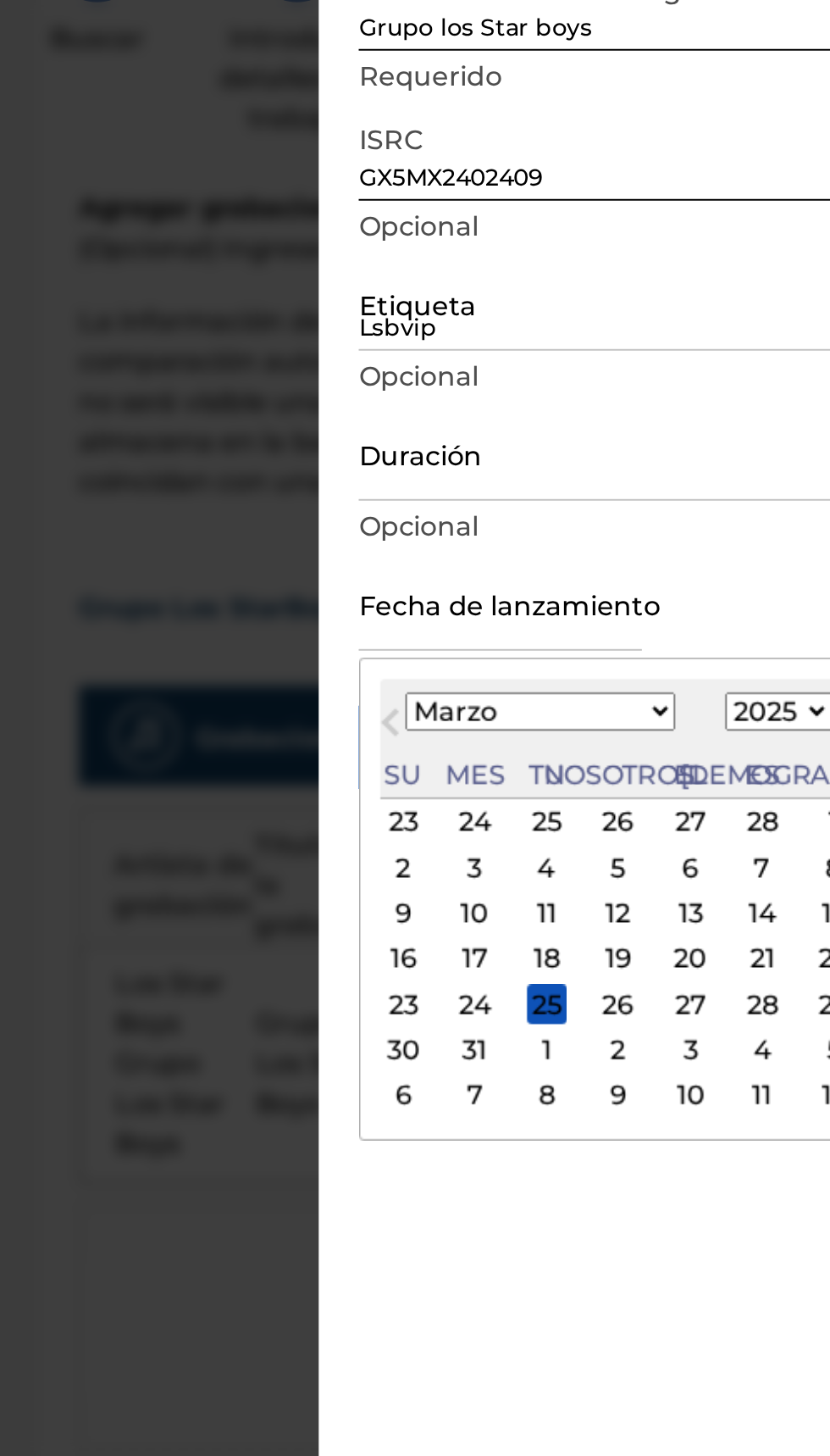
click at [456, 568] on button "Mes anterior" at bounding box center [441, 563] width 27 height 27
click at [456, 571] on button "Mes anterior" at bounding box center [441, 563] width 27 height 27
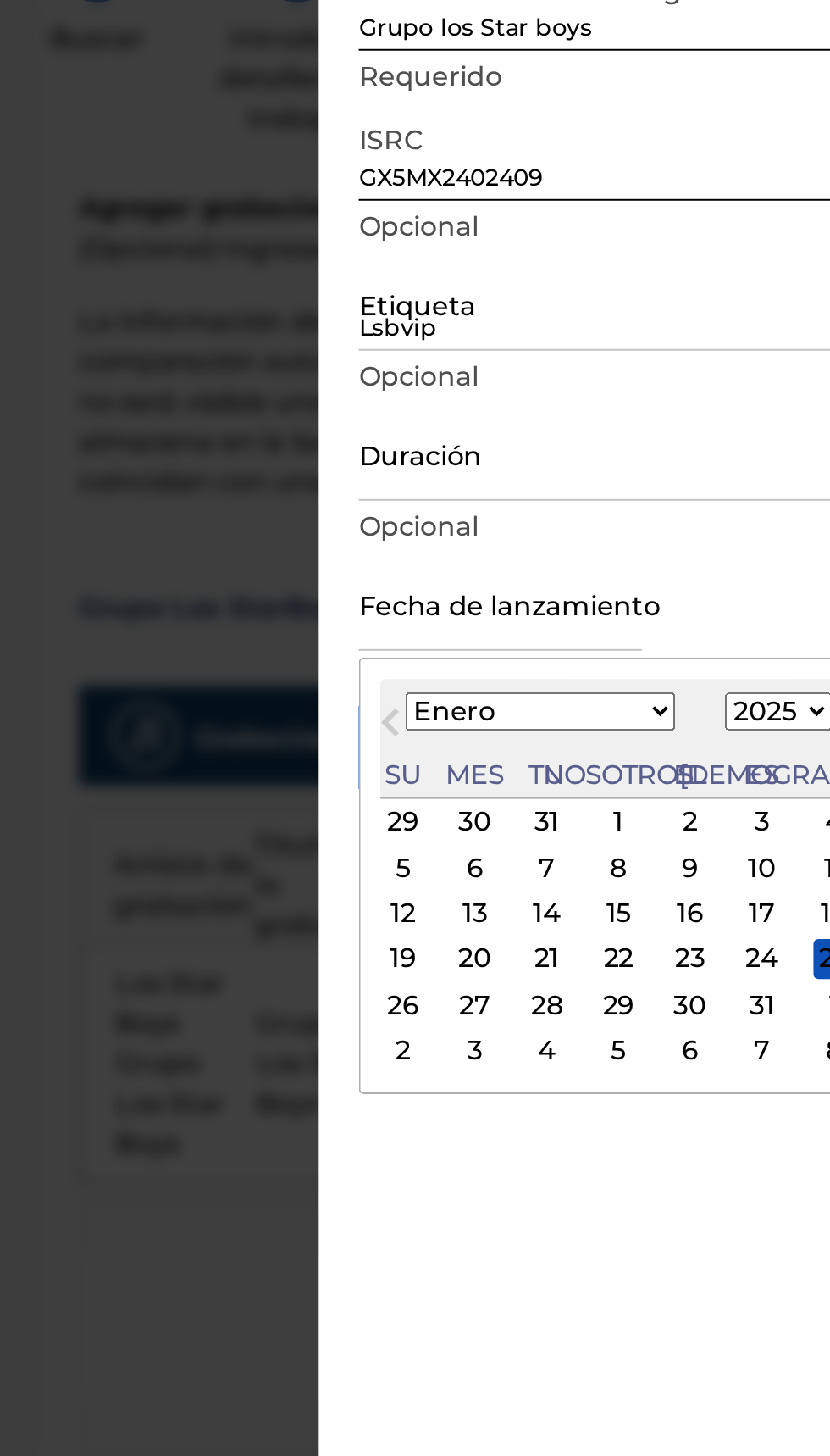
click at [456, 571] on button "Mes anterior" at bounding box center [441, 563] width 27 height 27
select select "11"
select select "2024"
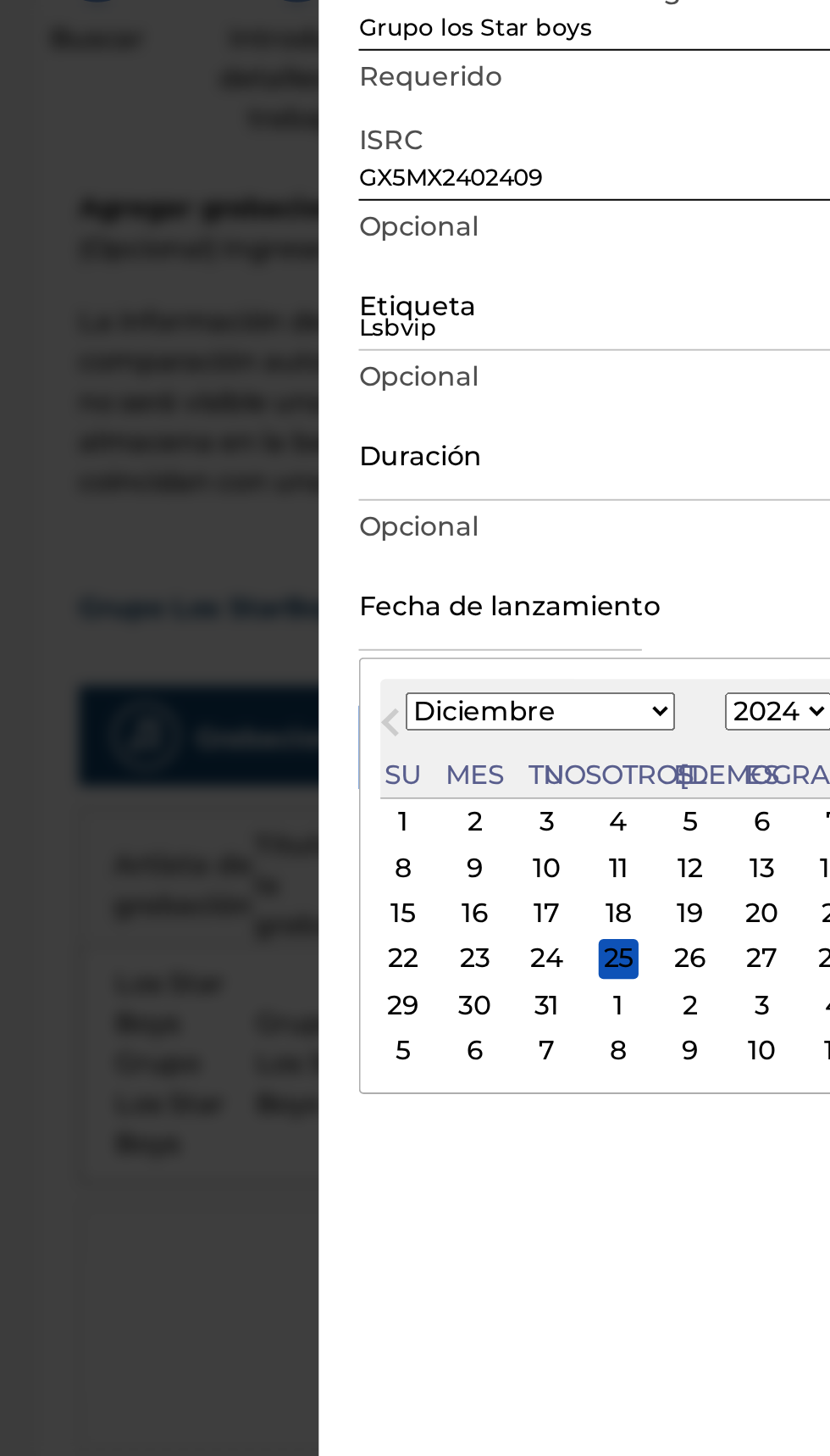
click at [456, 571] on button "Mes anterior" at bounding box center [441, 563] width 27 height 27
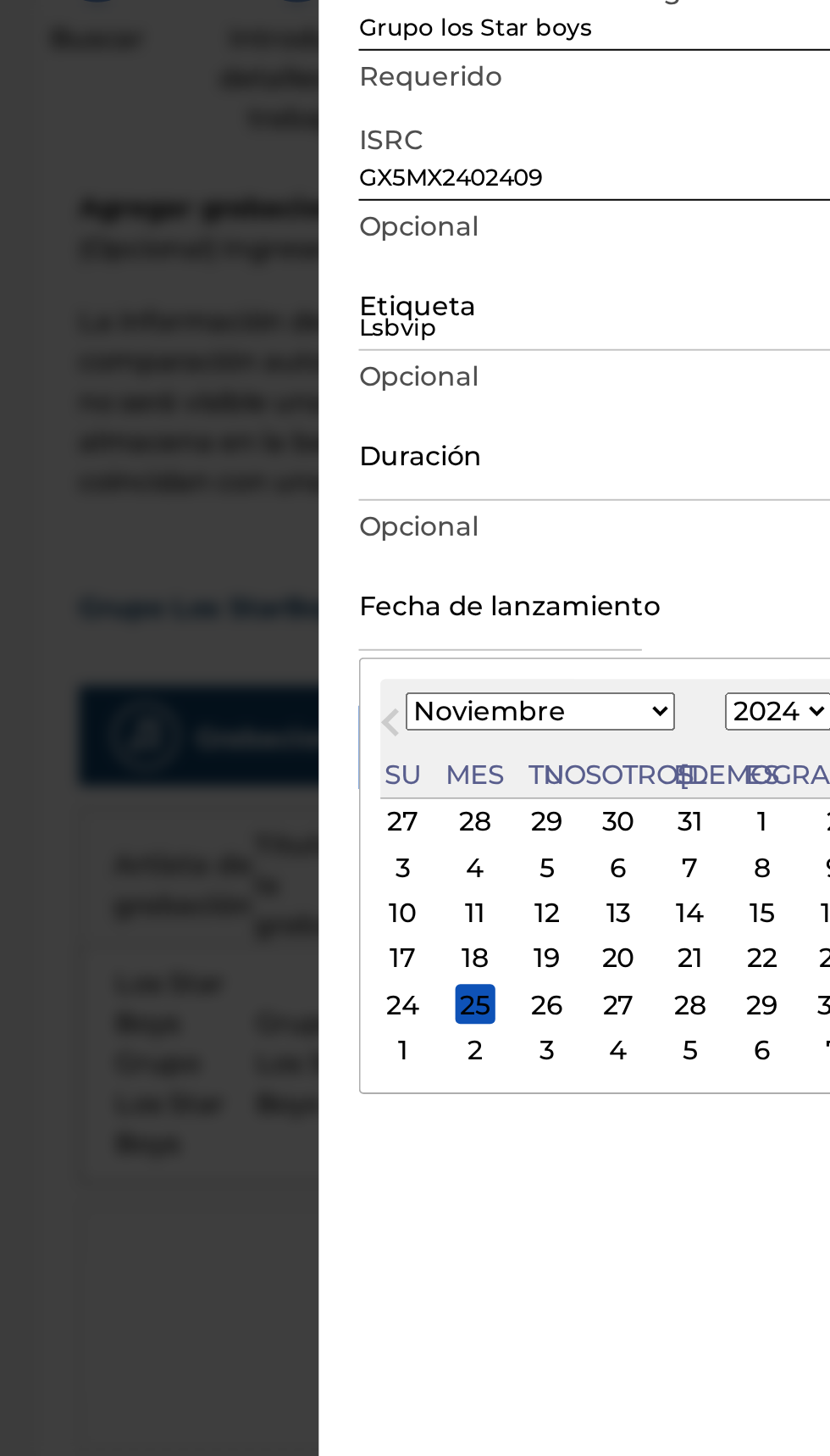
click at [456, 571] on button "Mes anterior" at bounding box center [441, 563] width 27 height 27
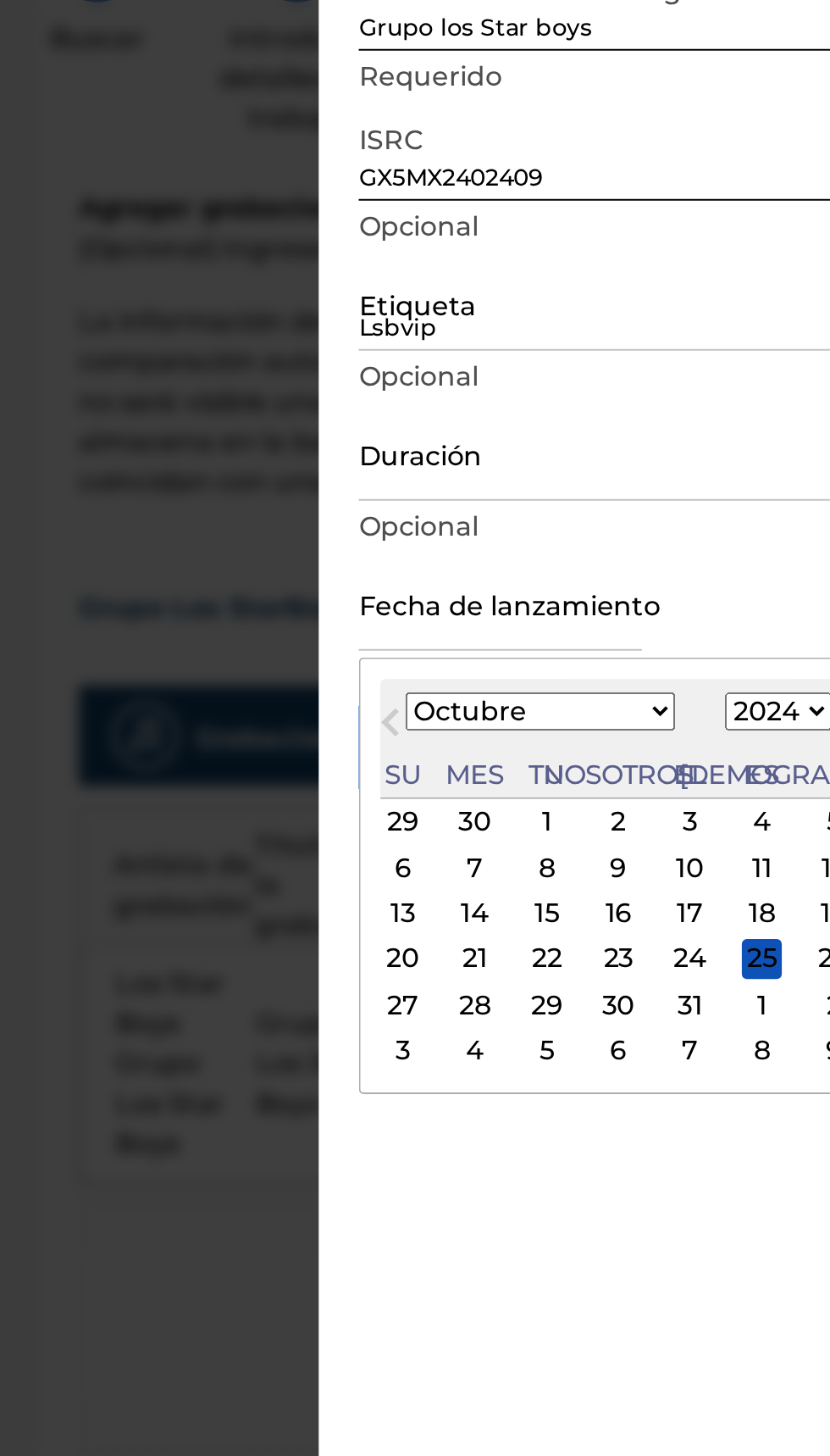
click at [456, 573] on button "Mes anterior" at bounding box center [441, 563] width 27 height 27
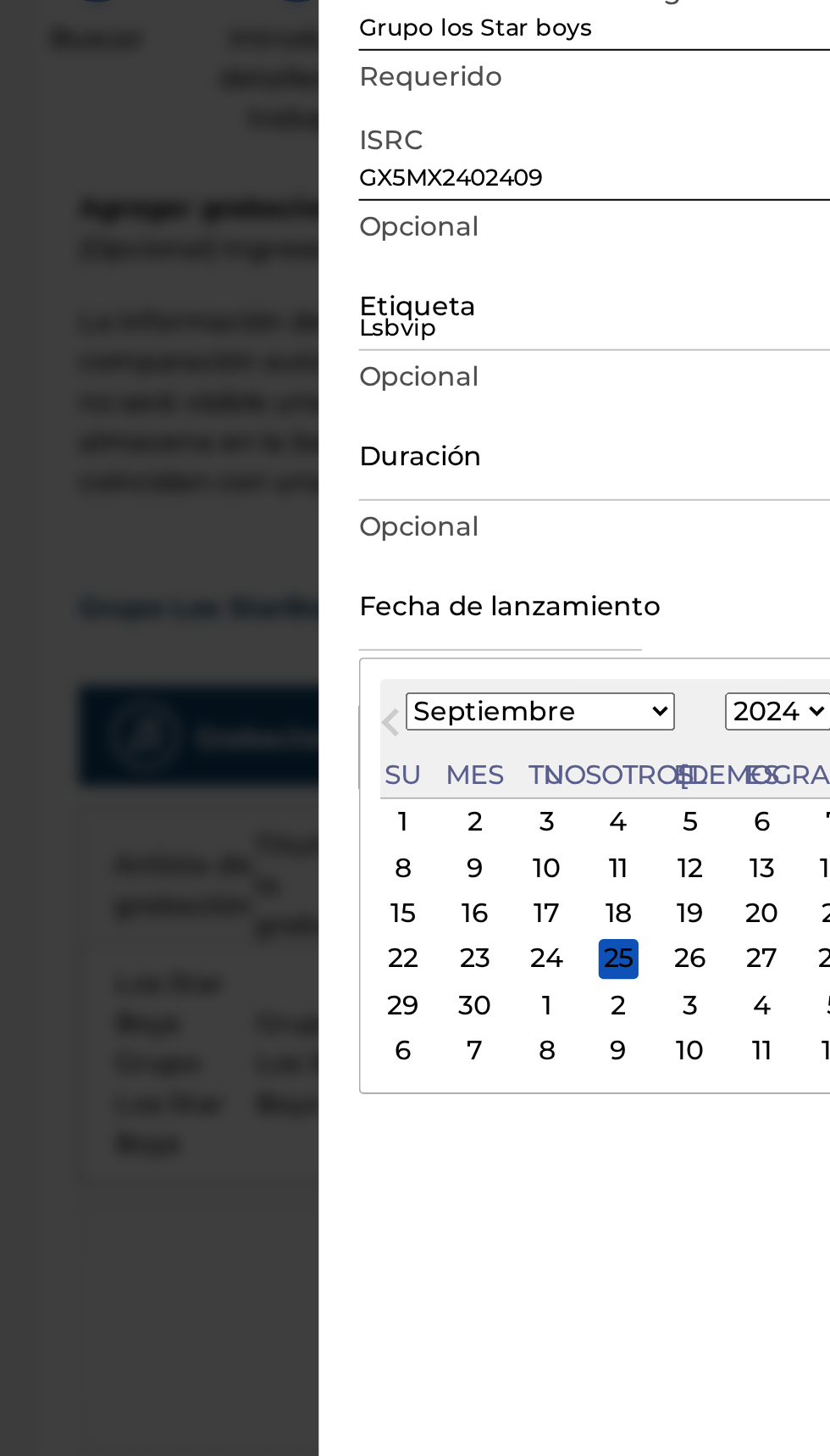
click at [456, 568] on button "Mes anterior" at bounding box center [441, 563] width 27 height 27
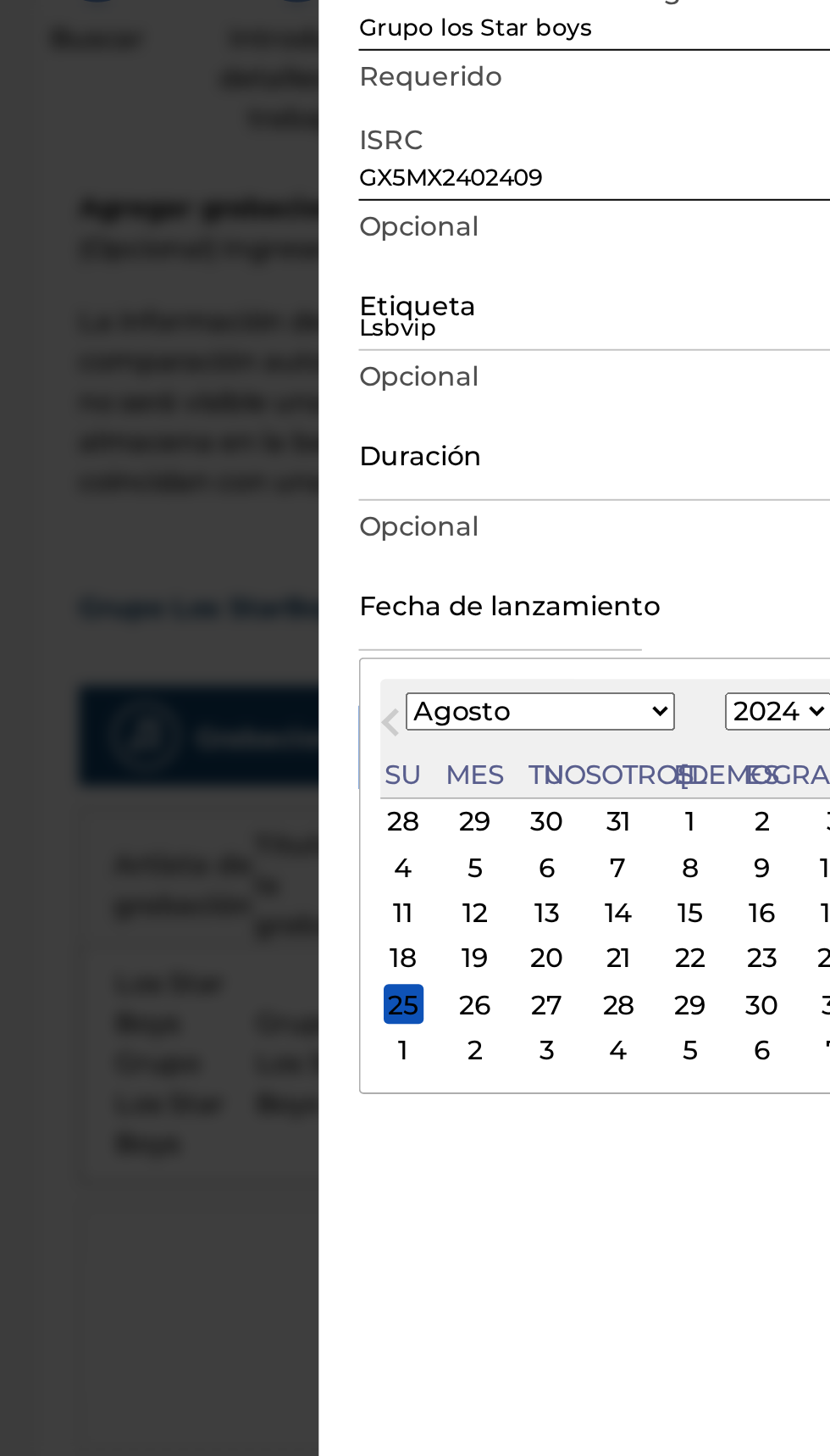
click at [455, 571] on button "Mes anterior" at bounding box center [441, 563] width 27 height 27
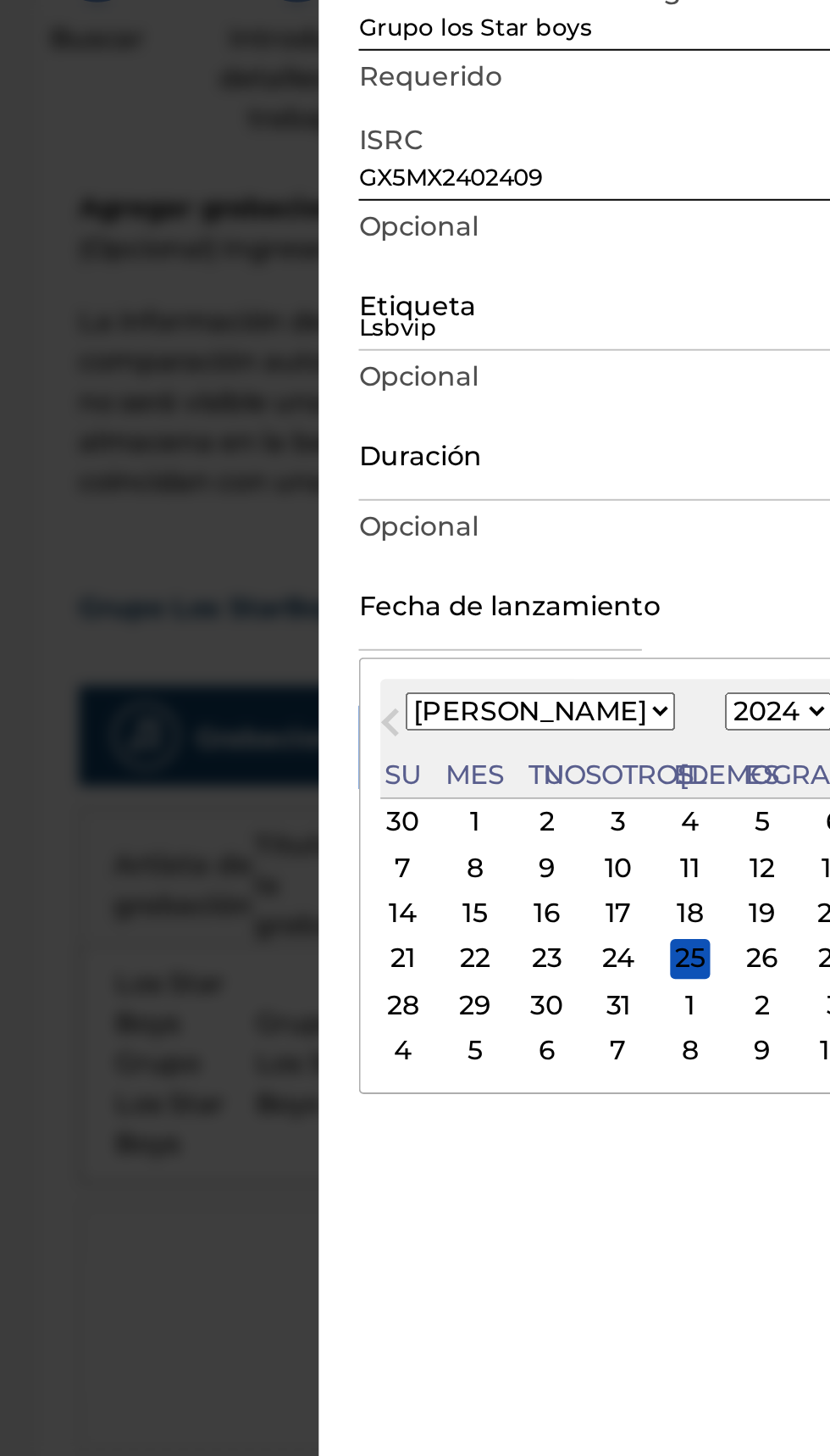
click at [547, 560] on select "Enero Febrero Marzo Abril Puede Junio [PERSON_NAME] Septiembre Octubre Noviembr…" at bounding box center [517, 556] width 137 height 20
select select "7"
click at [461, 546] on select "Enero Febrero Marzo Abril Puede Junio [PERSON_NAME] Septiembre Octubre Noviembr…" at bounding box center [517, 556] width 137 height 20
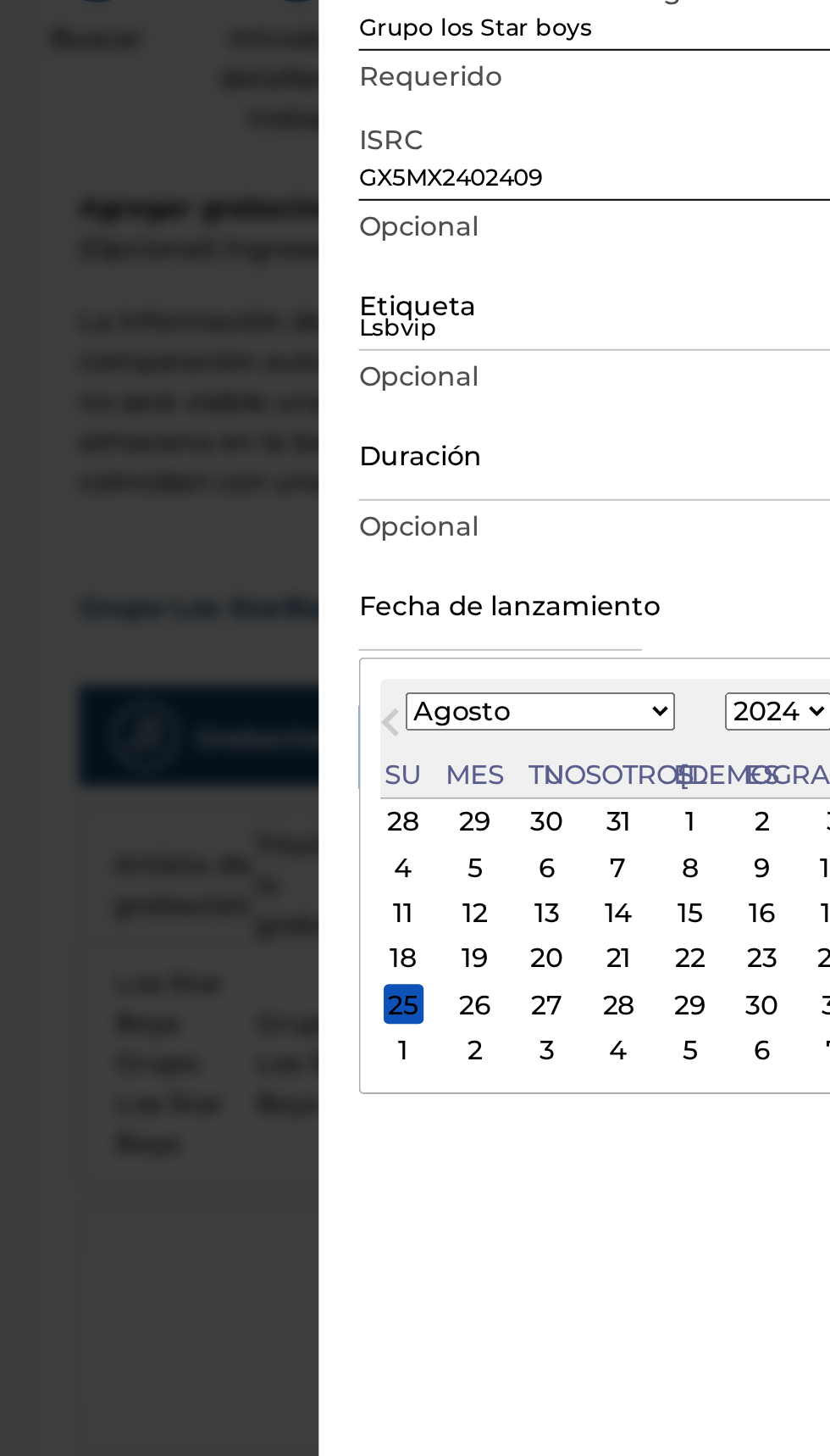
click at [458, 680] on div "18" at bounding box center [448, 681] width 21 height 21
type input "[DATE]"
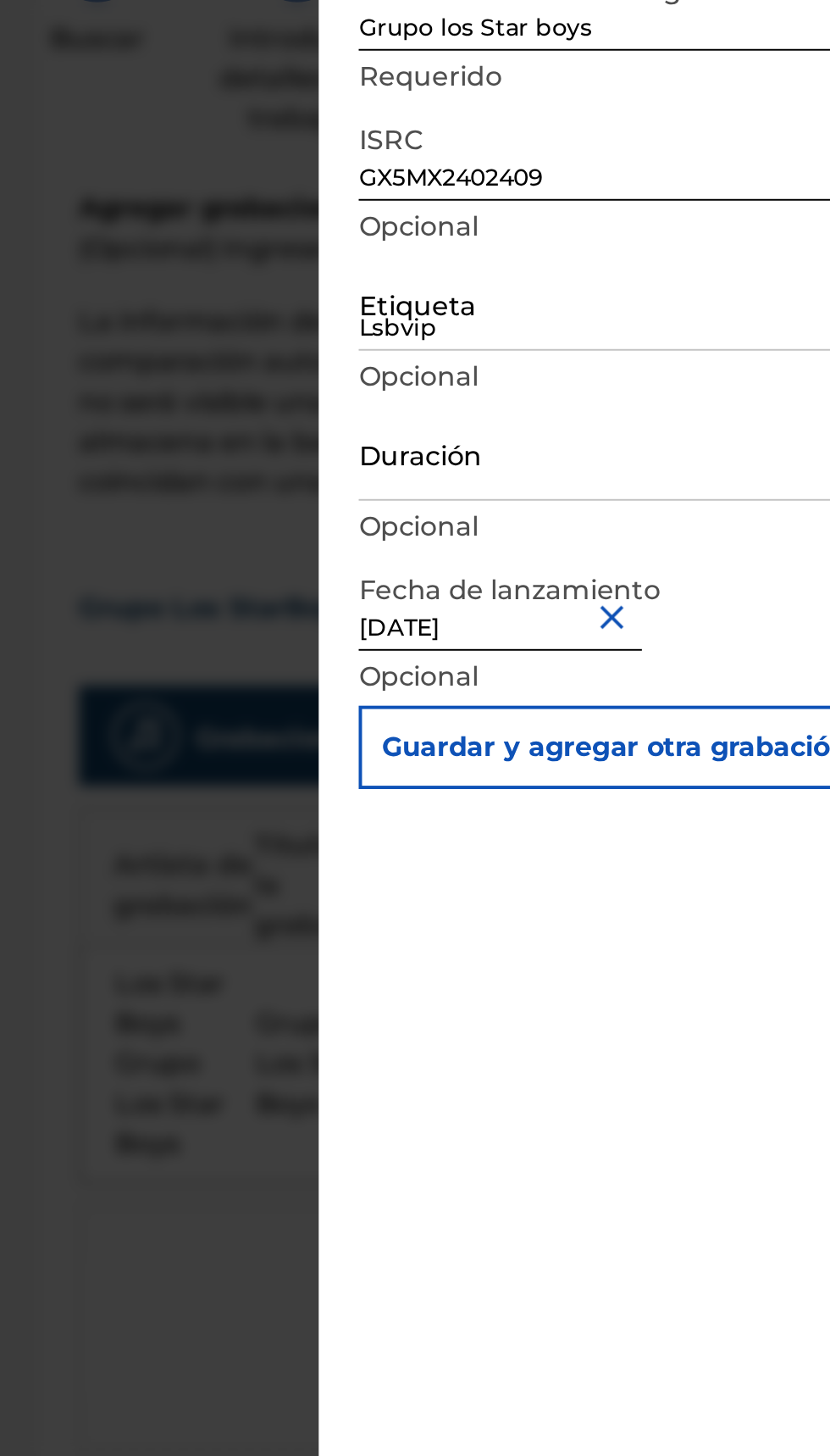
click at [265, 525] on div at bounding box center [415, 778] width 830 height 1456
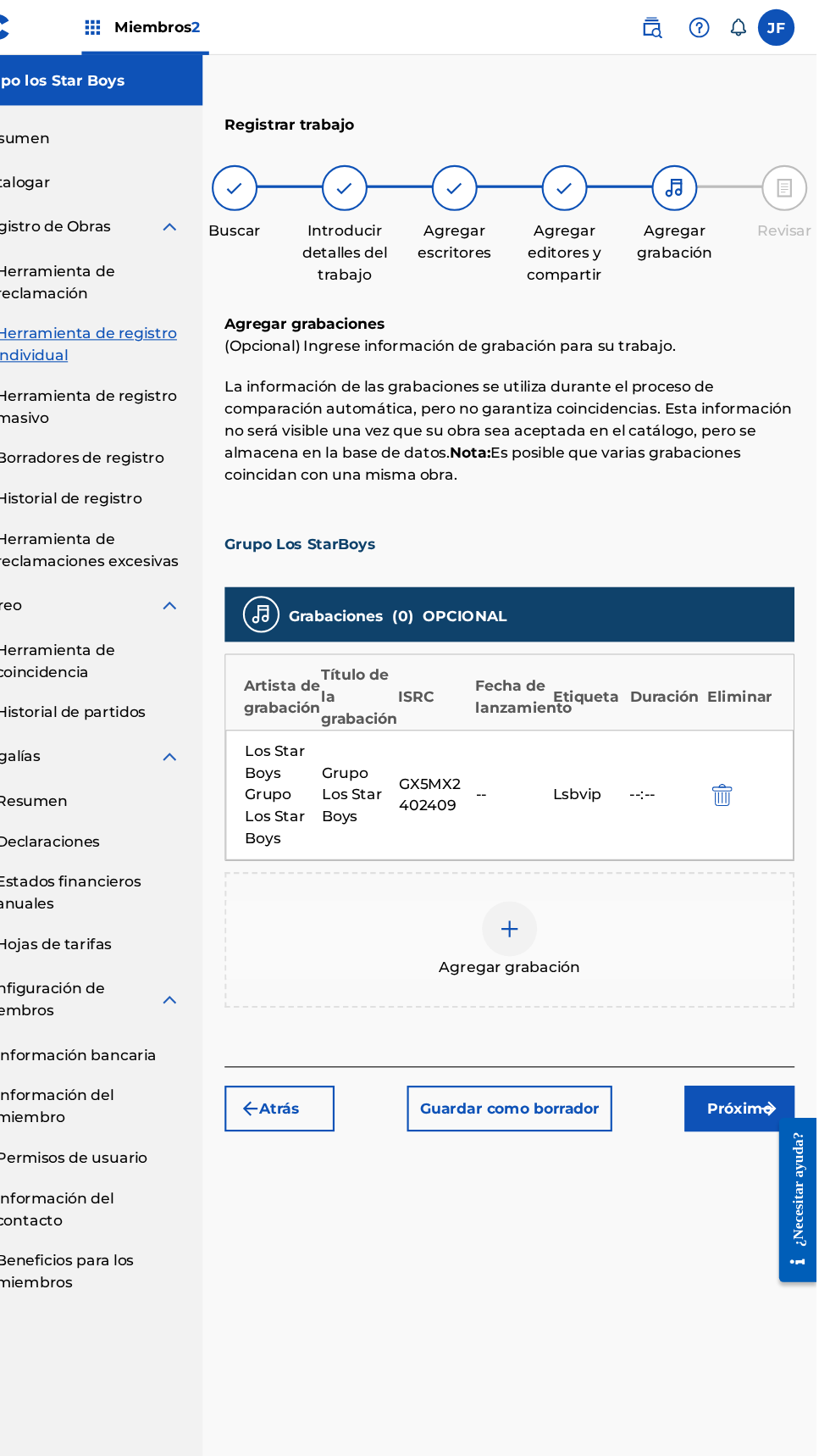
scroll to position [27, 0]
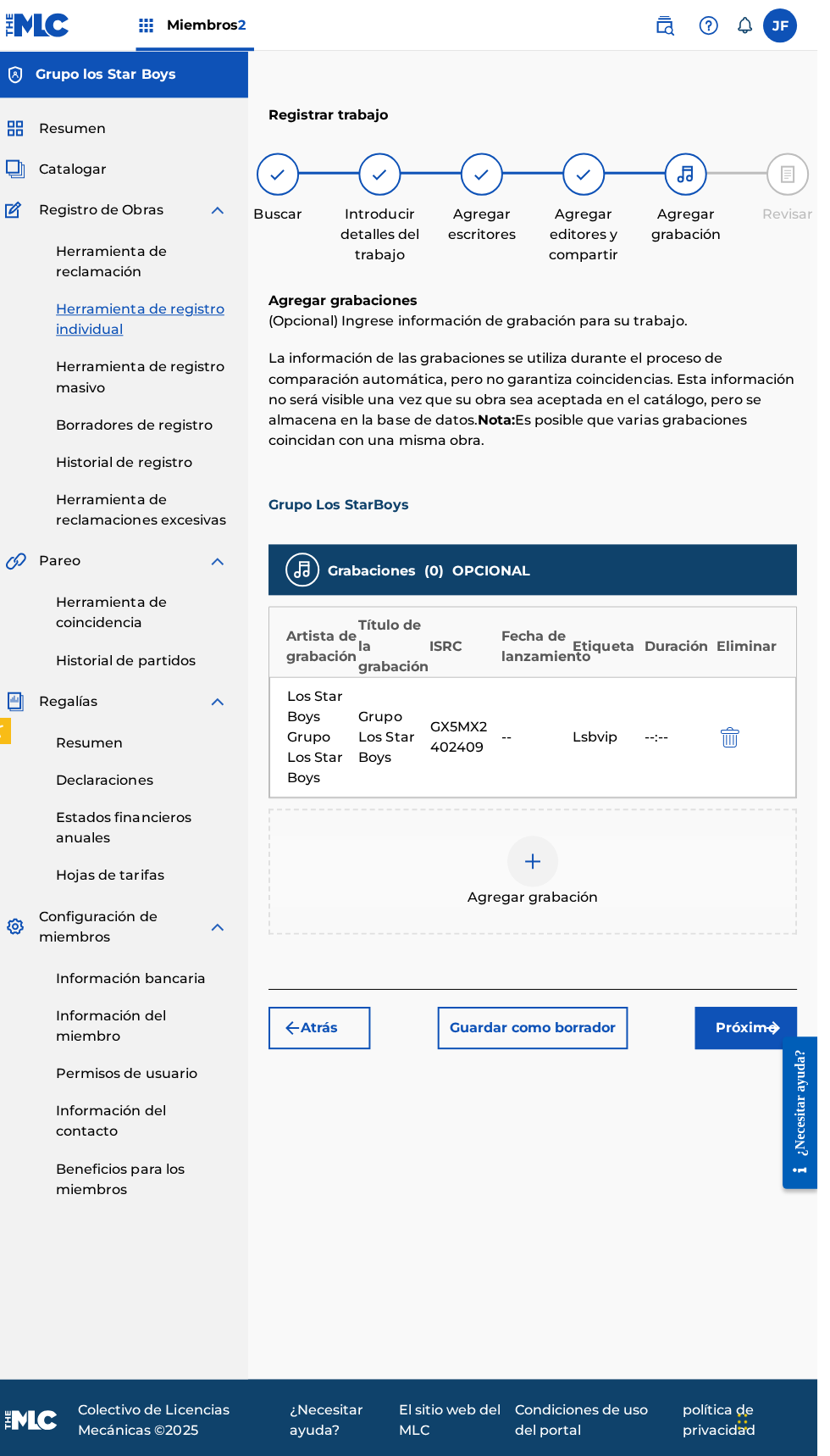
click at [746, 1016] on font "Próximo" at bounding box center [759, 1024] width 60 height 16
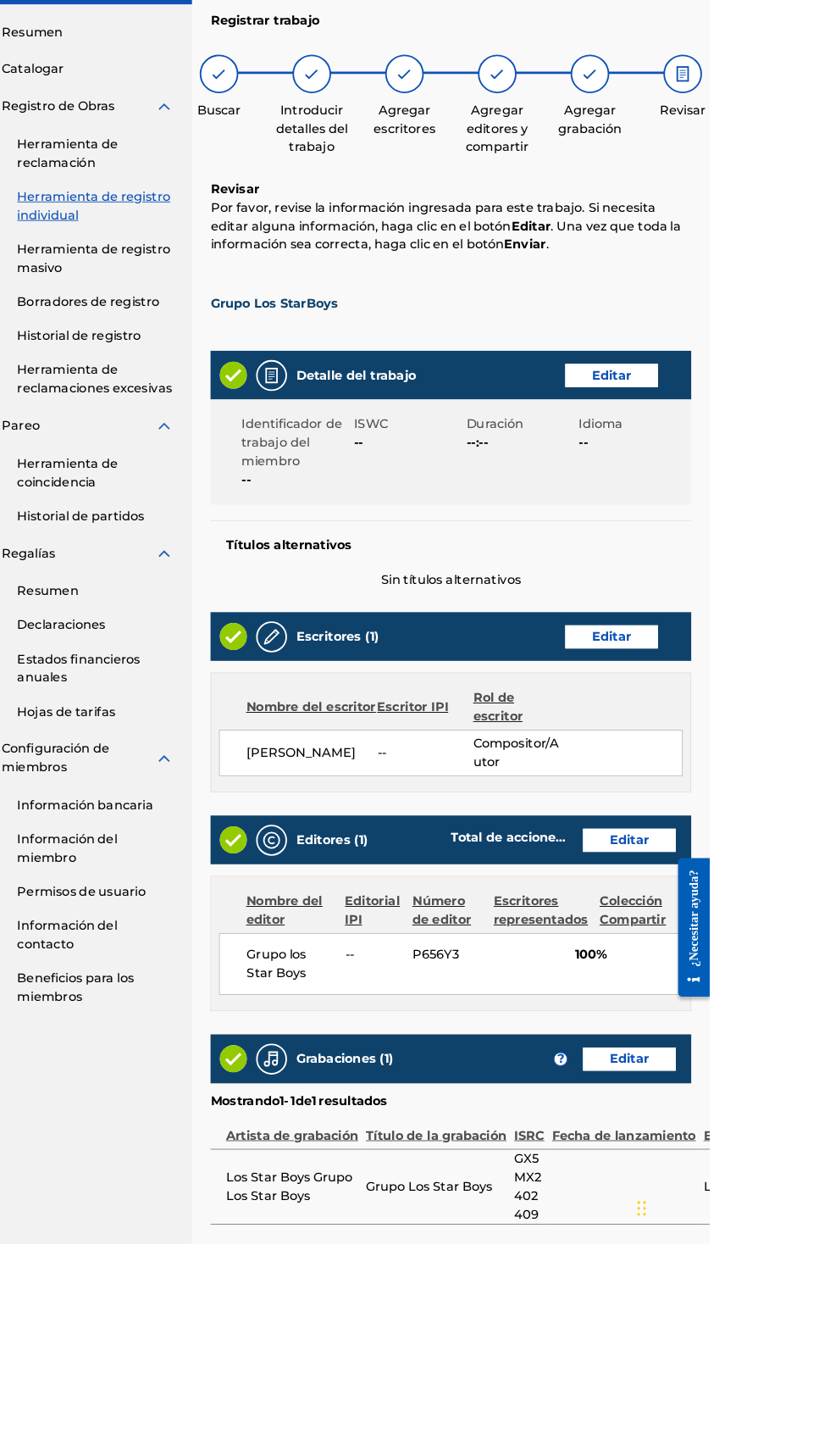
scroll to position [0, 0]
